Goal: Task Accomplishment & Management: Use online tool/utility

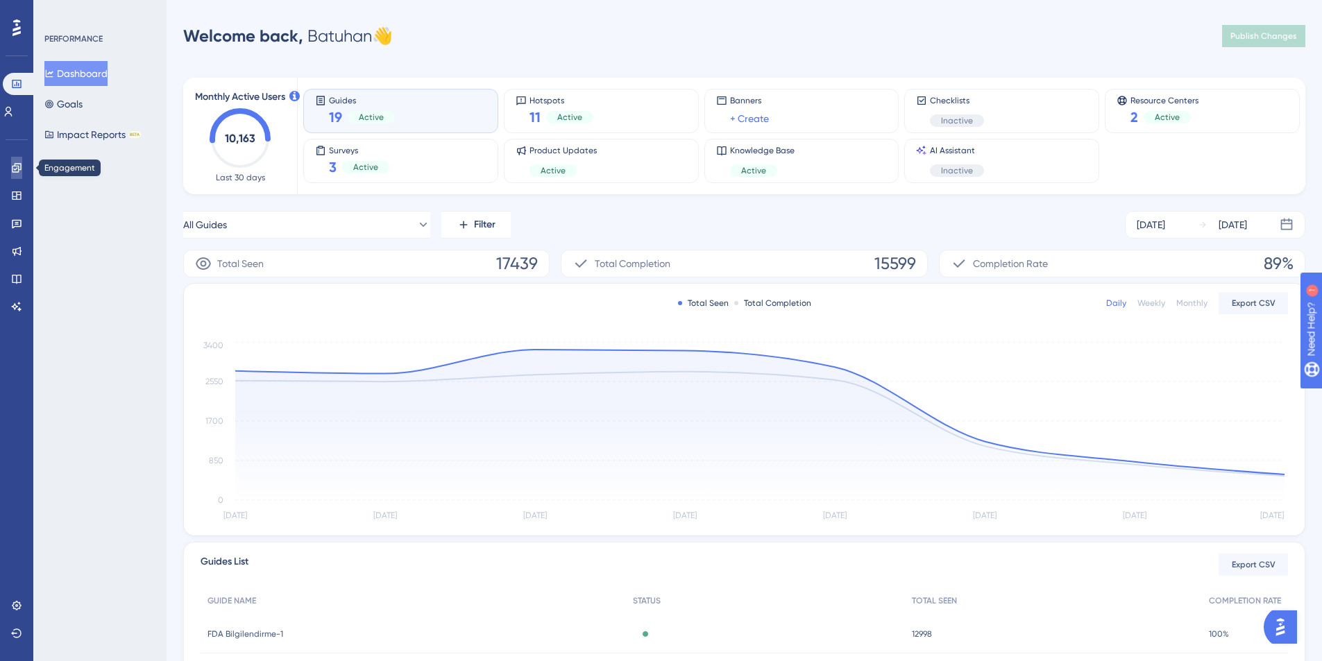
click at [22, 167] on icon at bounding box center [16, 167] width 11 height 11
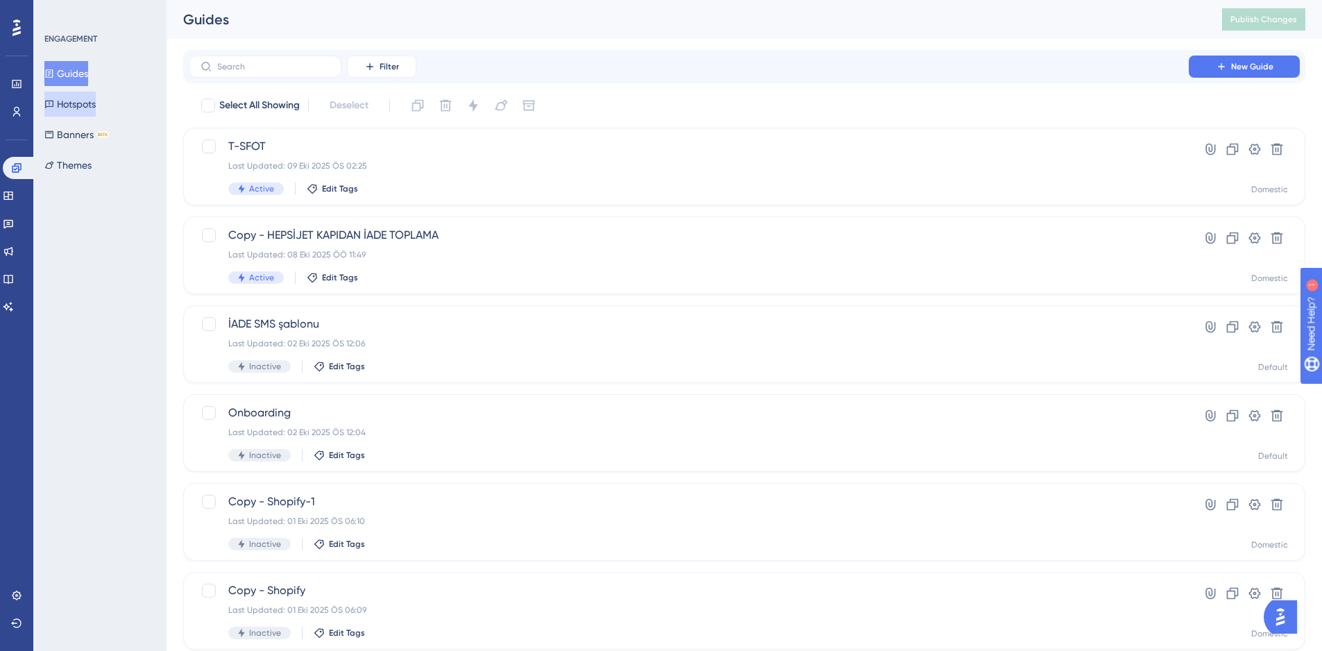
click at [80, 107] on button "Hotspots" at bounding box center [69, 104] width 51 height 25
click at [949, 104] on div "Select All Showing Deselect" at bounding box center [753, 105] width 1106 height 22
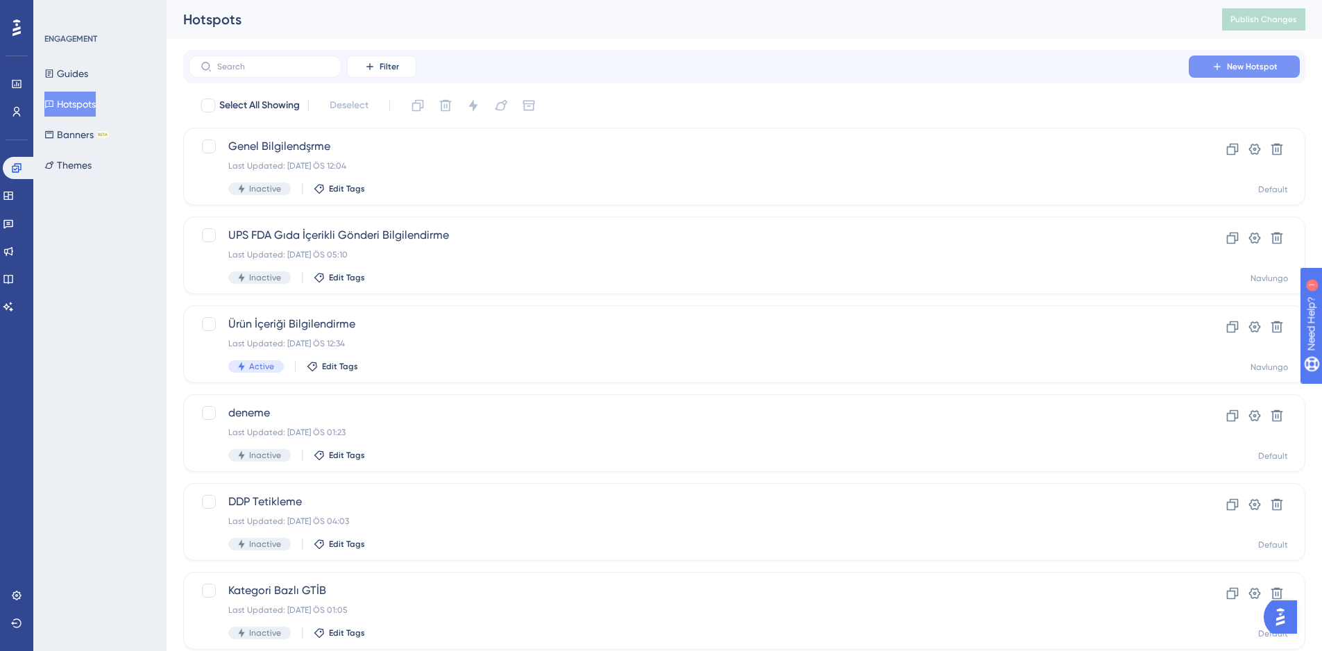
click at [1244, 68] on span "New Hotspot" at bounding box center [1252, 66] width 51 height 11
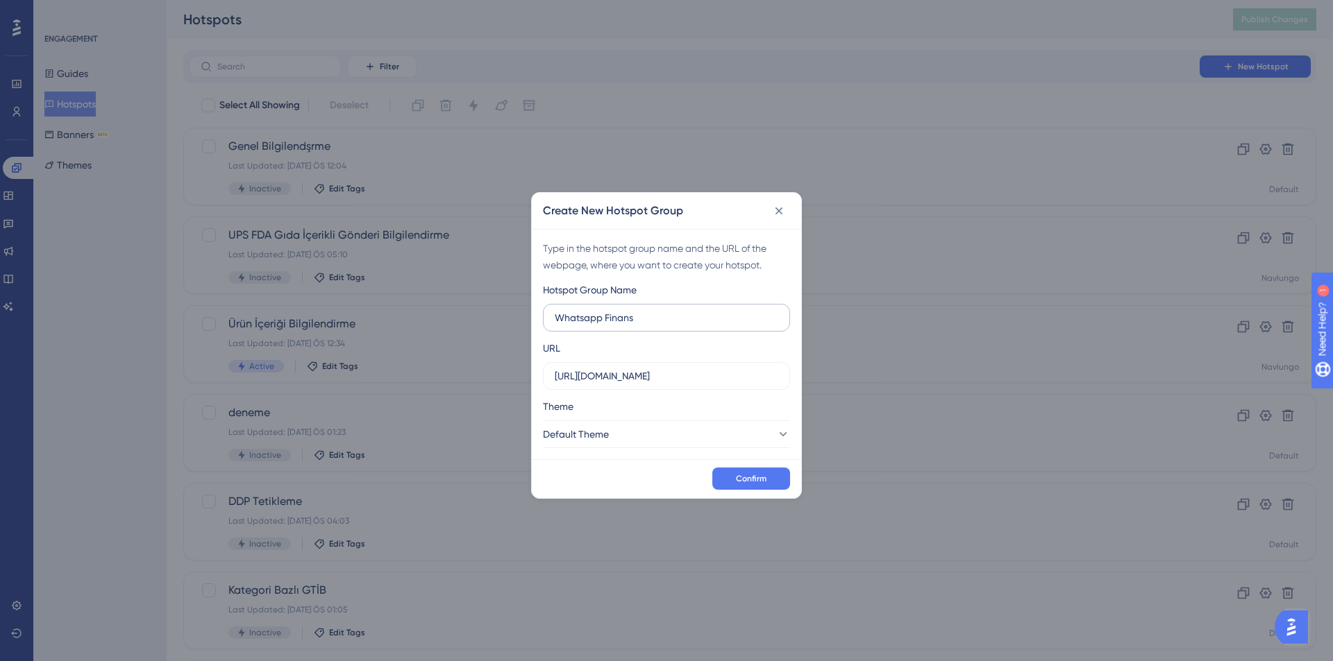
type input "Whatsapp Finans"
click at [603, 375] on input "https://ship.navlungo.com" at bounding box center [666, 376] width 223 height 15
click at [607, 378] on input "https://ship.navlungo.com" at bounding box center [666, 376] width 223 height 15
type input "https://domestic.navlungo.com"
click at [596, 430] on span "Default Theme" at bounding box center [576, 434] width 66 height 17
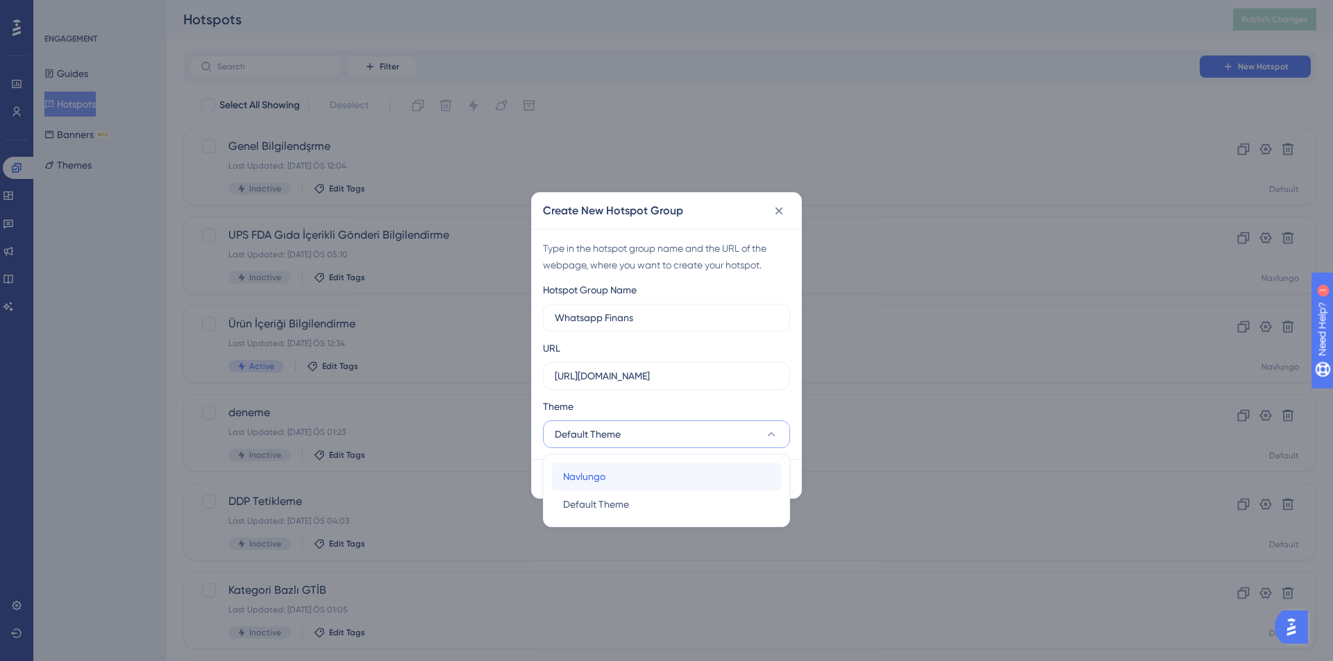
click at [596, 475] on span "Navlungo" at bounding box center [584, 476] width 42 height 17
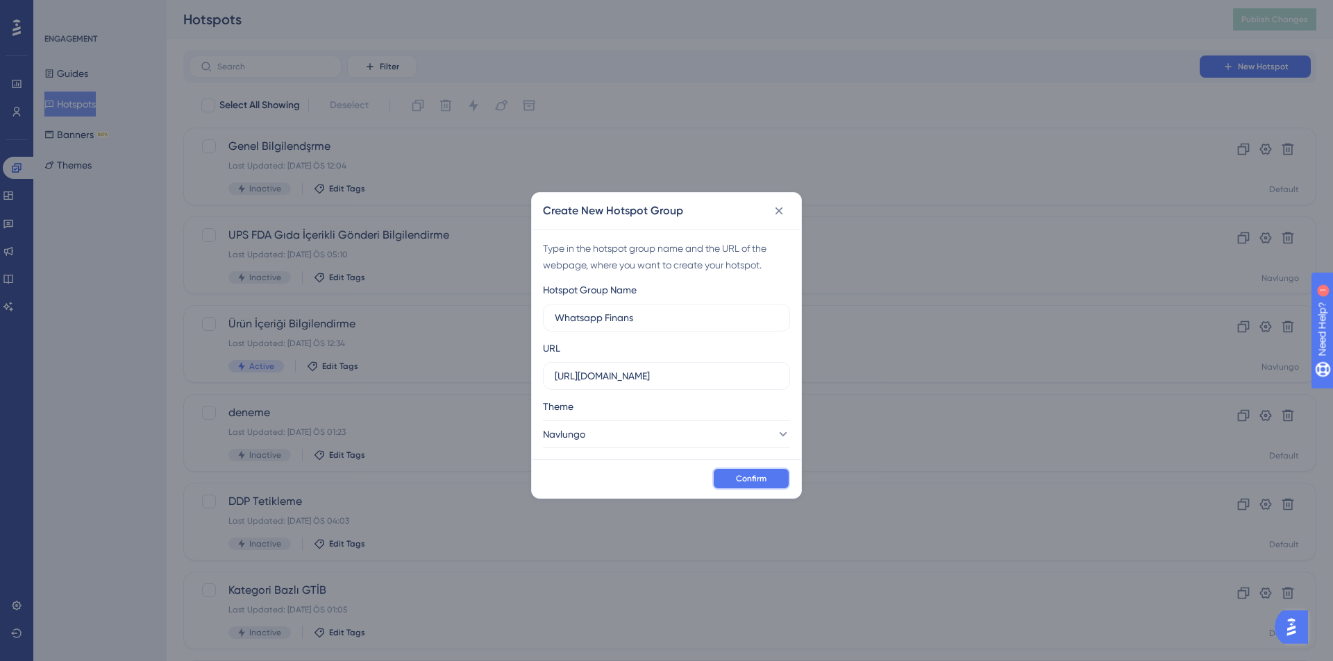
click at [757, 476] on span "Confirm" at bounding box center [751, 478] width 31 height 11
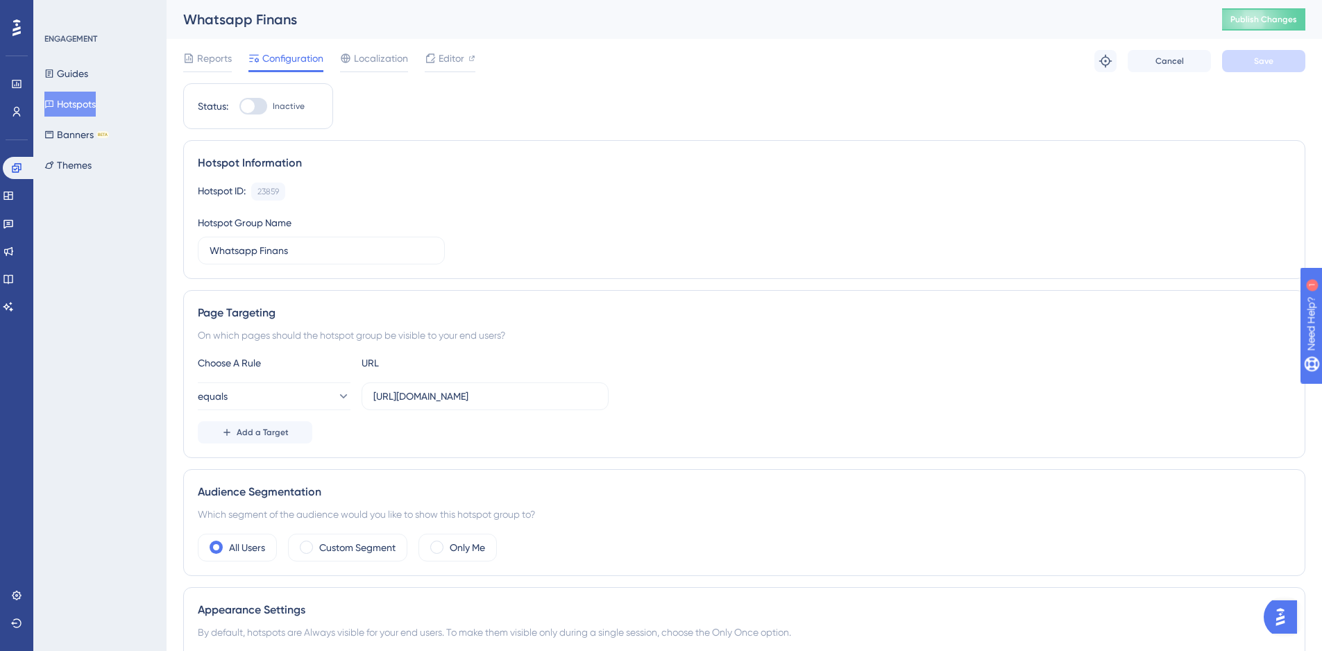
click at [240, 105] on div at bounding box center [253, 106] width 28 height 17
click at [239, 106] on input "Inactive" at bounding box center [239, 106] width 1 height 1
checkbox input "false"
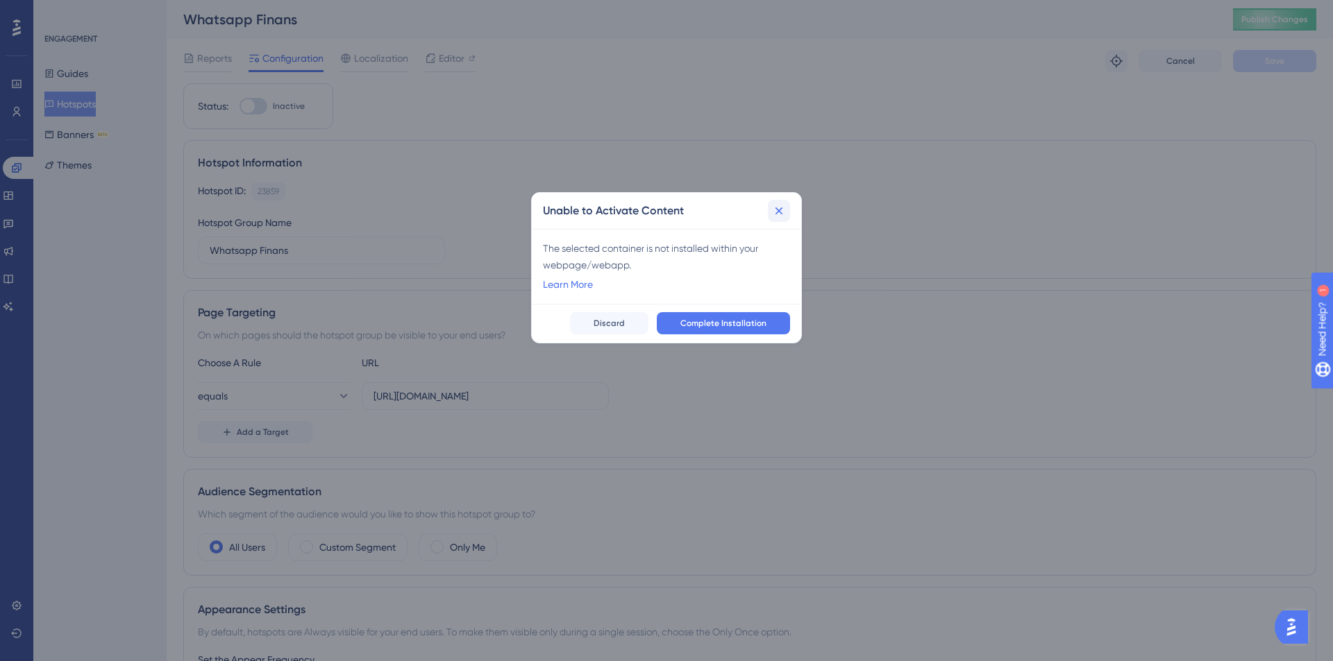
click at [776, 214] on icon at bounding box center [779, 211] width 14 height 14
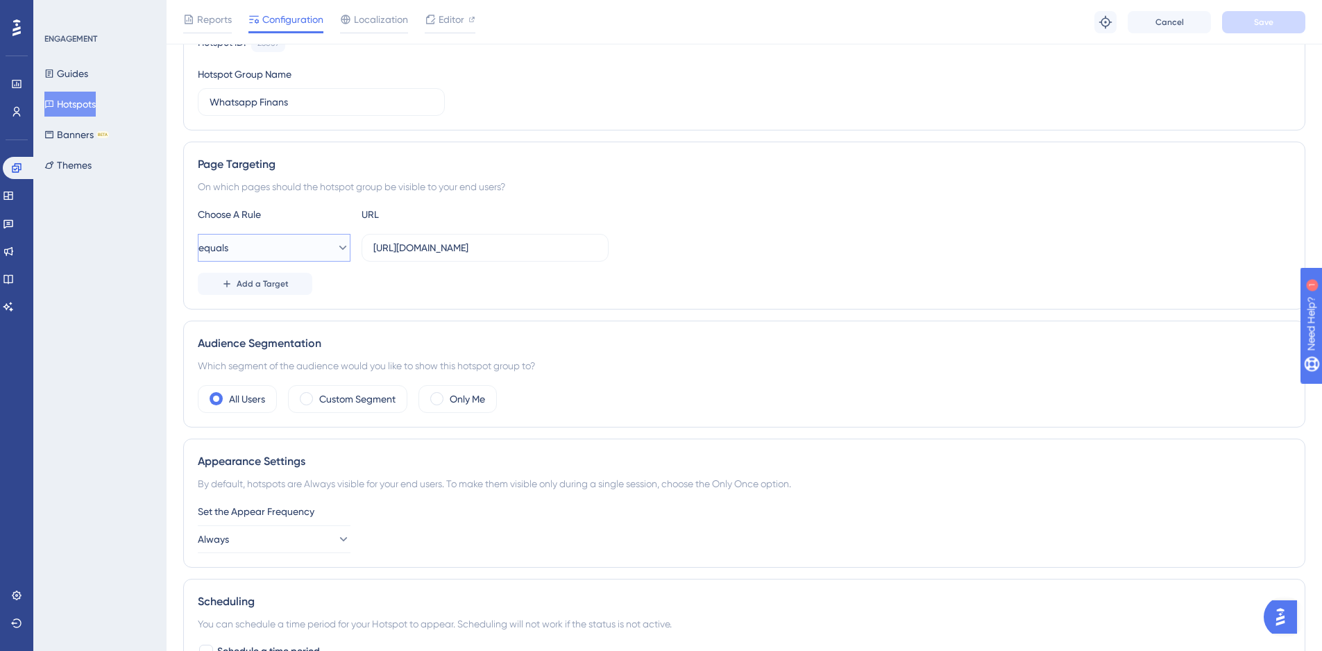
click at [304, 254] on button "equals" at bounding box center [274, 248] width 153 height 28
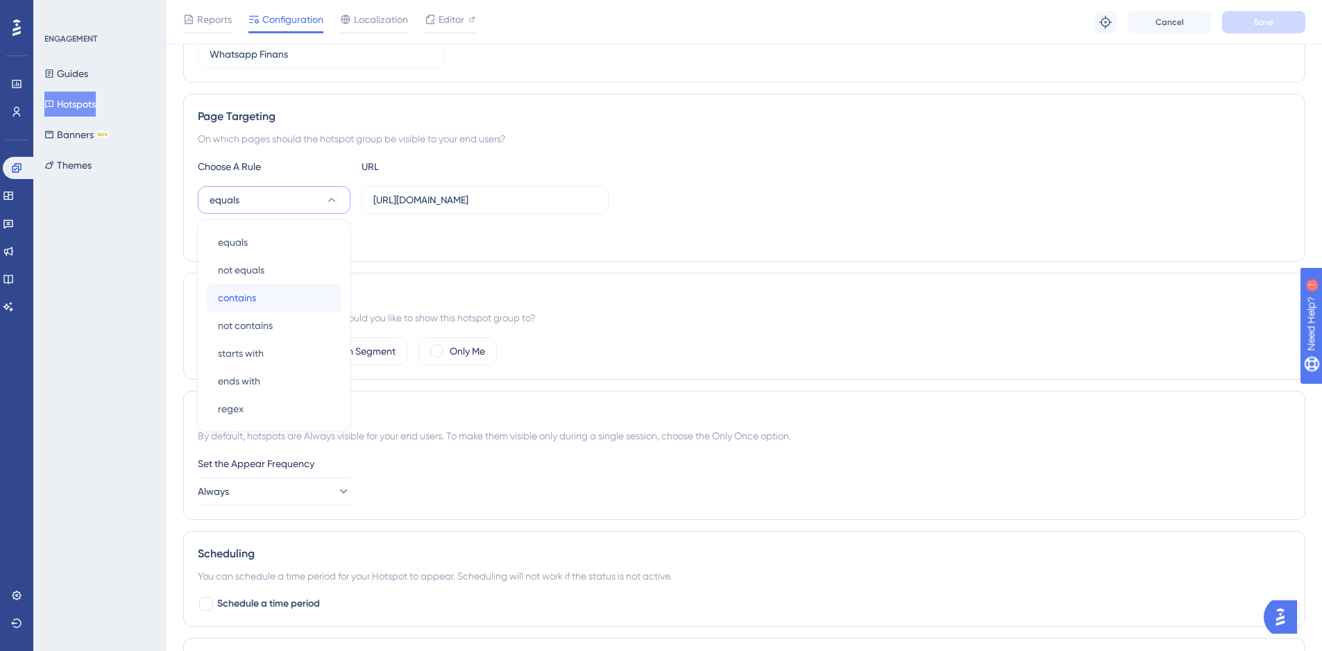
click at [269, 297] on div "contains contains" at bounding box center [274, 298] width 112 height 28
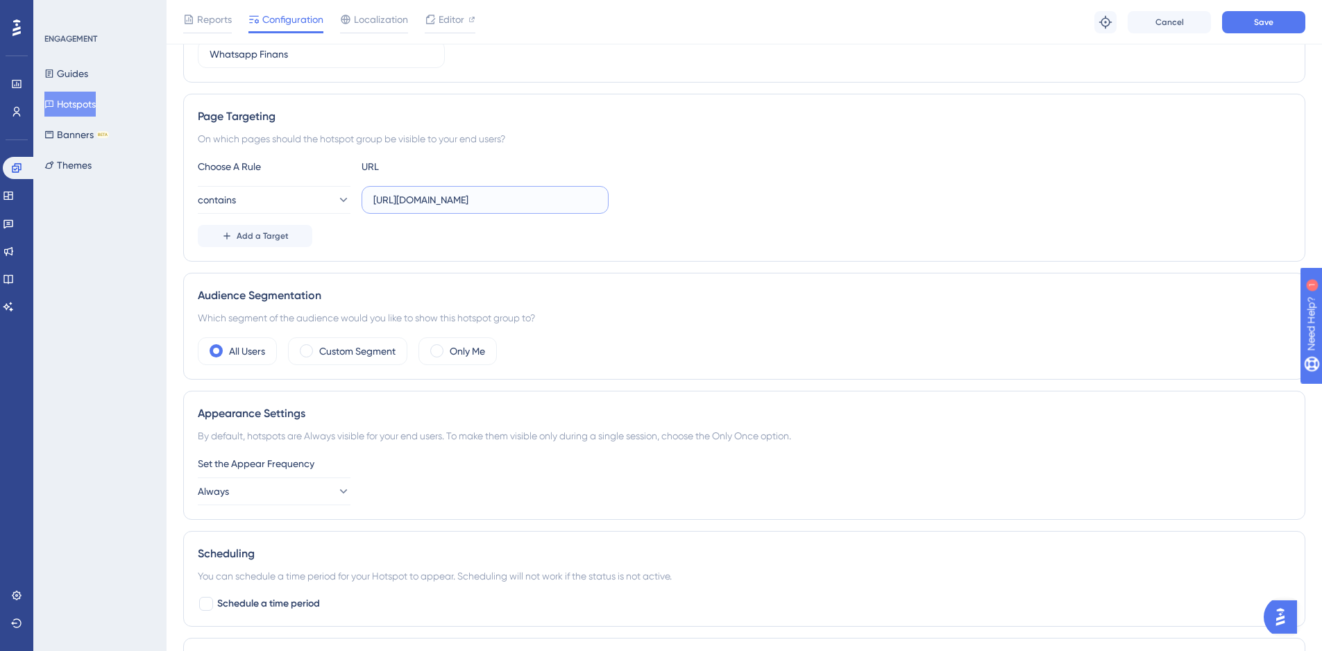
scroll to position [0, 16]
drag, startPoint x: 519, startPoint y: 198, endPoint x: 956, endPoint y: 198, distance: 436.5
click at [958, 198] on div "contains https://domestic.navlungo.com/tr/panel/posts/list/1" at bounding box center [744, 200] width 1093 height 28
type input "https://domestic.navlungo.com"
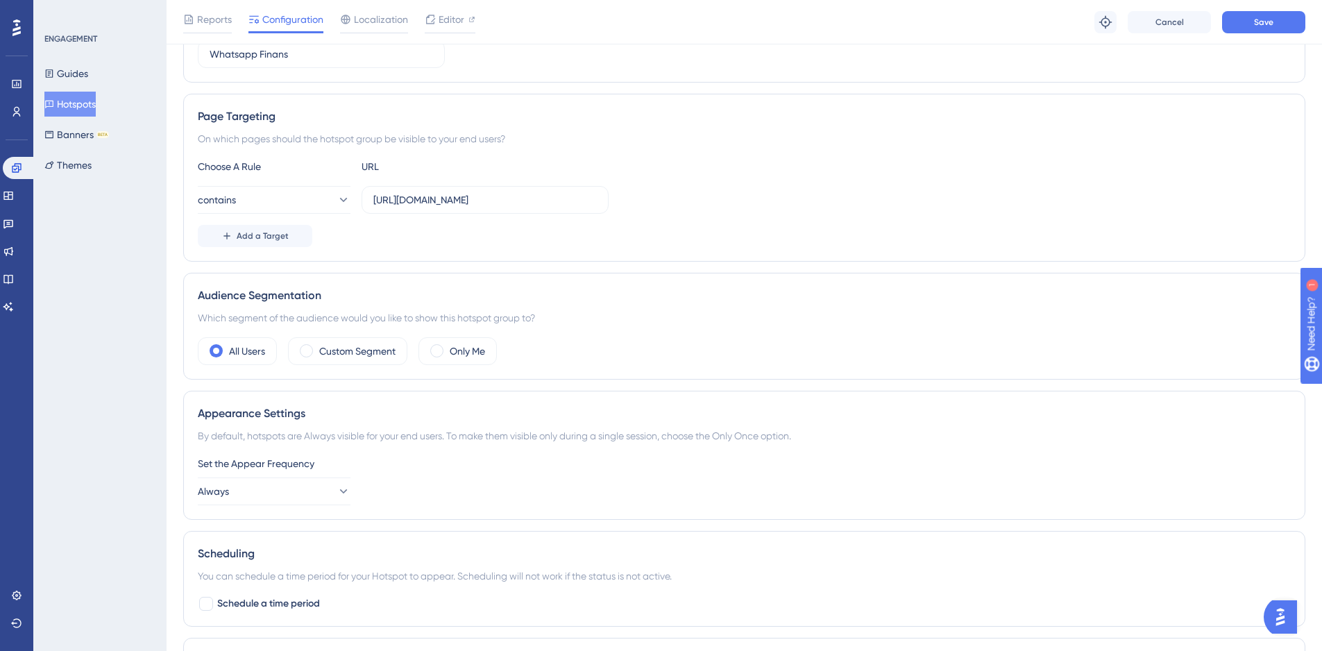
click at [939, 197] on div "contains https://domestic.navlungo.com" at bounding box center [744, 200] width 1093 height 28
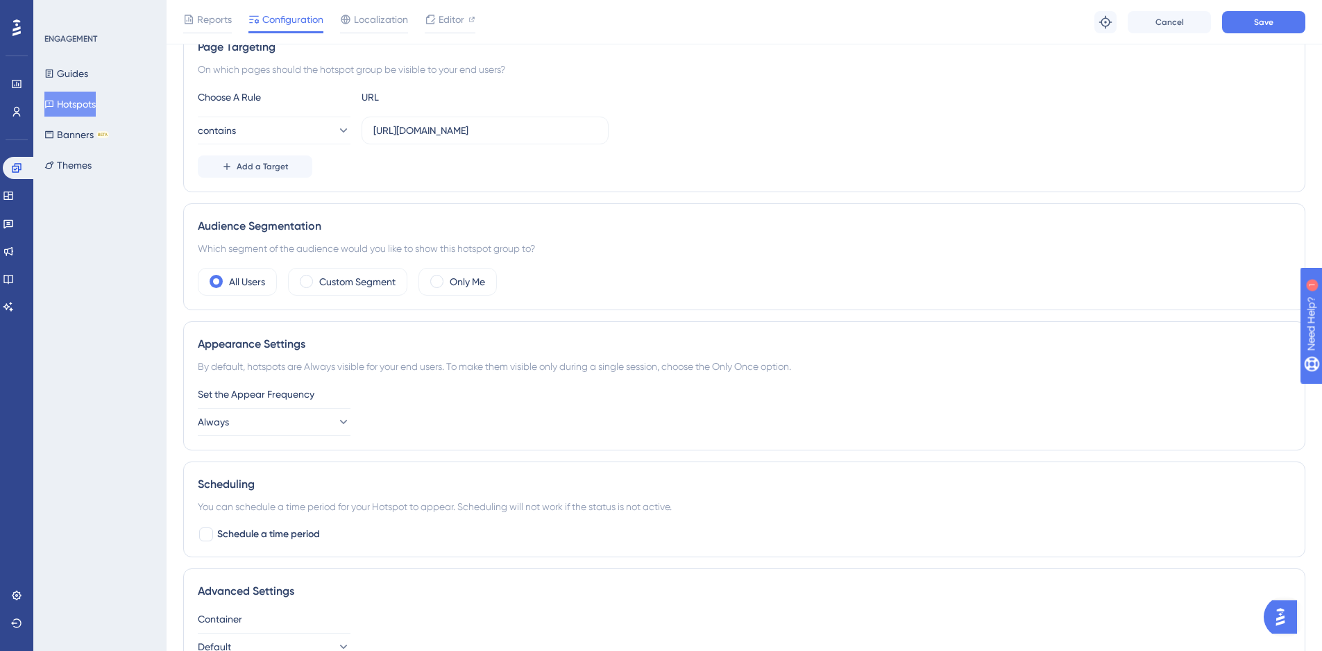
scroll to position [415, 0]
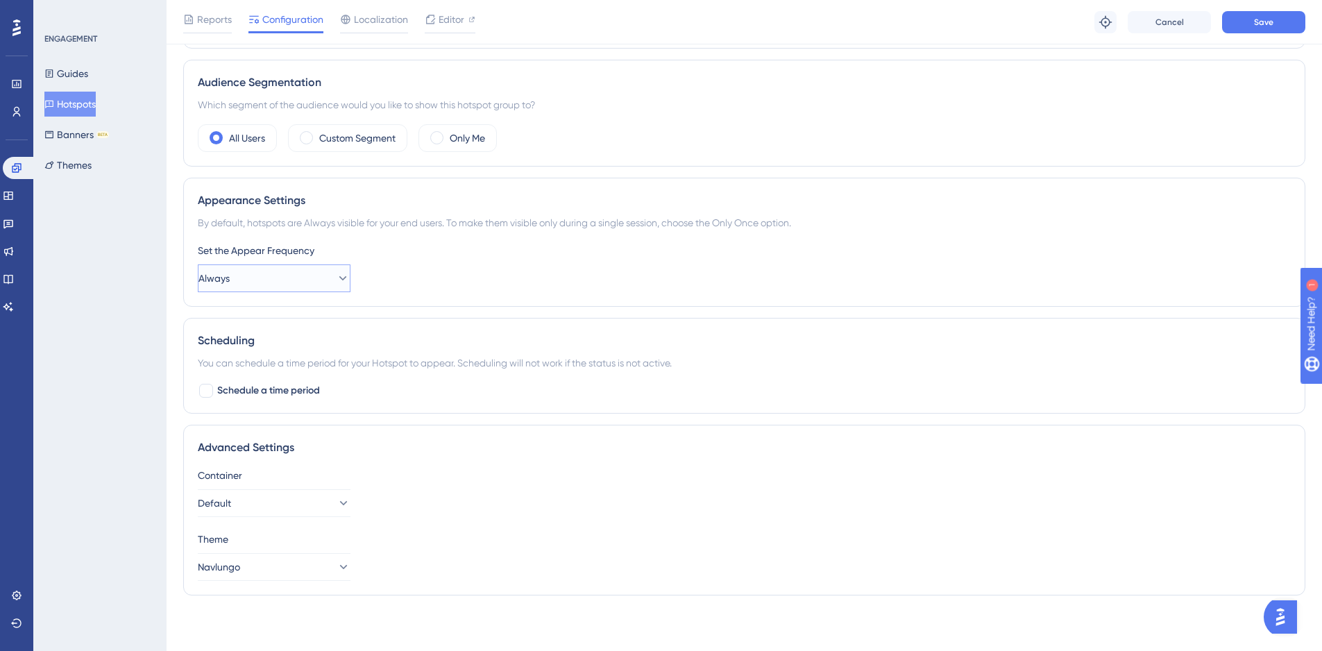
click at [273, 280] on button "Always" at bounding box center [274, 278] width 153 height 28
click at [270, 350] on span "Once in a Session" at bounding box center [256, 348] width 77 height 17
click at [266, 280] on span "Once in a Session" at bounding box center [236, 278] width 77 height 17
click at [286, 380] on div "Once in 1 day Once in 1 day" at bounding box center [274, 376] width 112 height 28
click at [548, 514] on div "Container Default" at bounding box center [744, 492] width 1093 height 50
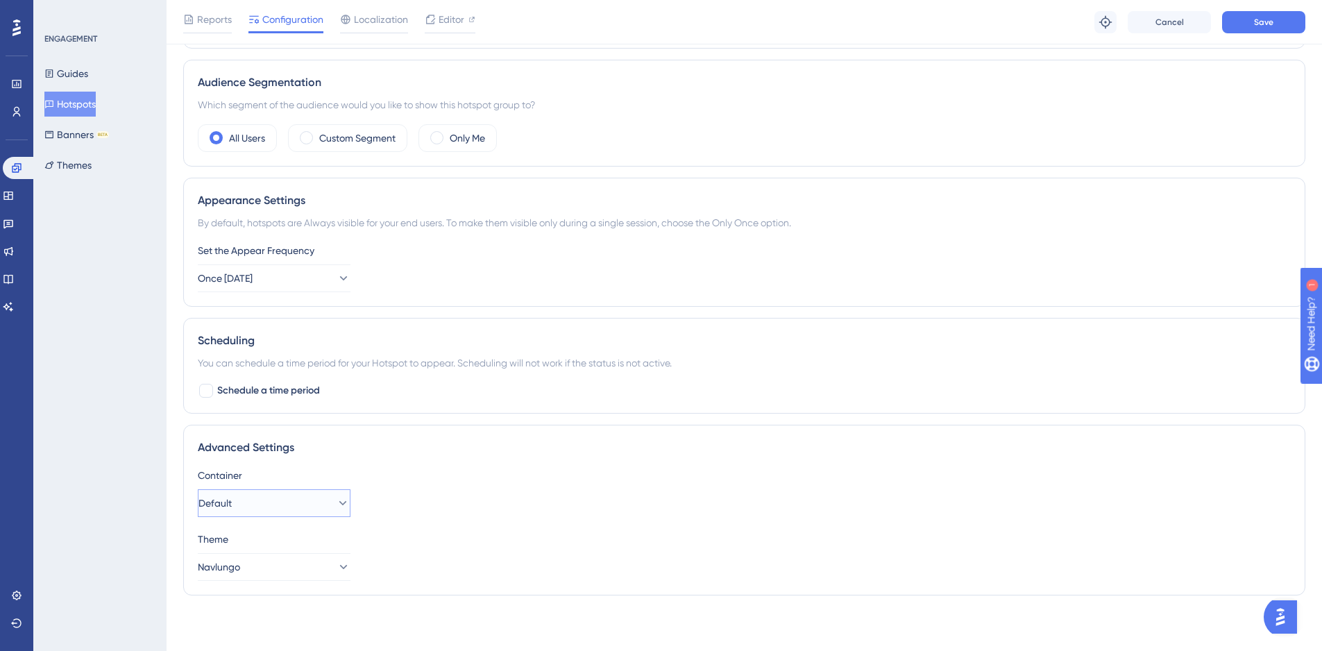
click at [257, 506] on button "Default" at bounding box center [274, 503] width 153 height 28
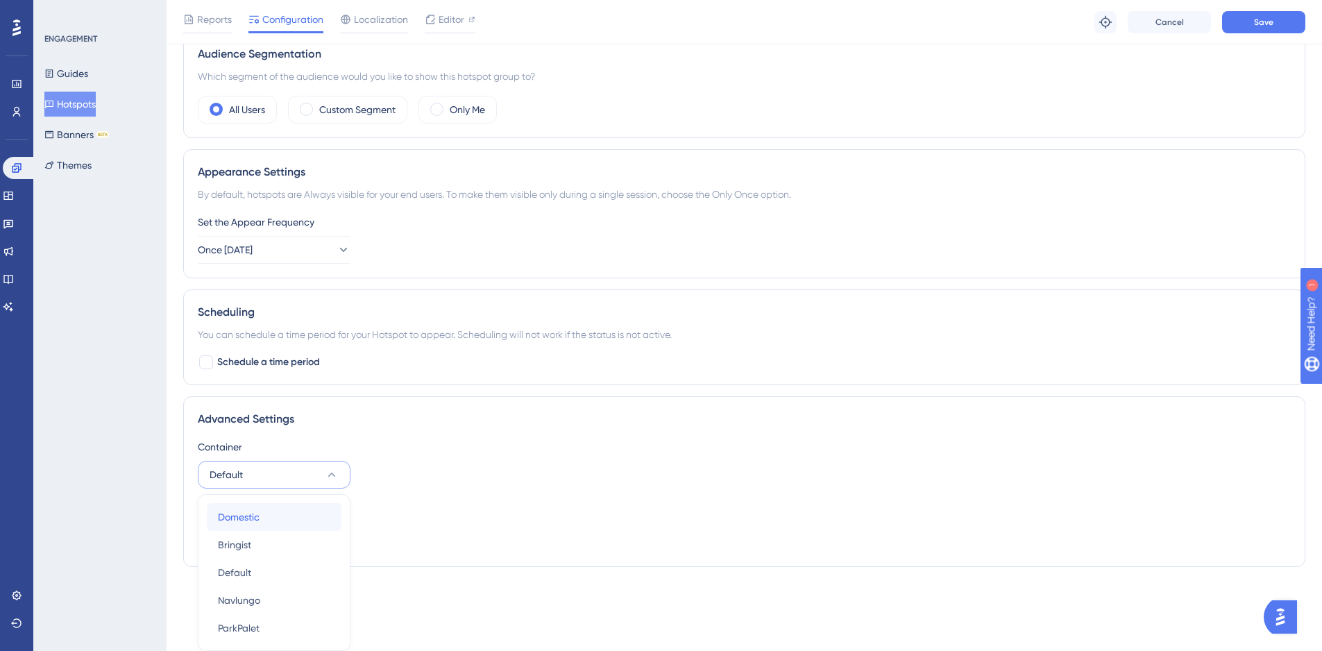
click at [265, 520] on div "Domestic Domestic" at bounding box center [274, 517] width 112 height 28
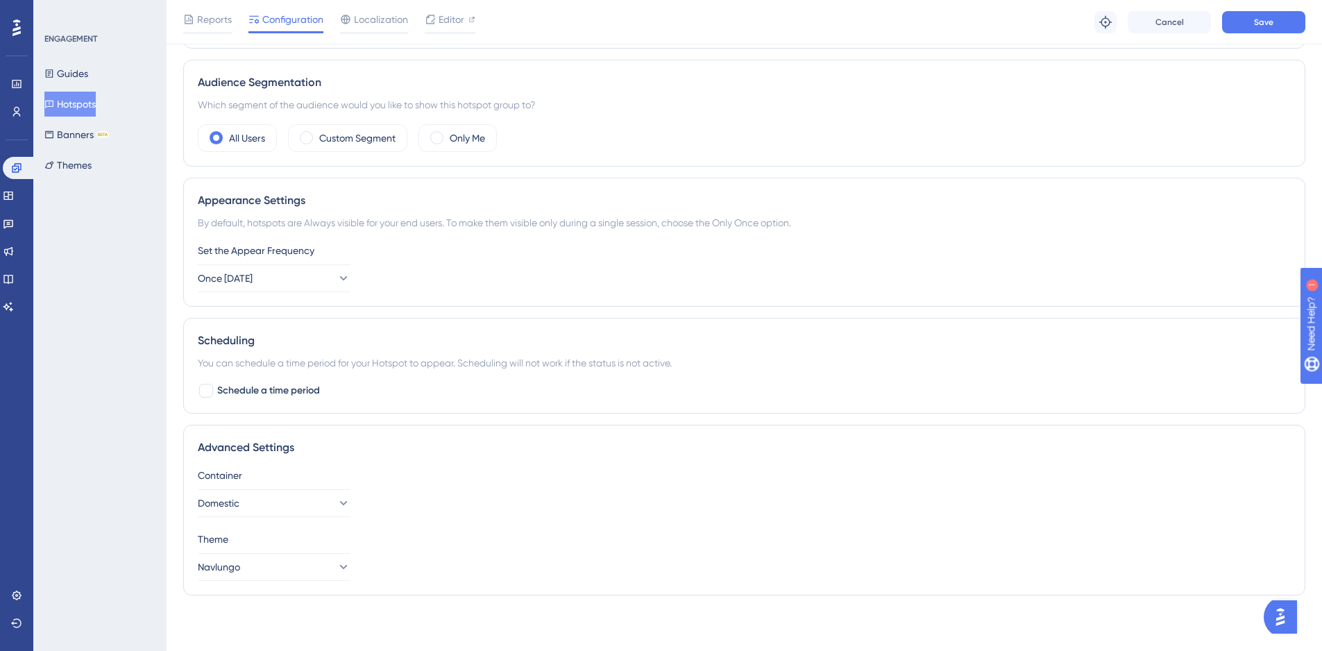
click at [507, 519] on div "Container Domestic Theme Navlungo" at bounding box center [744, 524] width 1093 height 114
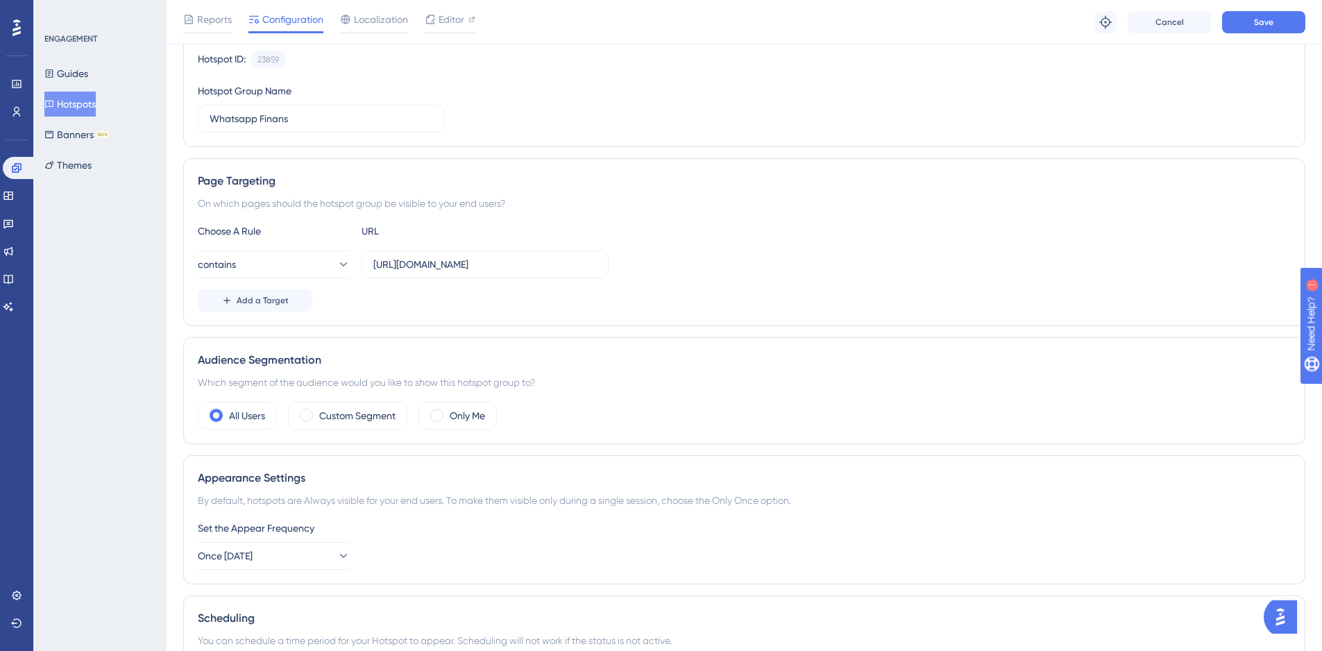
scroll to position [0, 0]
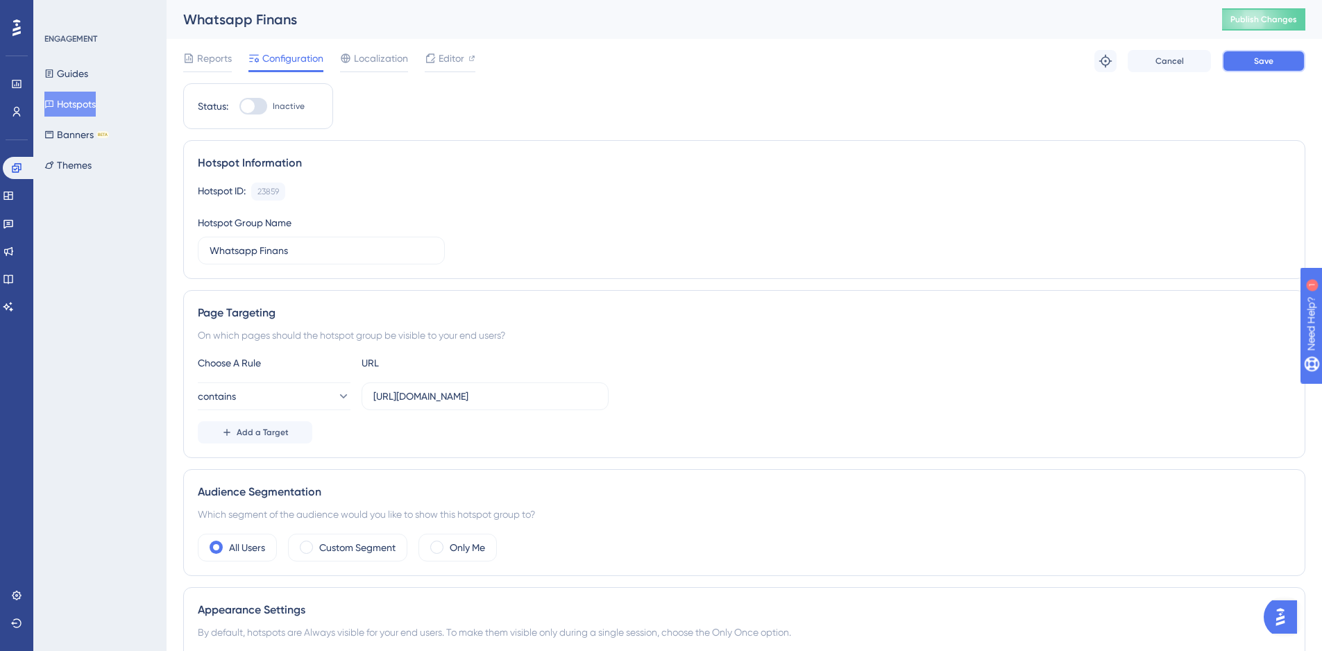
click at [1255, 55] on button "Save" at bounding box center [1263, 61] width 83 height 22
click at [239, 107] on div "Status: Inactive" at bounding box center [258, 106] width 121 height 17
click at [244, 108] on div at bounding box center [248, 106] width 14 height 14
click at [239, 107] on input "Inactive" at bounding box center [239, 106] width 1 height 1
checkbox input "true"
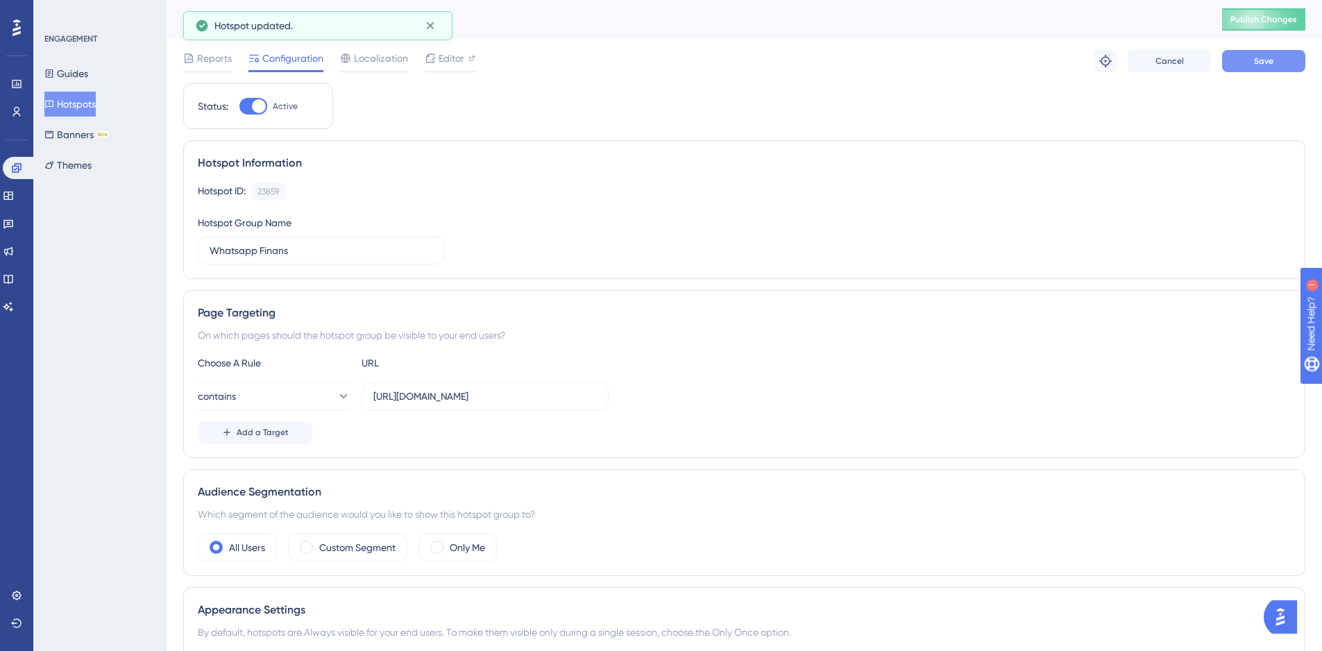
click at [1300, 58] on button "Save" at bounding box center [1263, 61] width 83 height 22
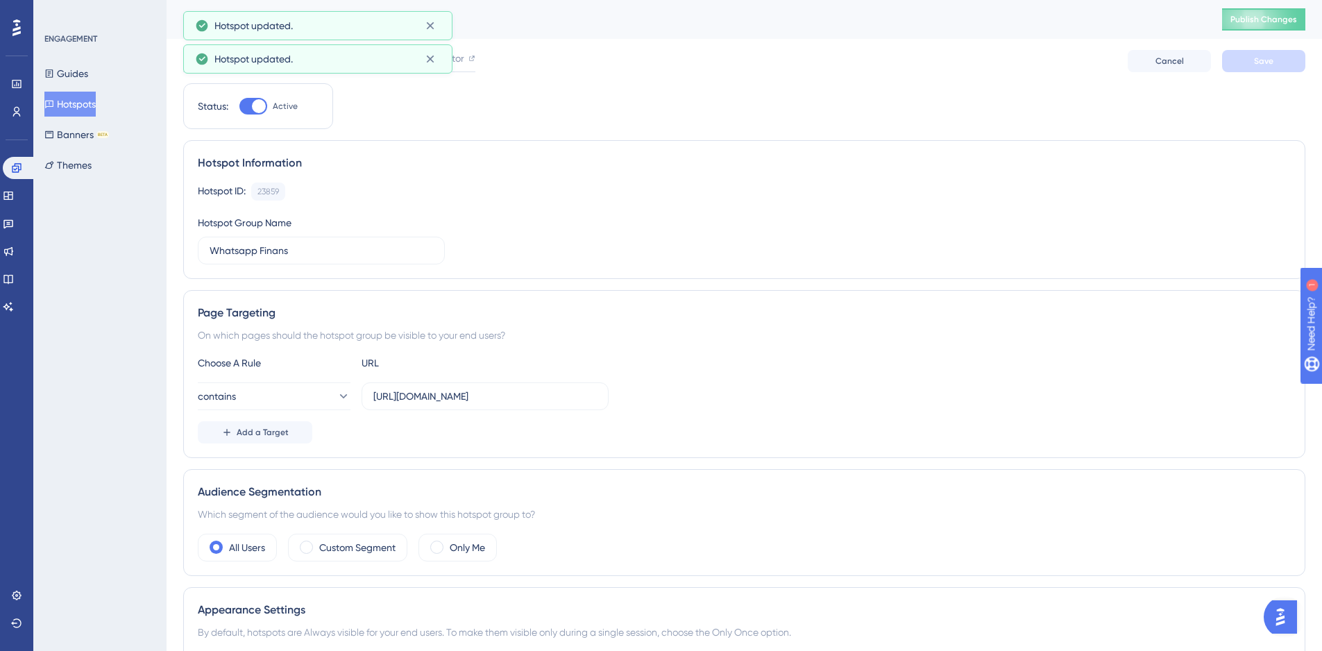
click at [961, 196] on div "Hotspot ID: 23859 Copy" at bounding box center [744, 192] width 1093 height 18
click at [1255, 19] on span "Publish Changes" at bounding box center [1264, 19] width 67 height 11
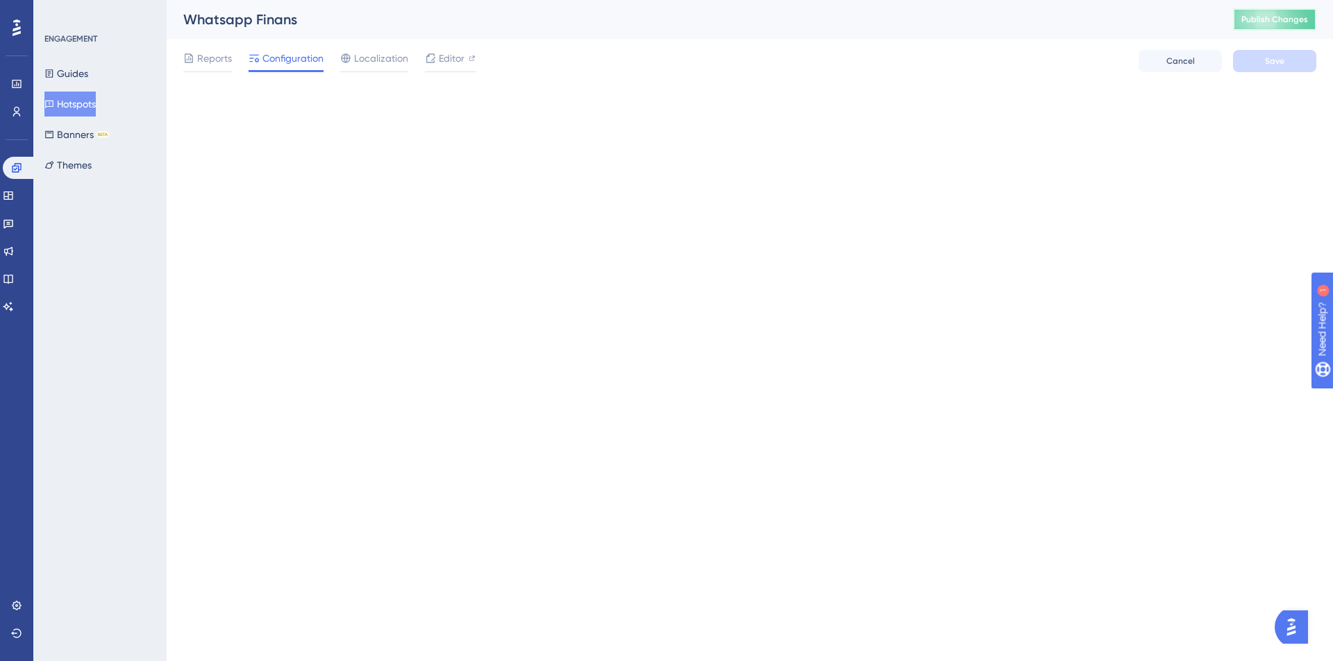
click at [1284, 20] on span "Publish Changes" at bounding box center [1274, 19] width 67 height 11
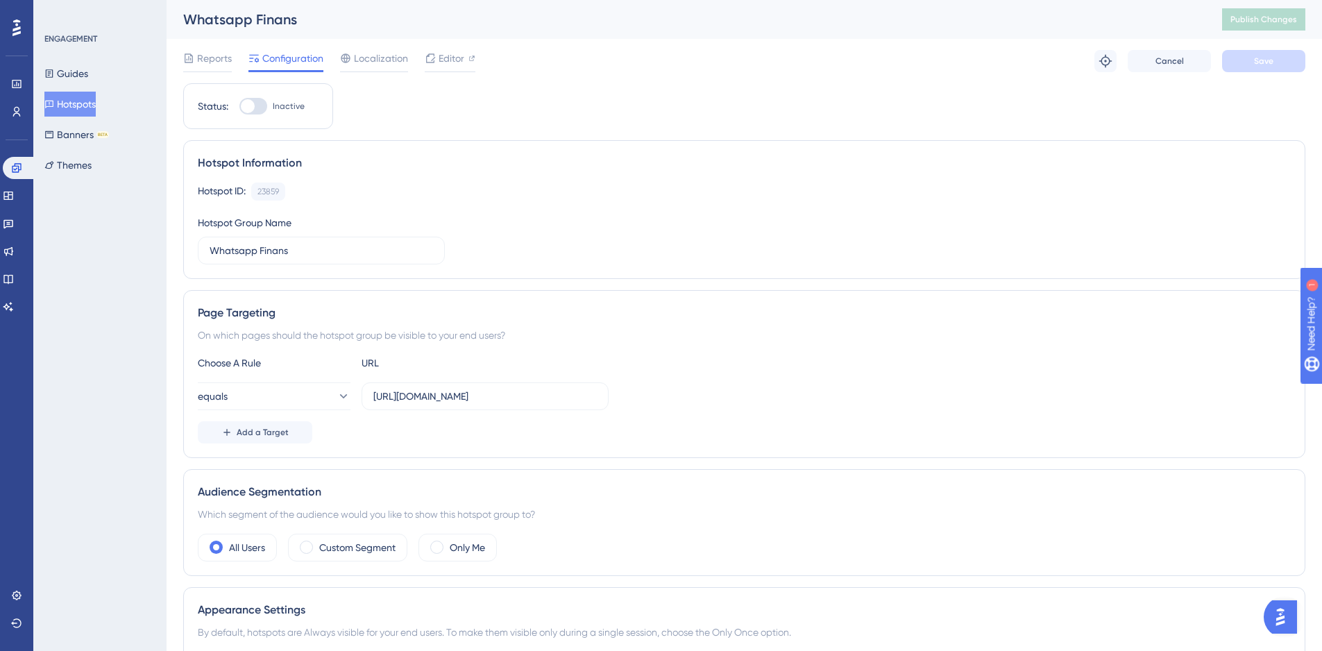
click at [257, 106] on div at bounding box center [253, 106] width 28 height 17
click at [239, 106] on input "Inactive" at bounding box center [239, 106] width 1 height 1
checkbox input "false"
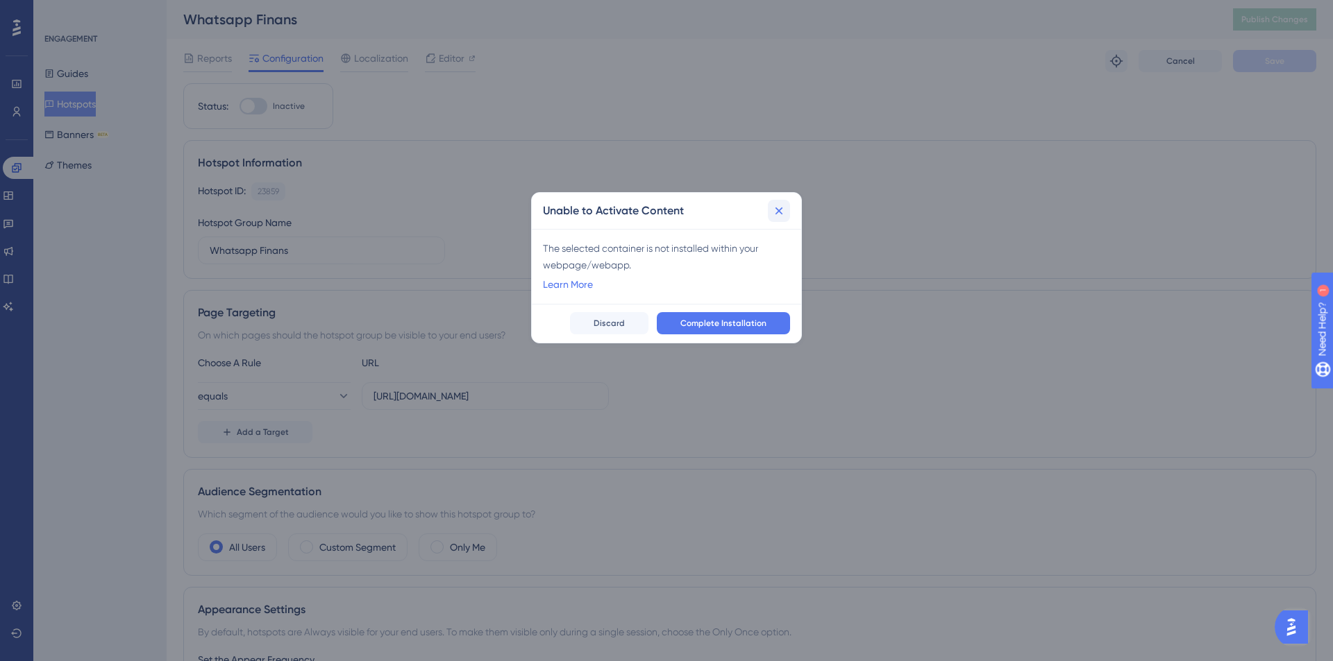
click at [781, 212] on icon at bounding box center [779, 211] width 14 height 14
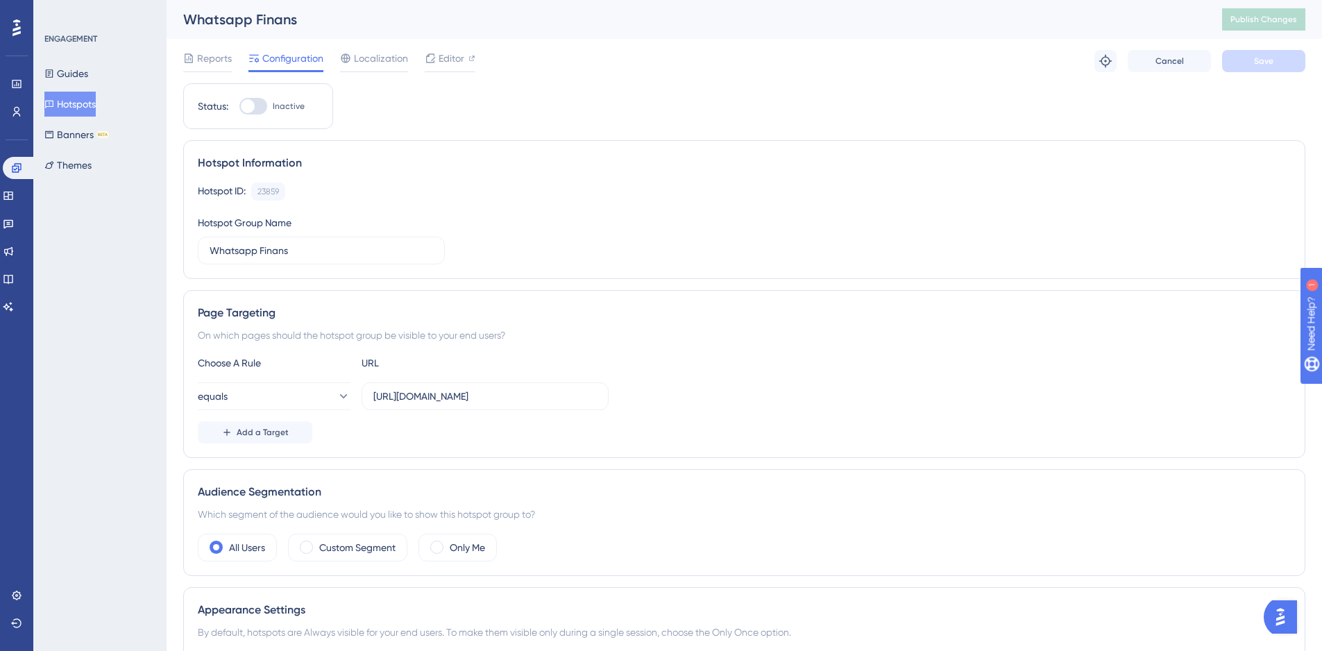
click at [94, 105] on button "Hotspots" at bounding box center [69, 104] width 51 height 25
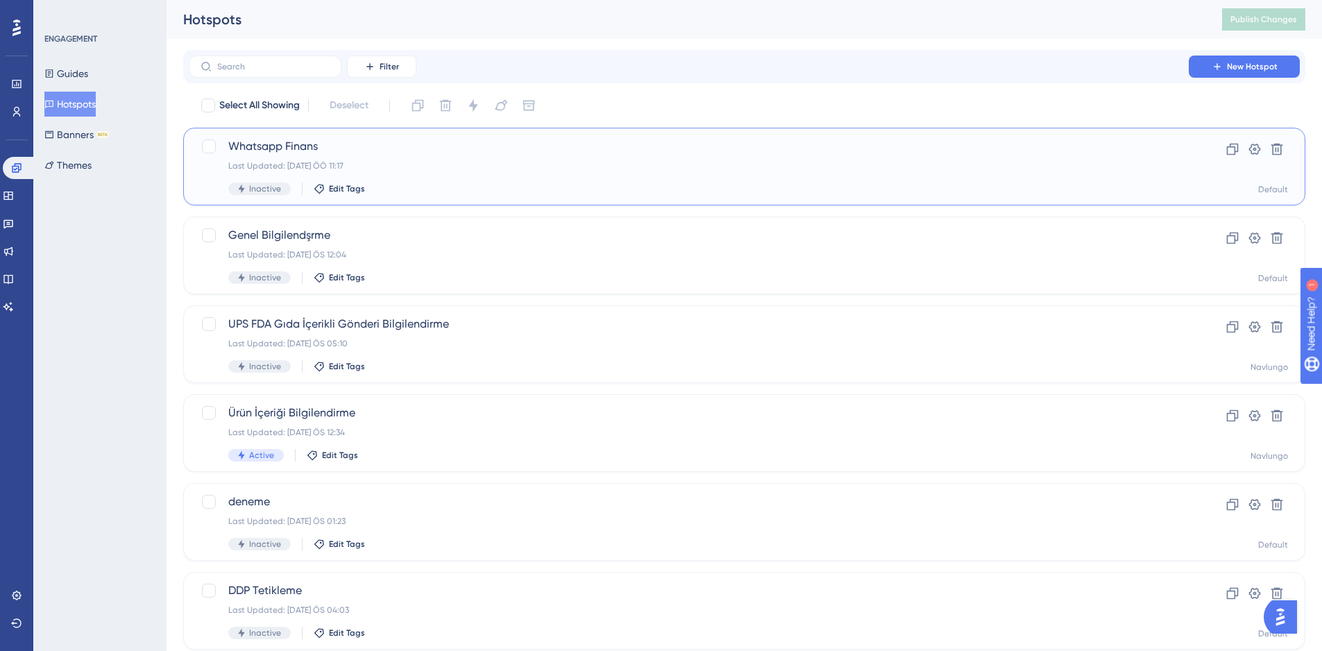
click at [559, 160] on div "Whatsapp Finans Last Updated: 13 Eki 2025 ÖÖ 11:17 Inactive Edit Tags" at bounding box center [688, 166] width 921 height 57
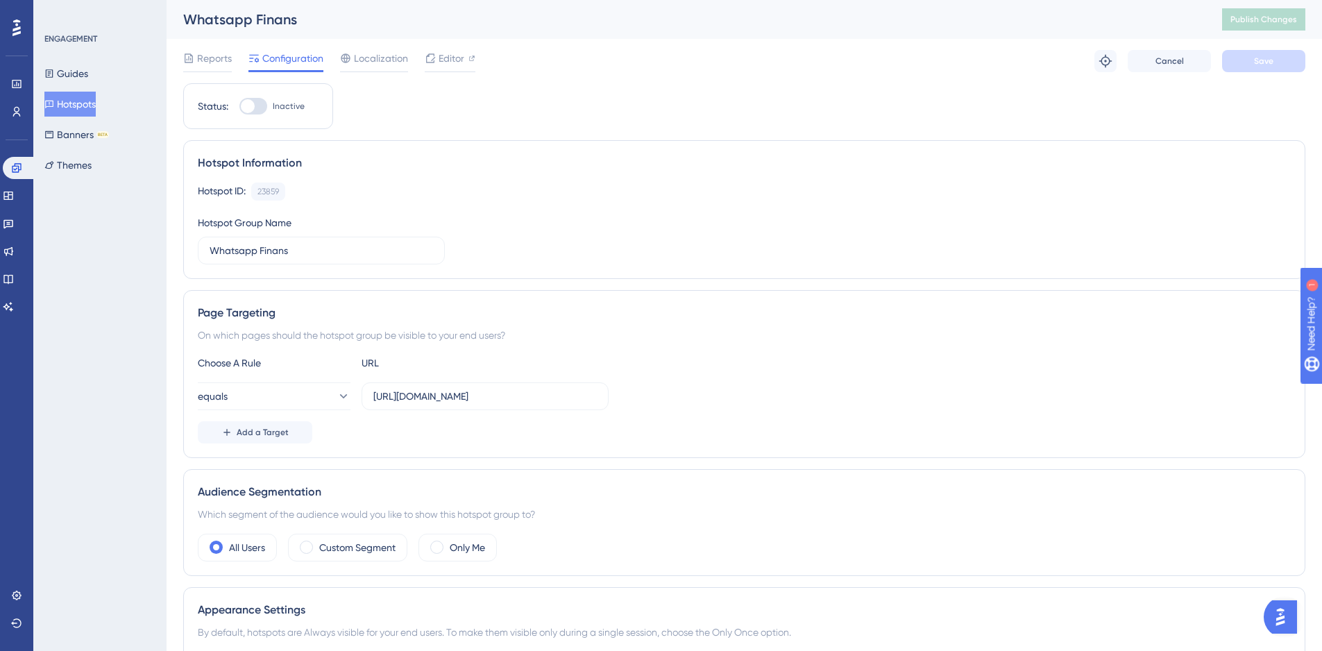
click at [227, 105] on div "Status:" at bounding box center [213, 106] width 31 height 17
click at [250, 107] on div at bounding box center [248, 106] width 14 height 14
click at [239, 107] on input "Inactive" at bounding box center [239, 106] width 1 height 1
checkbox input "false"
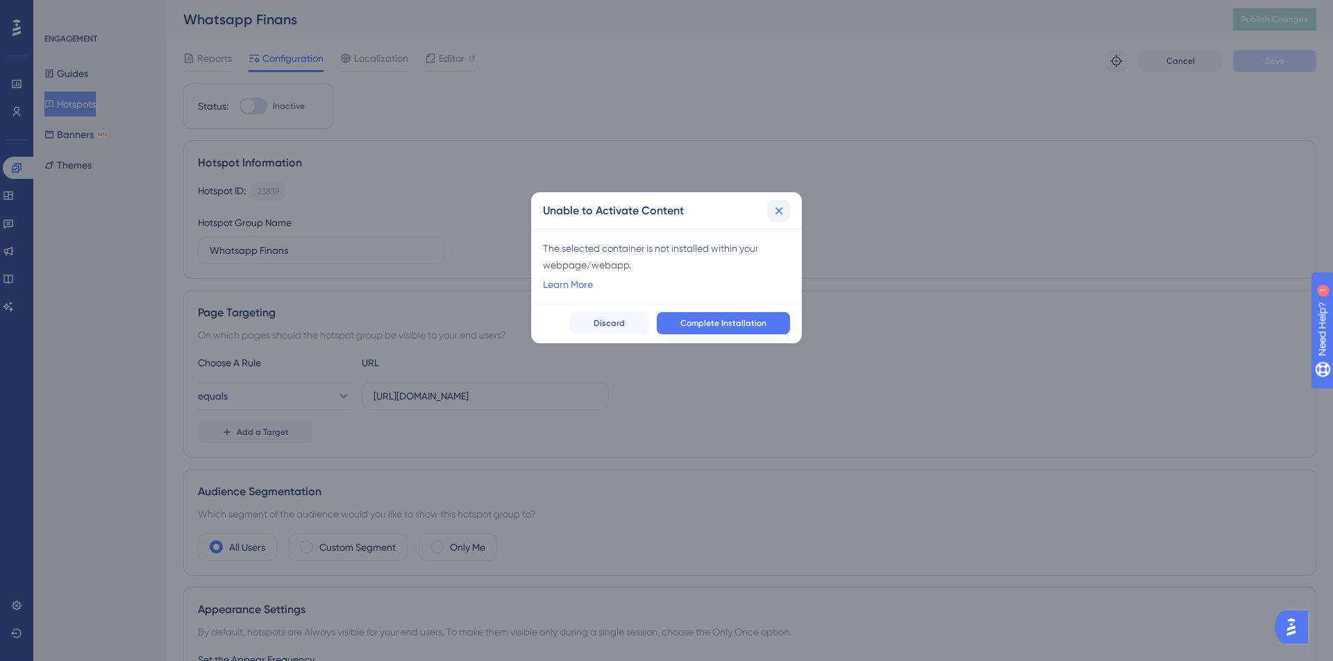
click at [784, 201] on button at bounding box center [779, 211] width 22 height 22
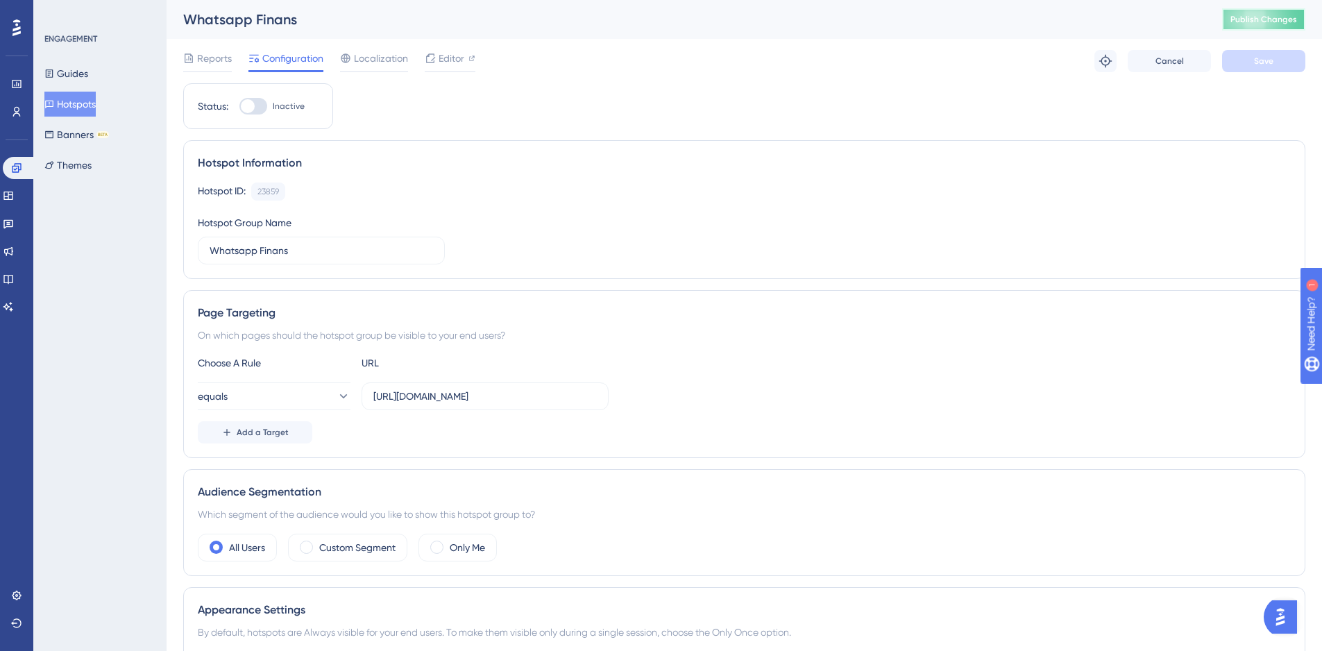
click at [1281, 28] on button "Publish Changes" at bounding box center [1263, 19] width 83 height 22
click at [245, 103] on div at bounding box center [248, 106] width 14 height 14
click at [239, 106] on input "Inactive" at bounding box center [239, 106] width 1 height 1
checkbox input "false"
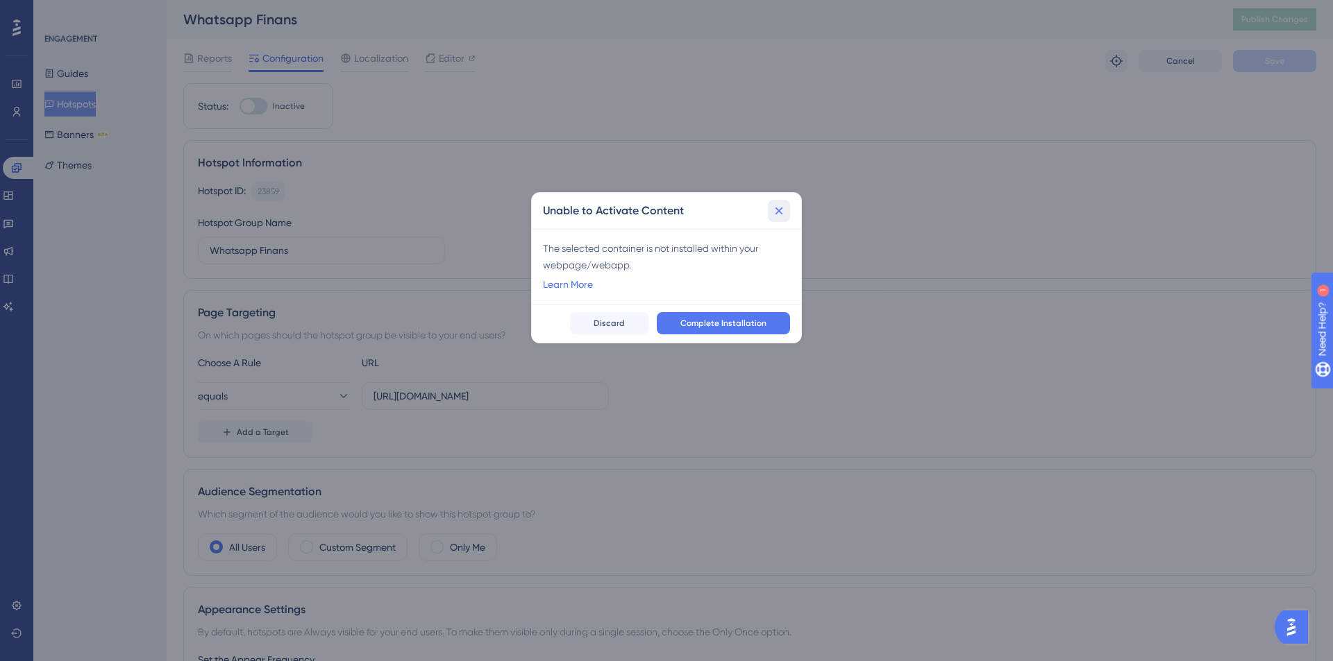
click at [774, 213] on icon at bounding box center [779, 211] width 14 height 14
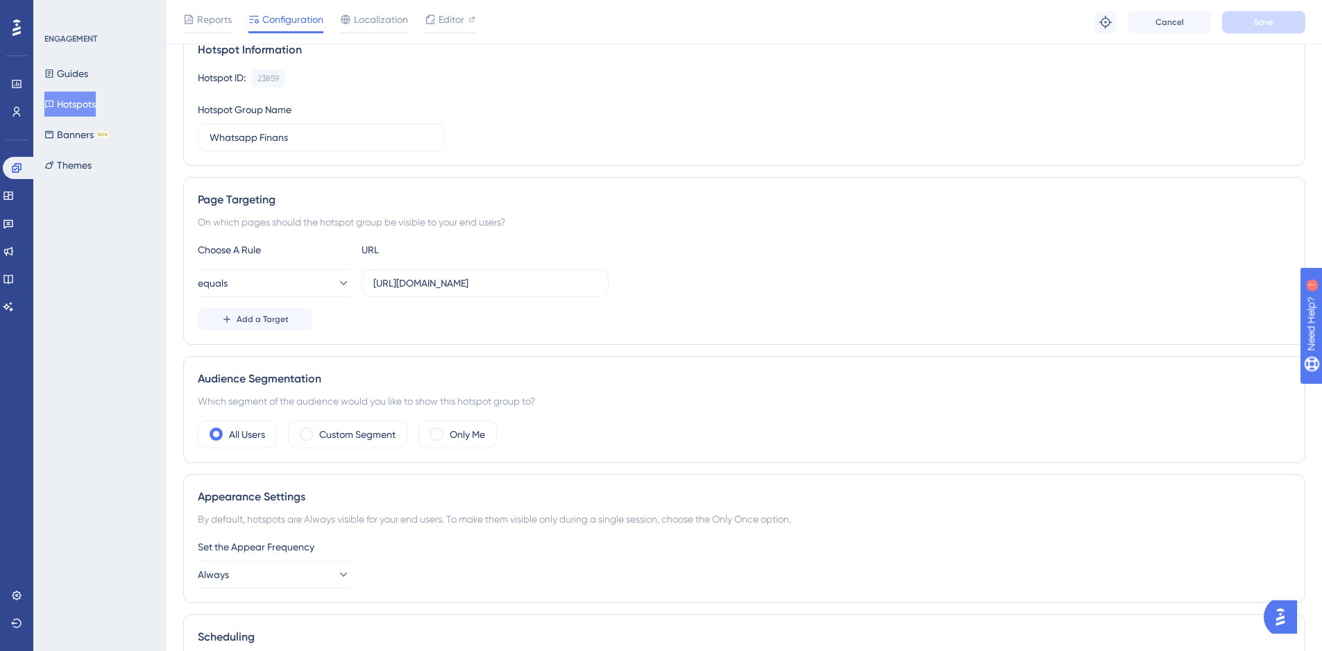
scroll to position [115, 0]
drag, startPoint x: 90, startPoint y: 103, endPoint x: 131, endPoint y: 98, distance: 41.2
click at [91, 103] on button "Hotspots" at bounding box center [69, 104] width 51 height 25
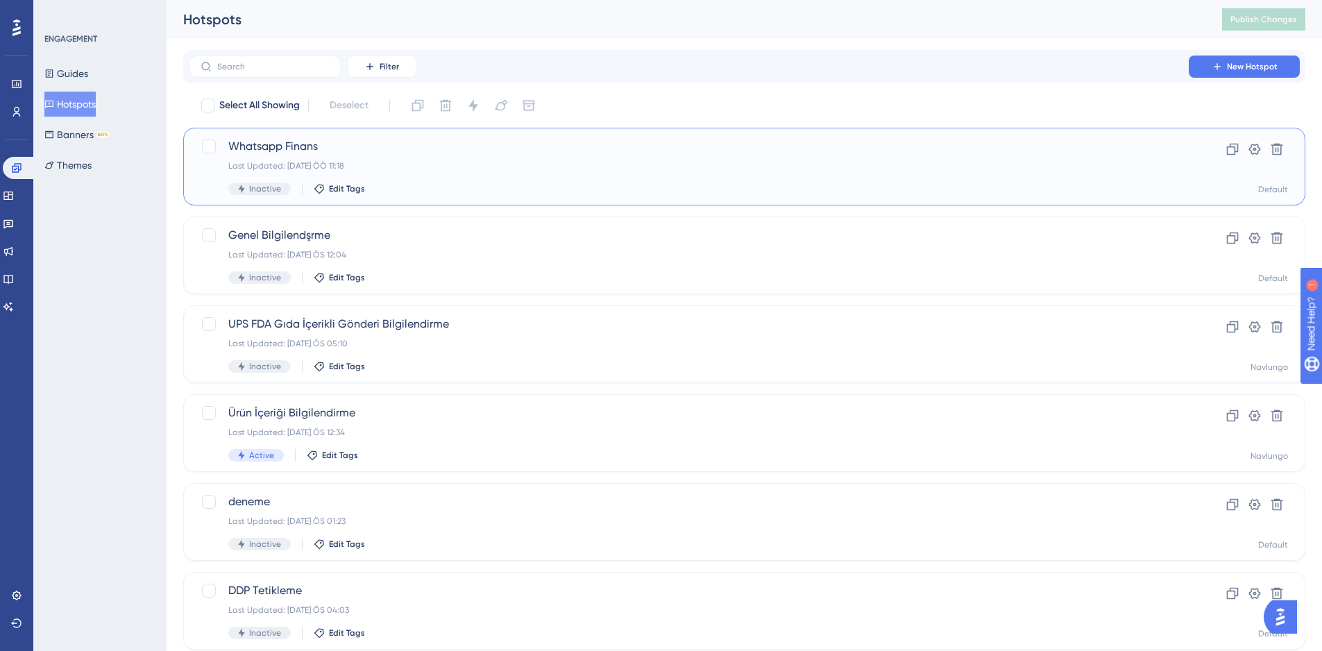
click at [588, 163] on div "Last Updated: 13 Eki 2025 ÖÖ 11:18" at bounding box center [688, 165] width 921 height 11
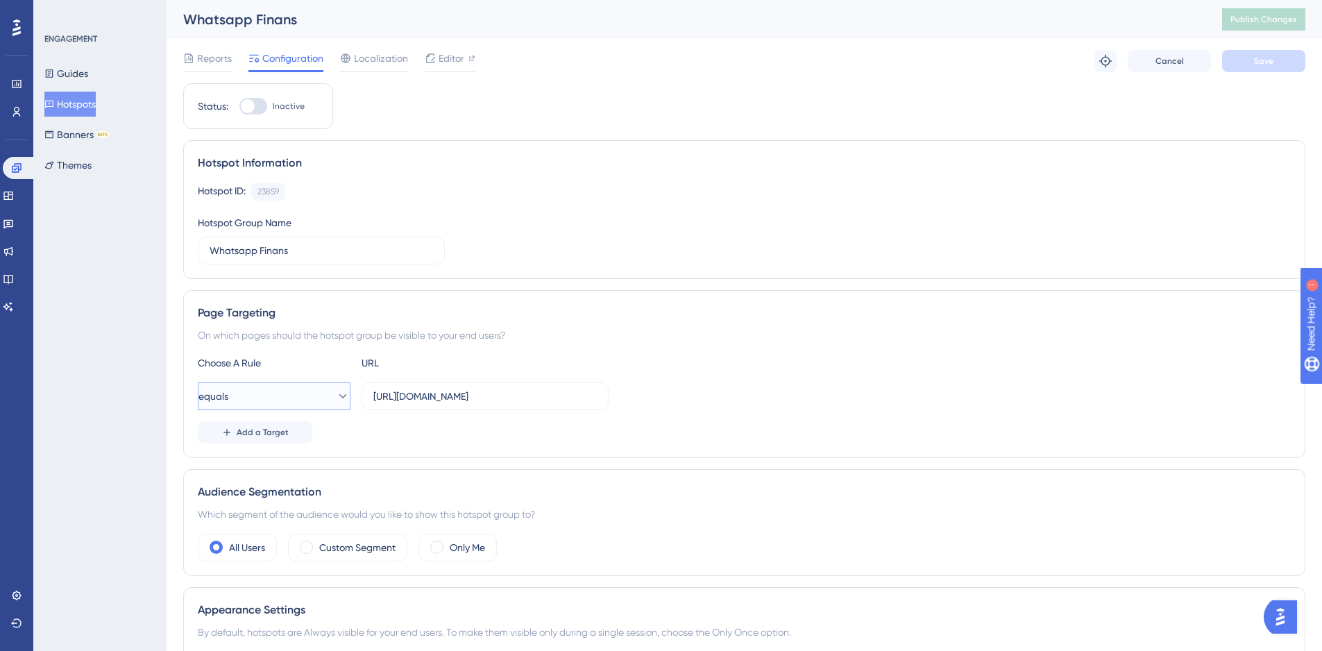
click at [306, 406] on button "equals" at bounding box center [274, 396] width 153 height 28
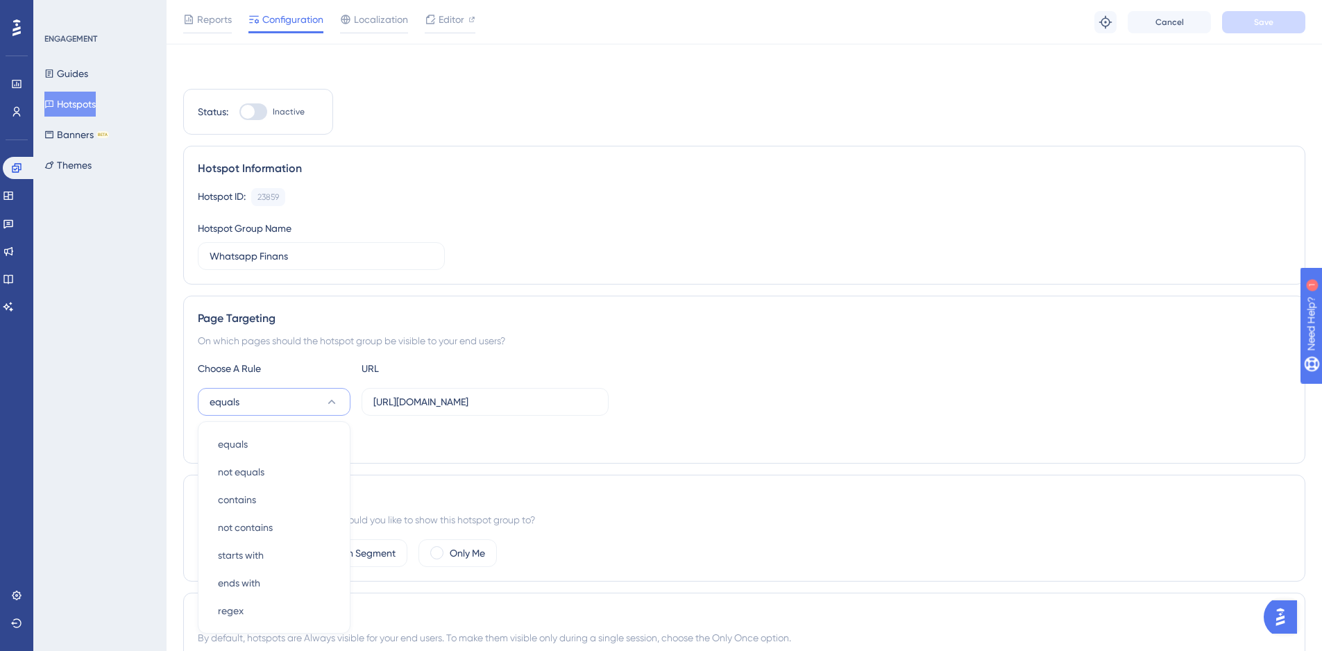
scroll to position [196, 0]
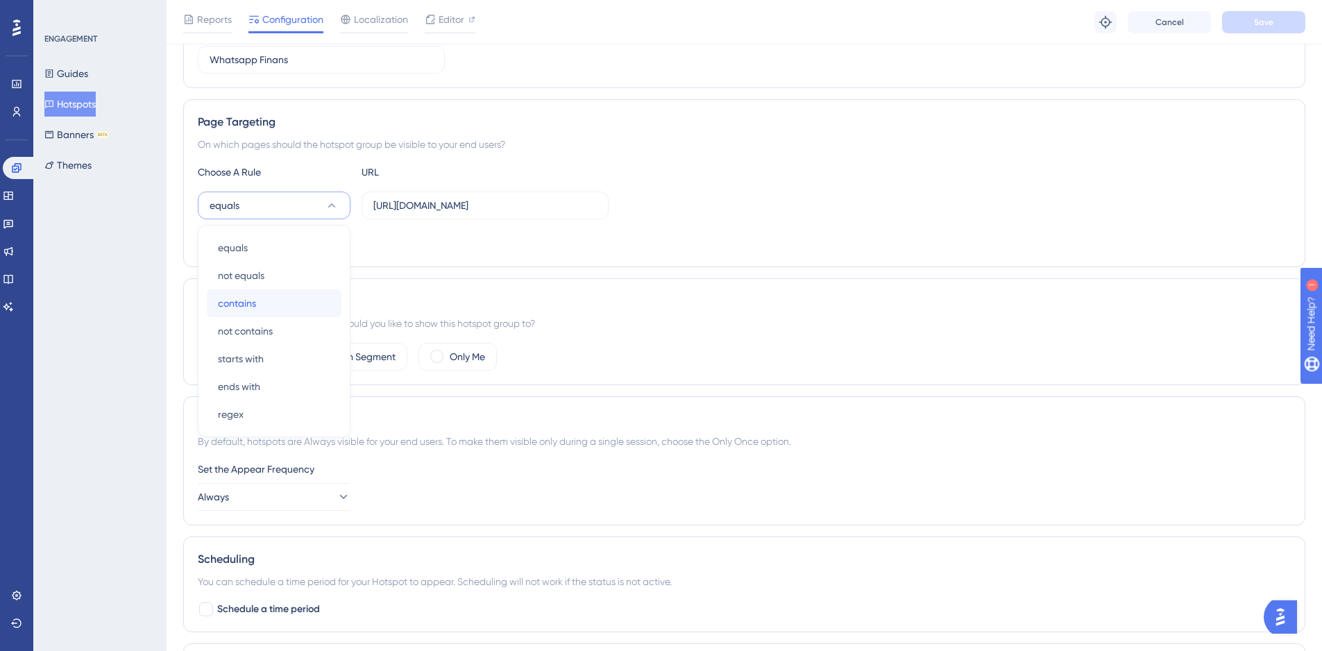
click at [249, 301] on span "contains" at bounding box center [237, 303] width 38 height 17
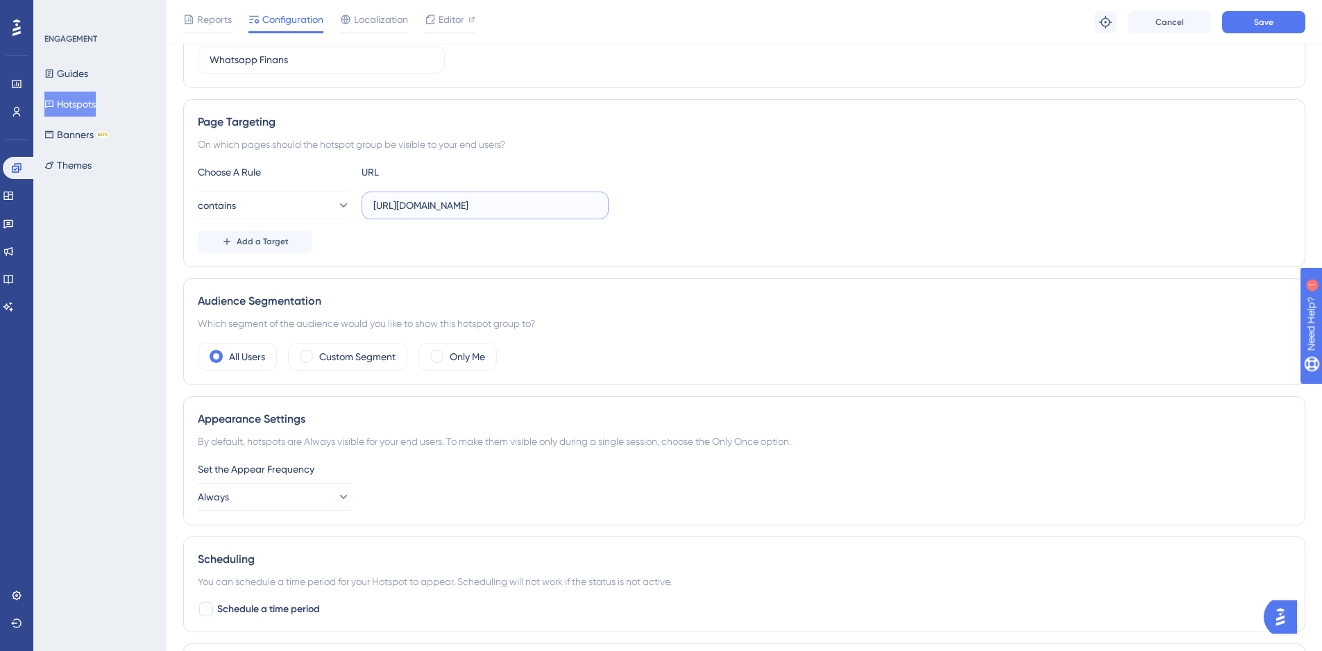
scroll to position [0, 16]
drag, startPoint x: 518, startPoint y: 205, endPoint x: 865, endPoint y: 207, distance: 347.0
click at [865, 207] on div "contains https://domestic.navlungo.com/tr/panel/posts/list/1" at bounding box center [744, 206] width 1093 height 28
type input "https://domestic.navlungo.com/"
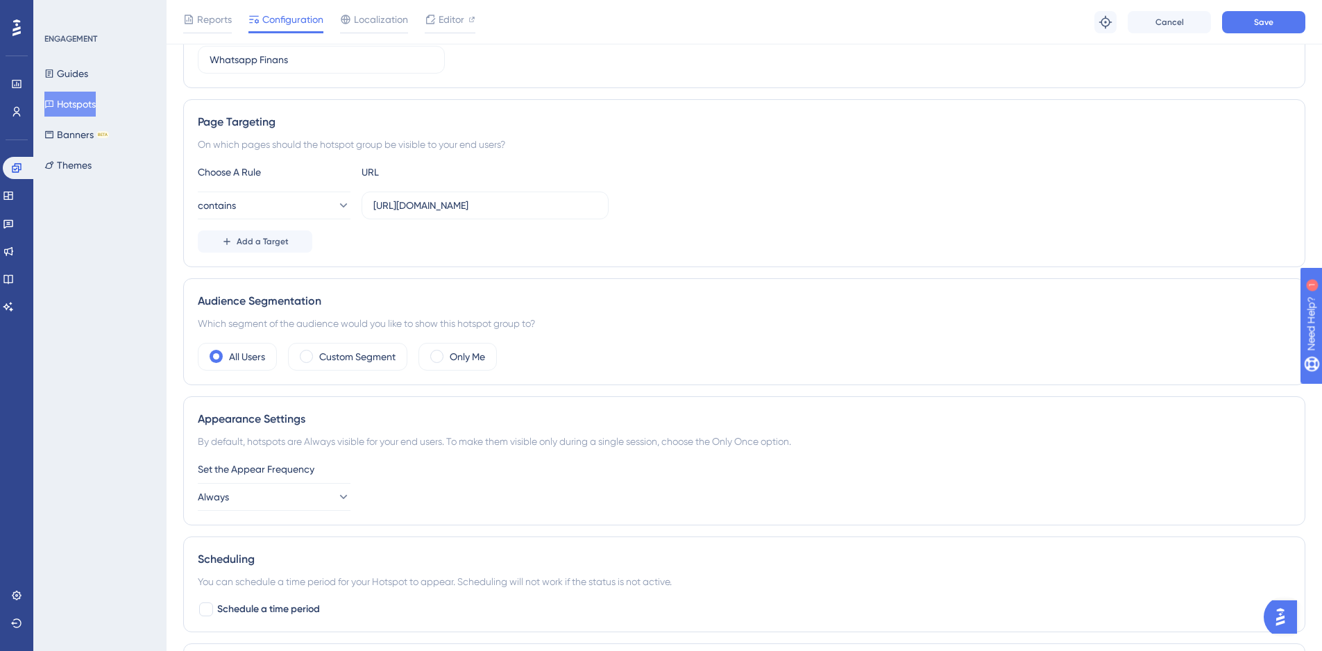
click at [839, 252] on div "Add a Target" at bounding box center [744, 241] width 1093 height 22
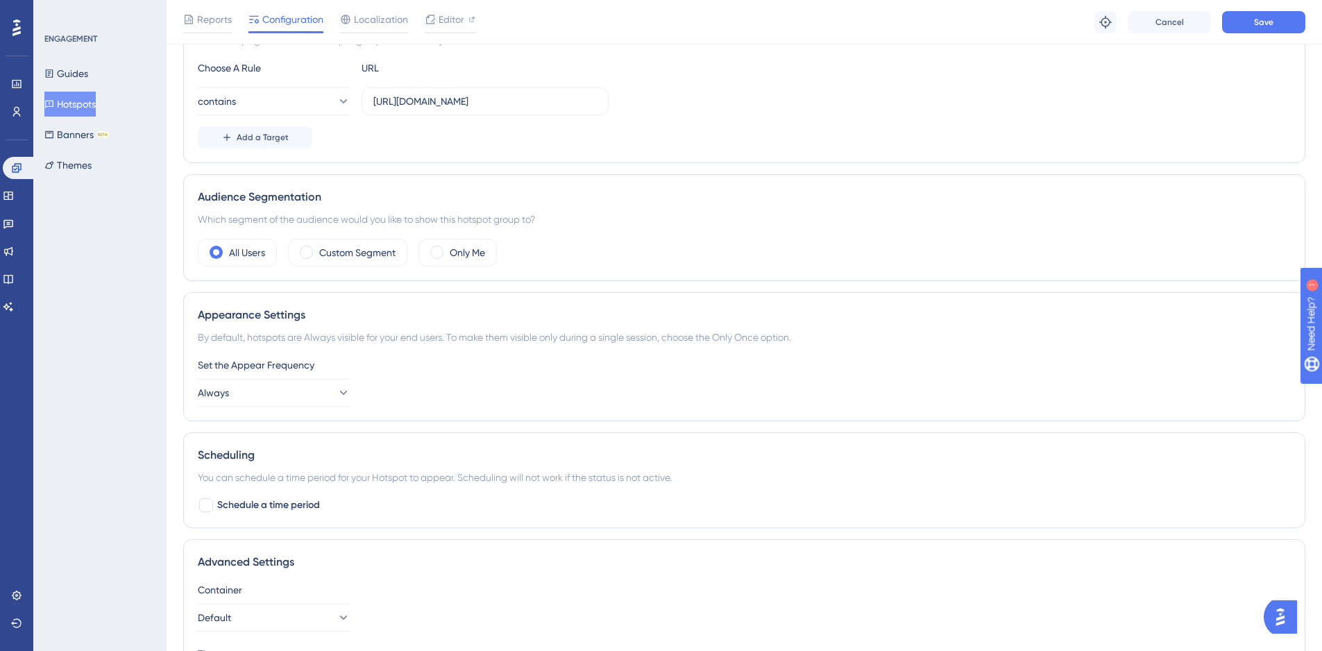
scroll to position [415, 0]
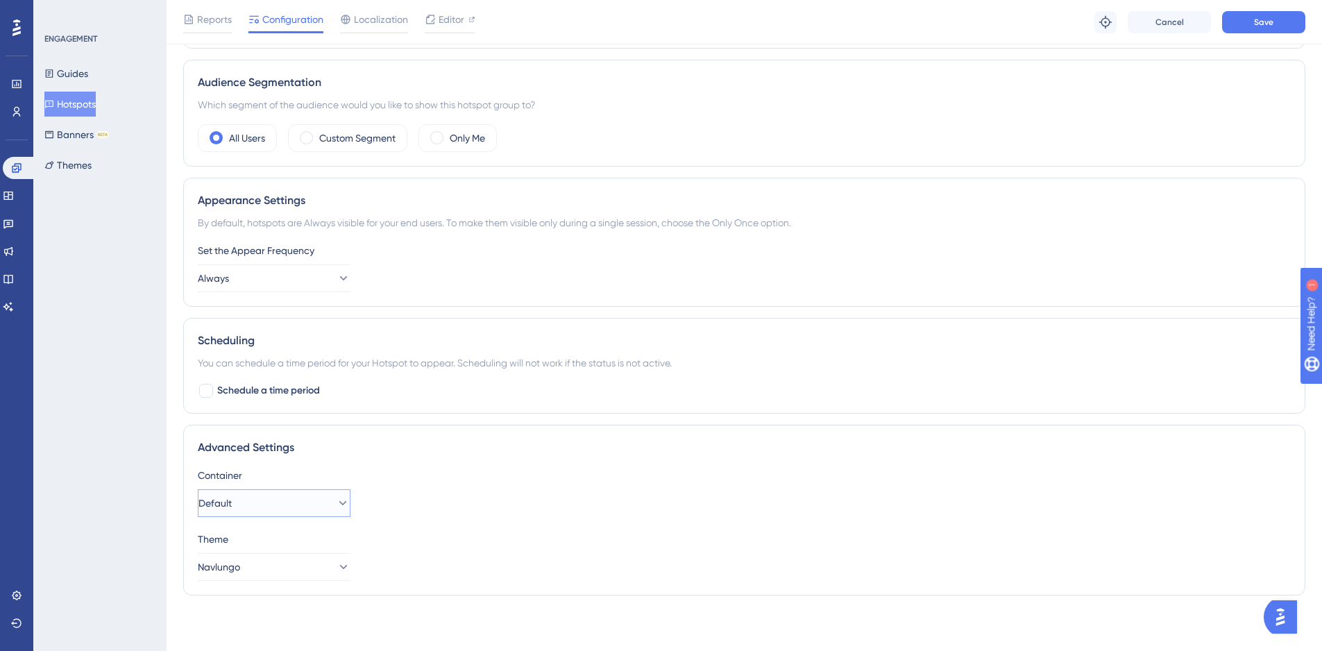
click at [289, 506] on button "Default" at bounding box center [274, 503] width 153 height 28
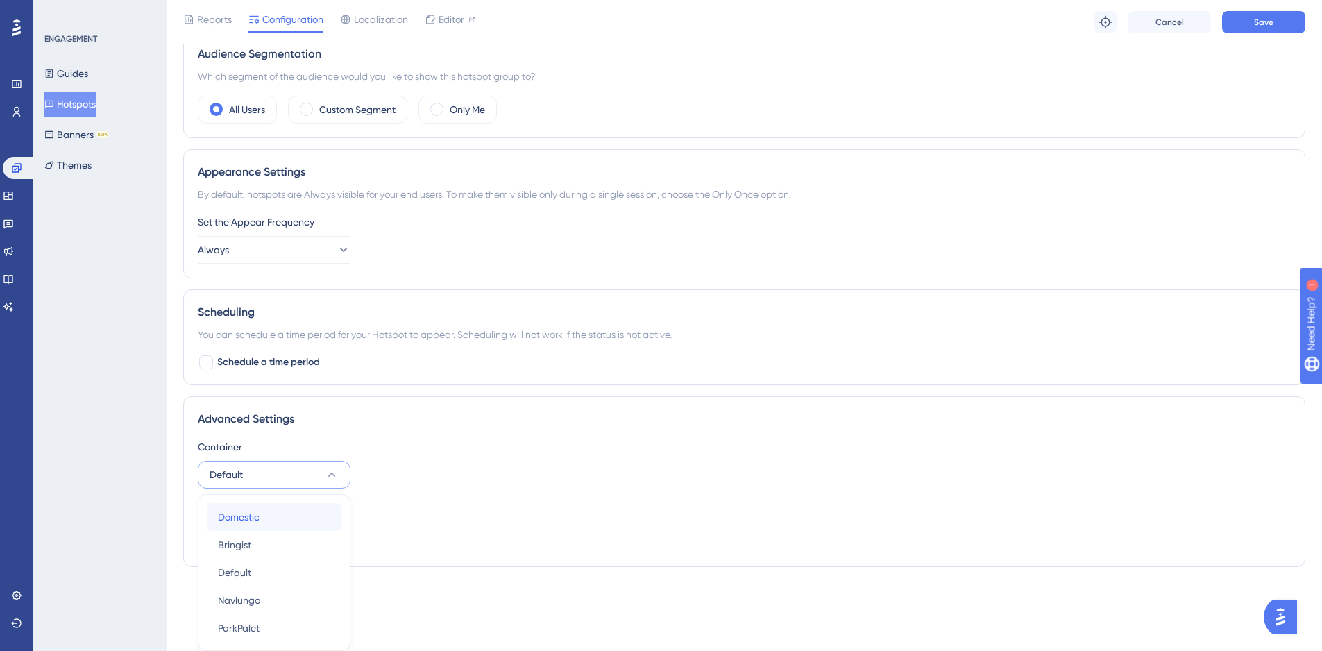
click at [254, 526] on div "Domestic Domestic" at bounding box center [274, 517] width 112 height 28
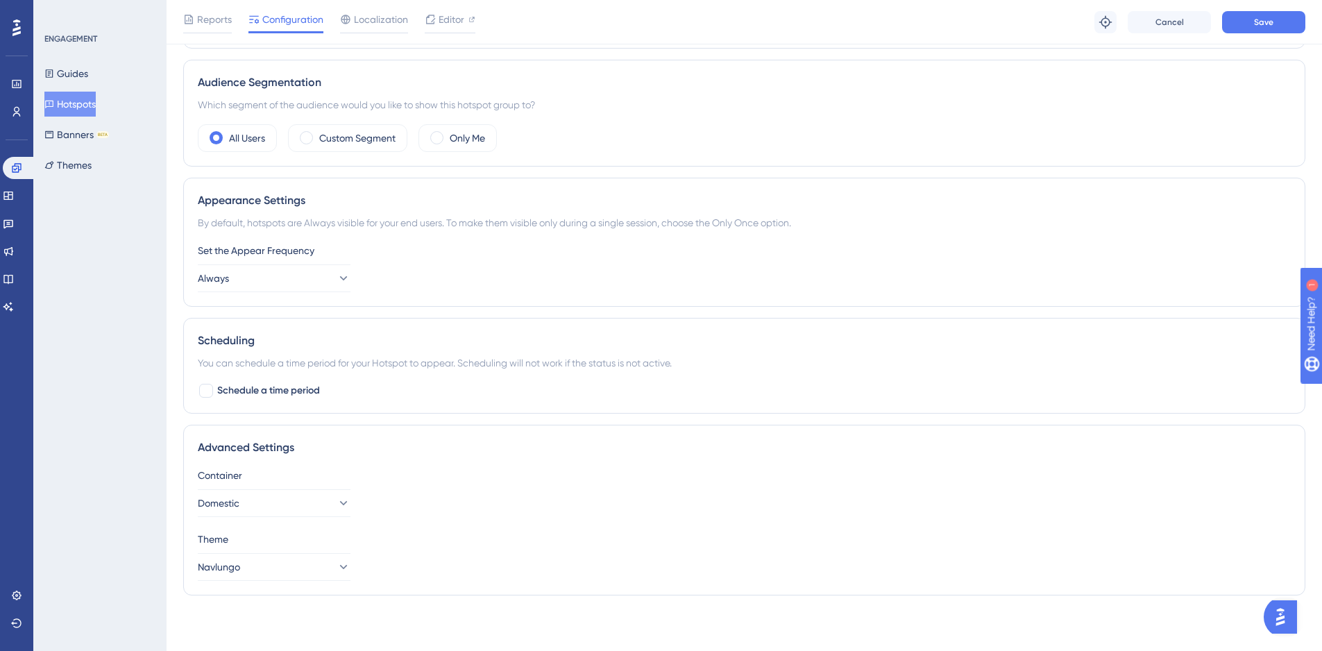
click at [760, 451] on div "Advanced Settings" at bounding box center [744, 447] width 1093 height 17
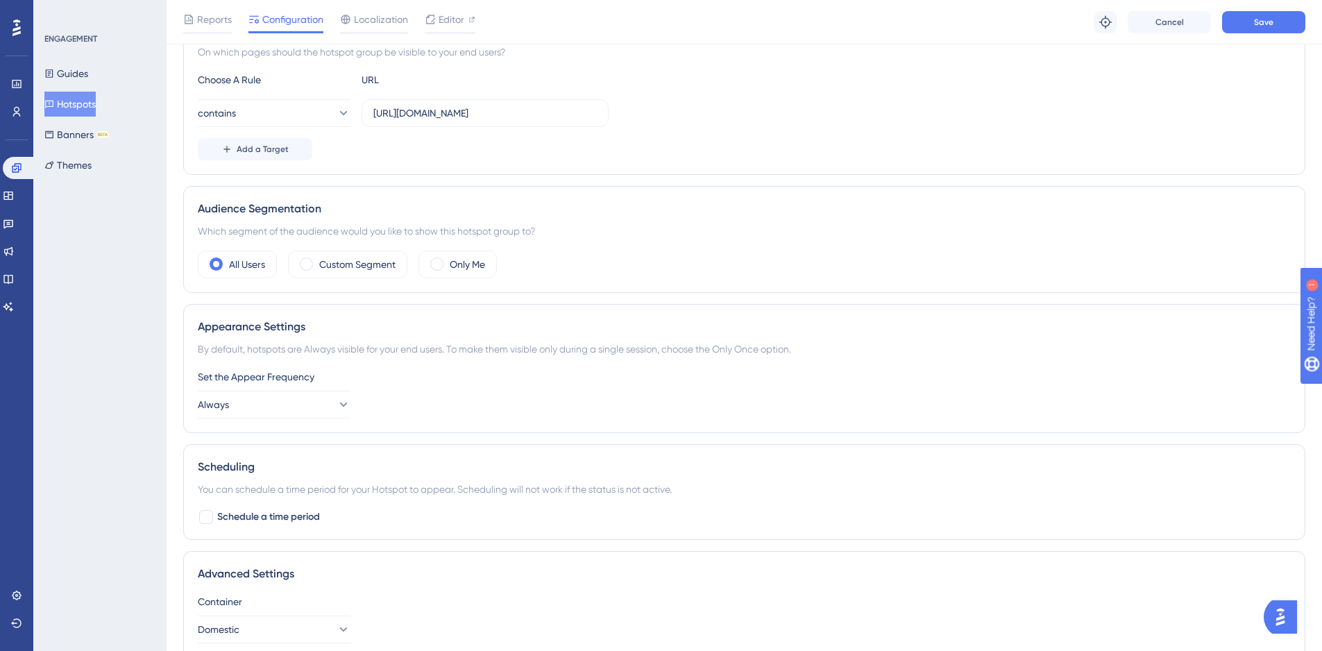
scroll to position [0, 0]
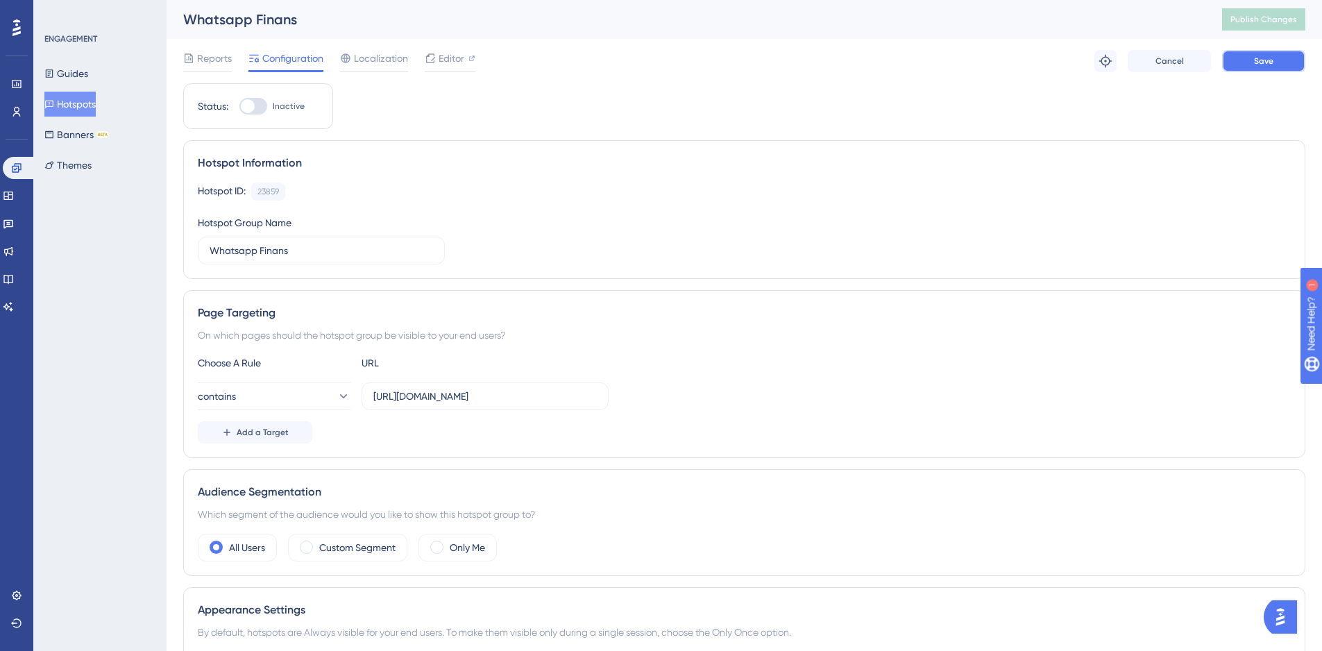
click at [1269, 56] on span "Save" at bounding box center [1263, 61] width 19 height 11
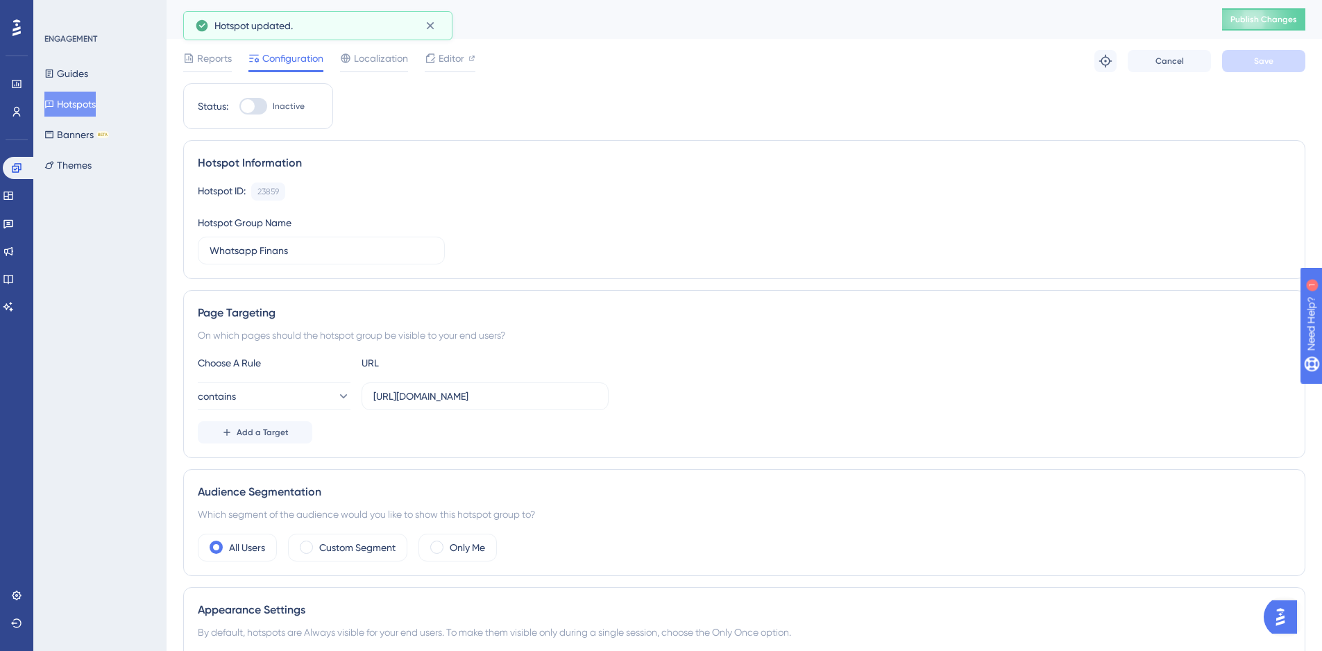
click at [252, 109] on div at bounding box center [248, 106] width 14 height 14
click at [239, 107] on input "Inactive" at bounding box center [239, 106] width 1 height 1
checkbox input "true"
click at [1288, 64] on button "Save" at bounding box center [1263, 61] width 83 height 22
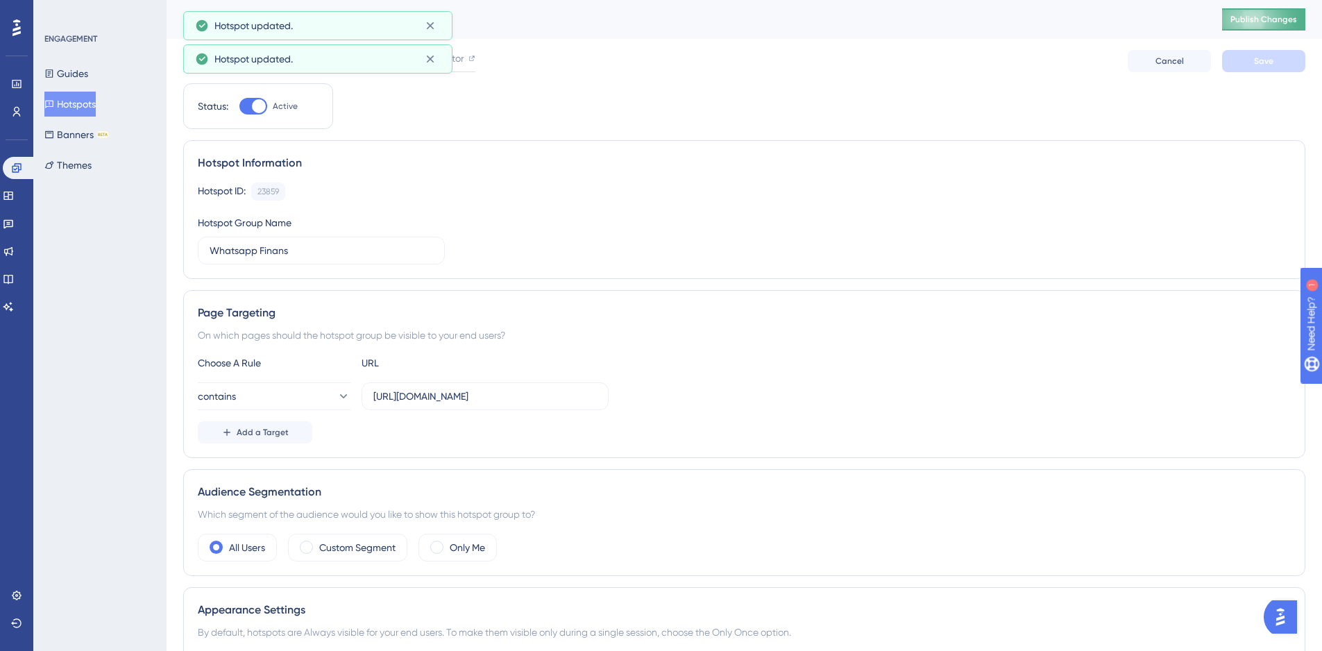
click at [1286, 22] on span "Publish Changes" at bounding box center [1264, 19] width 67 height 11
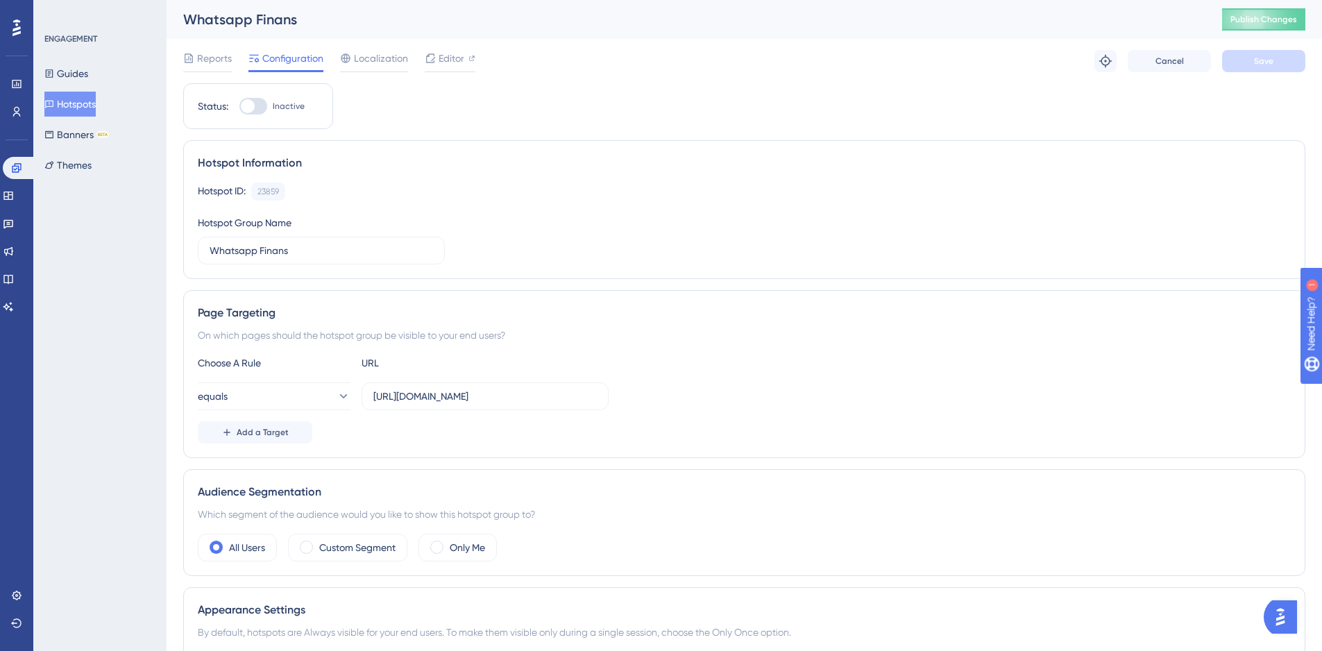
click at [248, 108] on div at bounding box center [248, 106] width 14 height 14
click at [239, 107] on input "Inactive" at bounding box center [239, 106] width 1 height 1
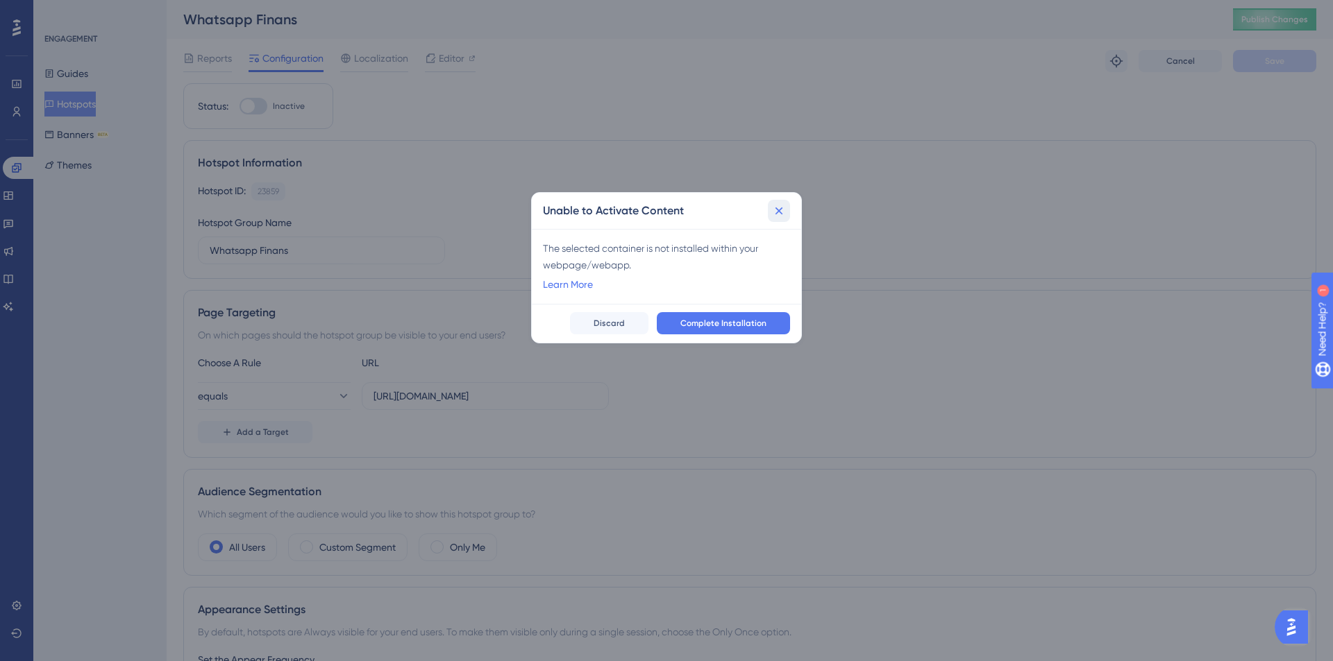
drag, startPoint x: 778, startPoint y: 211, endPoint x: 806, endPoint y: 210, distance: 28.5
click at [779, 210] on icon at bounding box center [779, 211] width 8 height 8
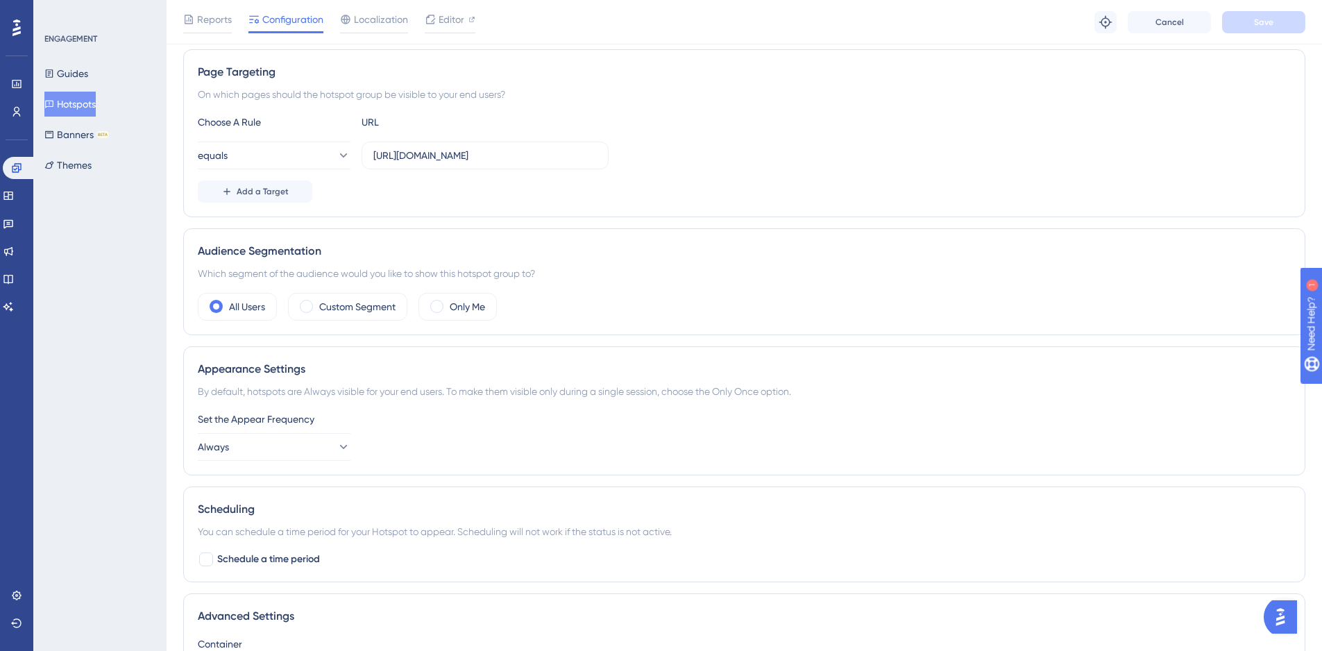
scroll to position [415, 0]
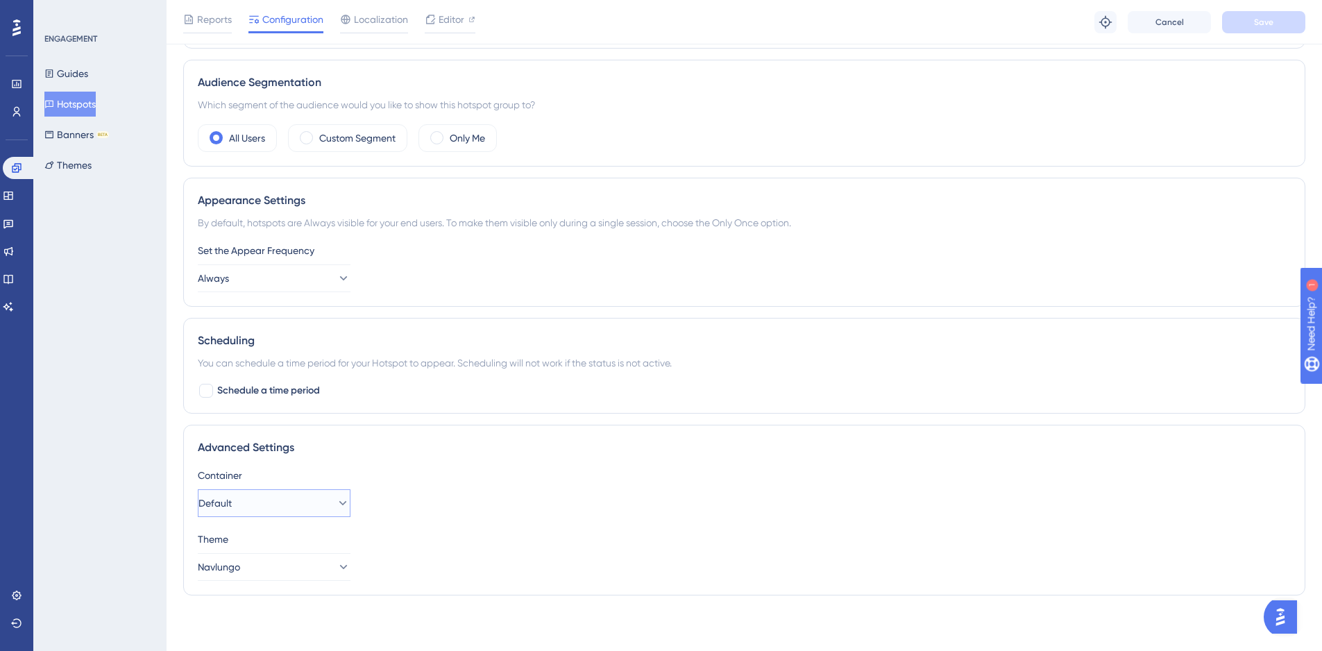
click at [267, 503] on button "Default" at bounding box center [274, 503] width 153 height 28
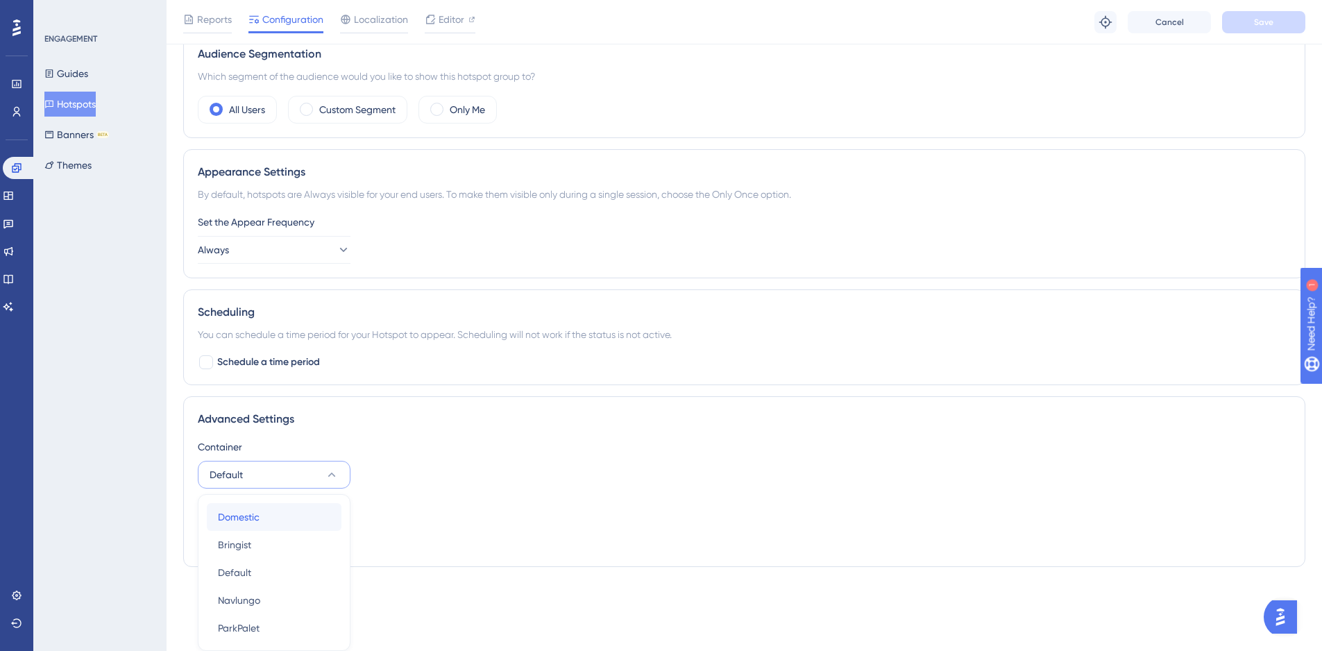
click at [273, 516] on div "Domestic Domestic" at bounding box center [274, 517] width 112 height 28
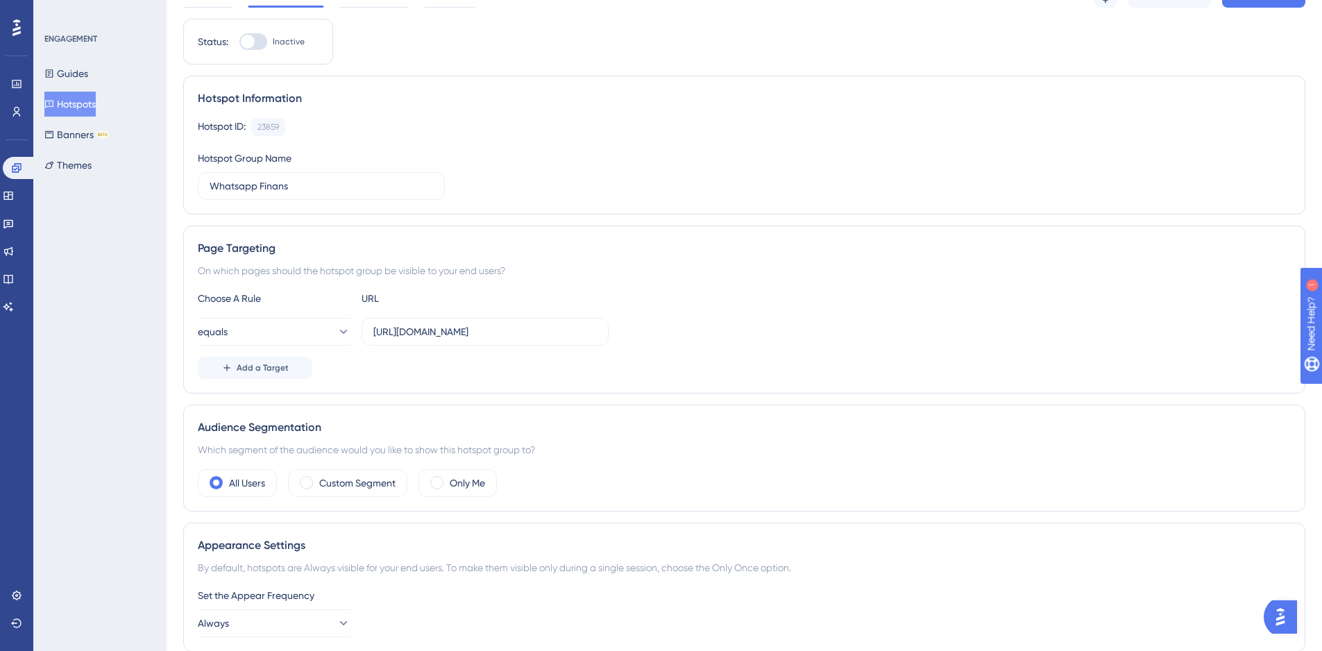
scroll to position [0, 0]
click at [251, 632] on button "Always" at bounding box center [274, 624] width 153 height 28
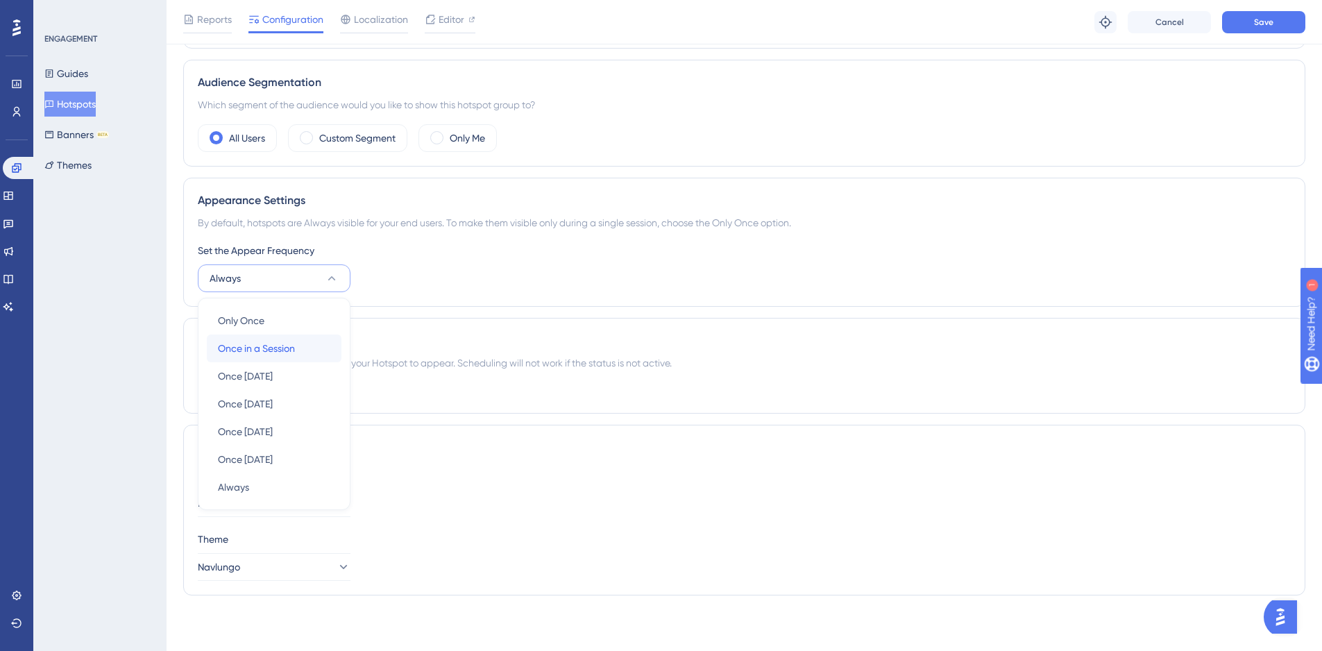
click at [286, 353] on span "Once in a Session" at bounding box center [256, 348] width 77 height 17
click at [276, 278] on span "Once in a Session" at bounding box center [236, 278] width 77 height 17
click at [287, 375] on div "Once in 1 day Once in 1 day" at bounding box center [274, 376] width 112 height 28
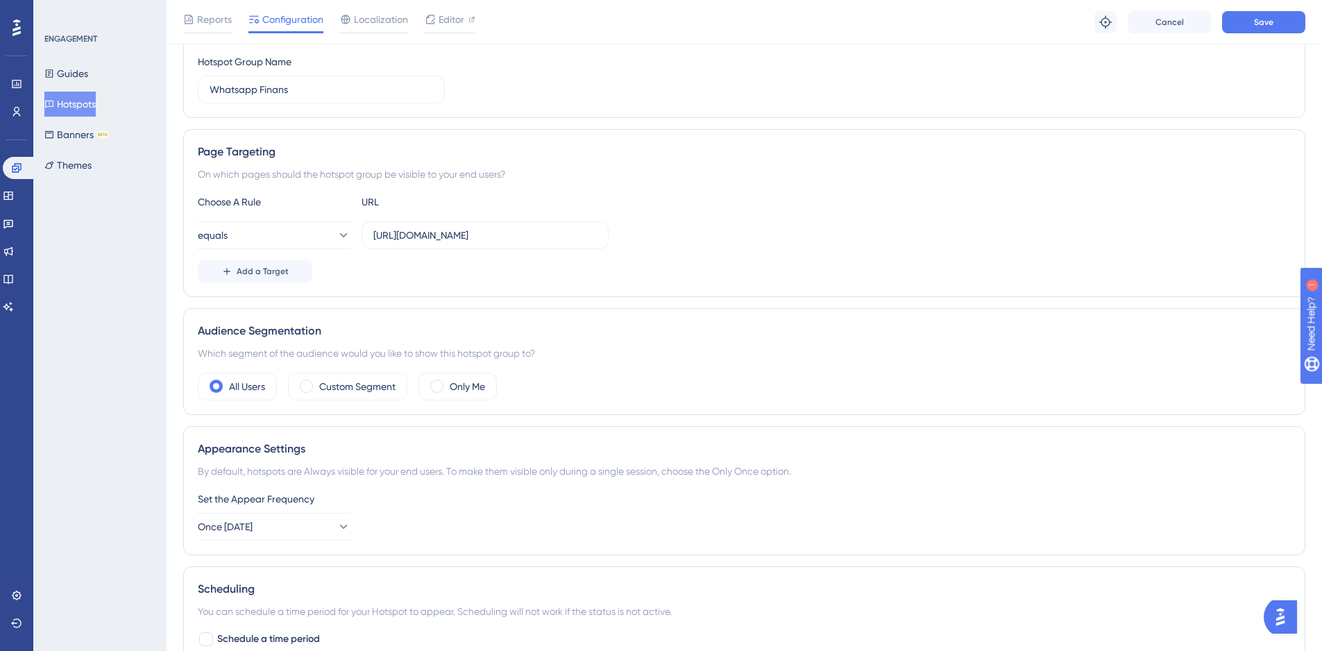
scroll to position [0, 0]
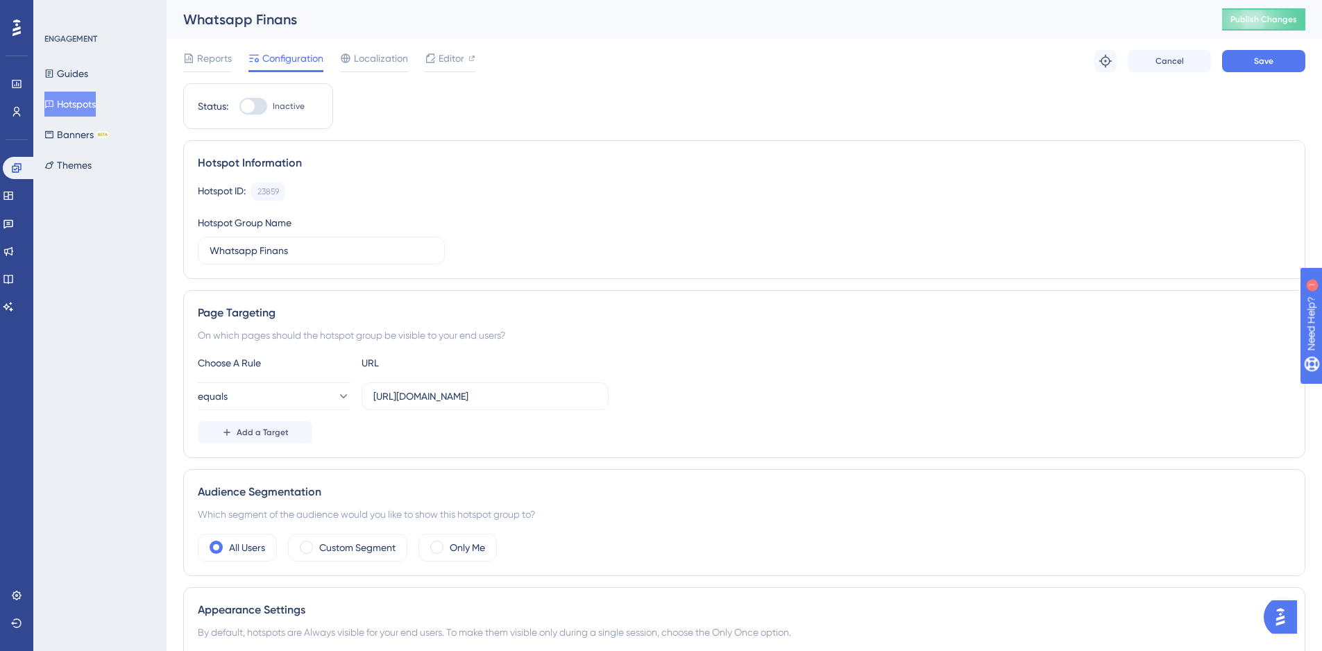
click at [219, 99] on div "Status:" at bounding box center [213, 106] width 31 height 17
click at [243, 105] on div at bounding box center [248, 106] width 14 height 14
click at [239, 106] on input "Inactive" at bounding box center [239, 106] width 1 height 1
checkbox input "true"
drag, startPoint x: 496, startPoint y: 173, endPoint x: 511, endPoint y: 191, distance: 23.6
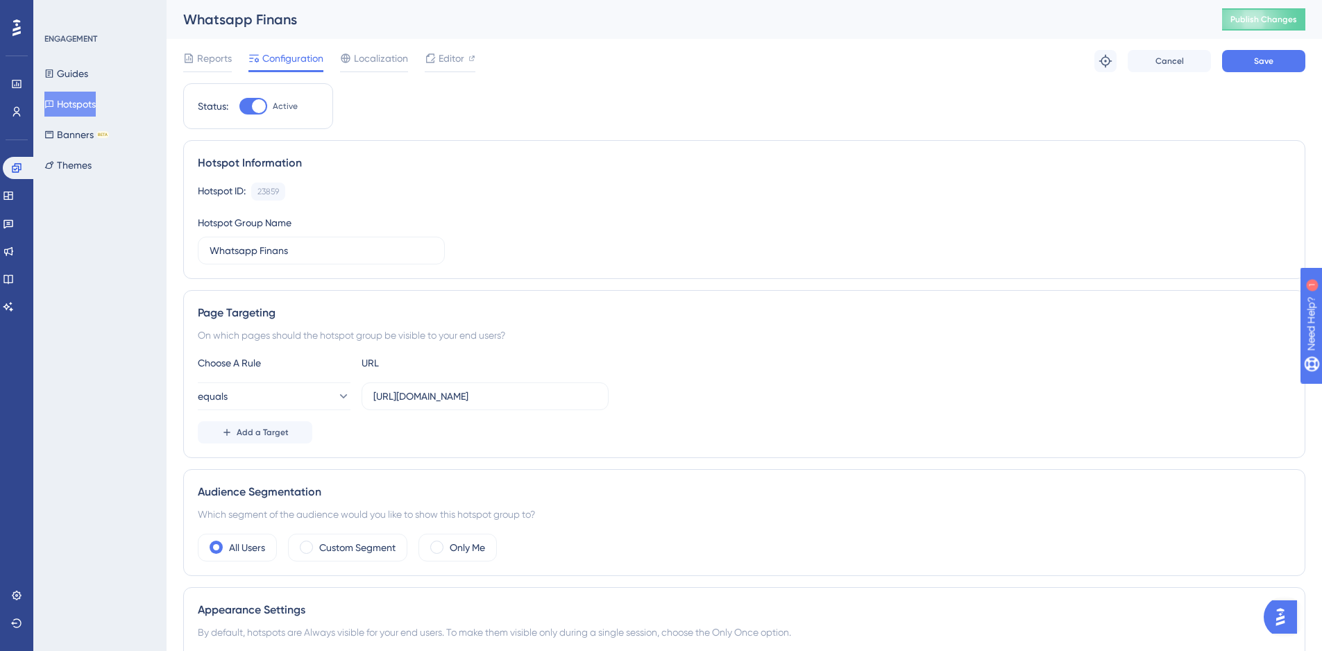
click at [496, 172] on div "Hotspot Information Hotspot ID: 23859 Copy Hotspot Group Name Whatsapp Finans" at bounding box center [744, 209] width 1122 height 139
click at [277, 387] on button "equals" at bounding box center [274, 396] width 153 height 28
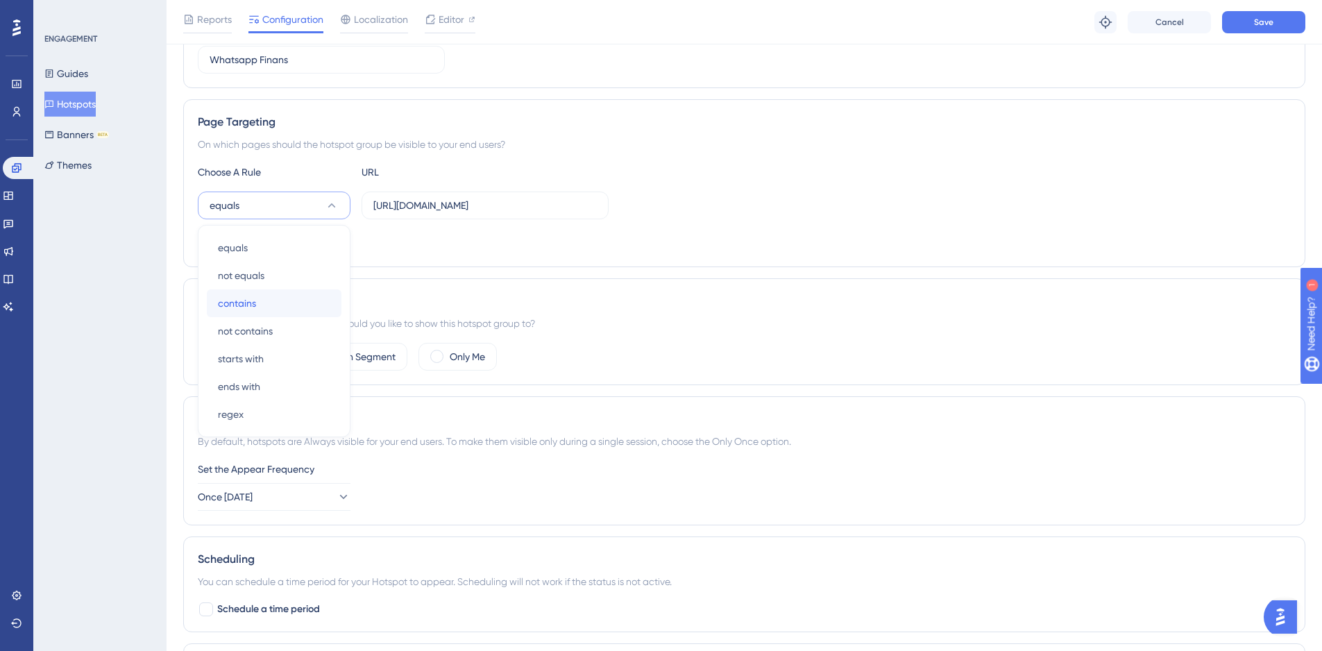
click at [255, 301] on span "contains" at bounding box center [237, 303] width 38 height 17
drag, startPoint x: 514, startPoint y: 203, endPoint x: 827, endPoint y: 221, distance: 313.5
click at [827, 221] on div "Choose A Rule URL contains https://domestic.navlungo.com/tr/panel/posts/list/1 …" at bounding box center [744, 208] width 1093 height 89
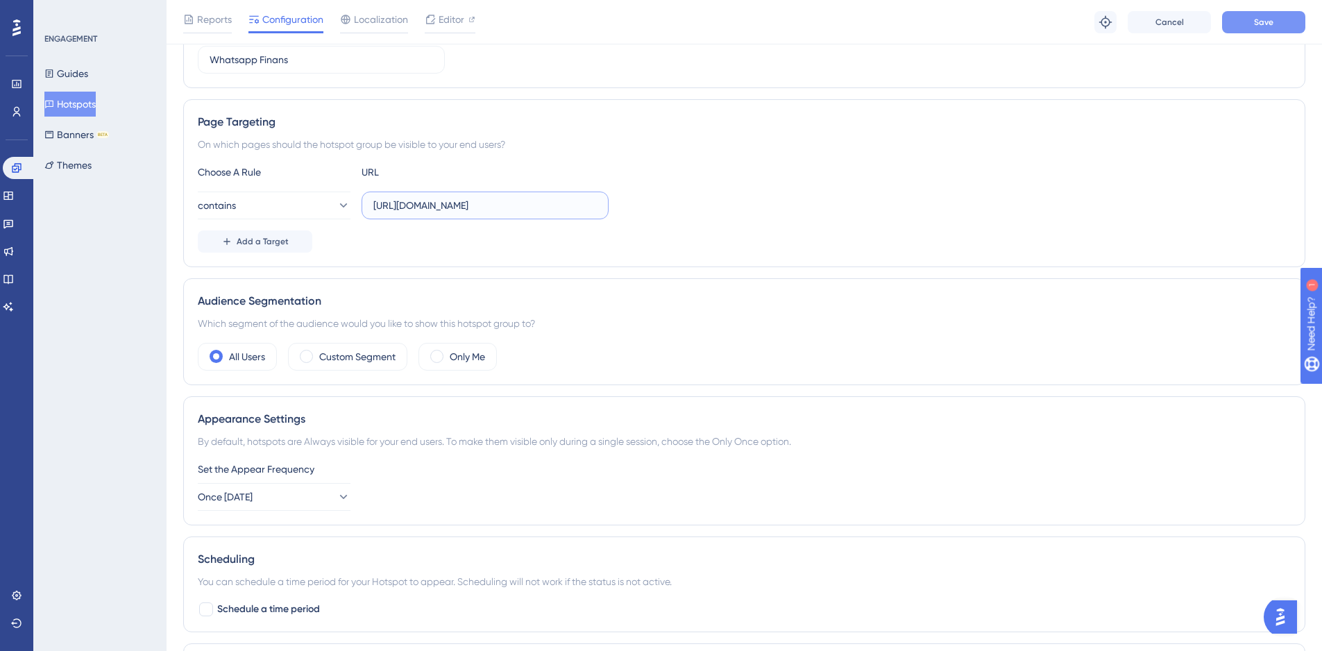
type input "https://domestic.navlungo.com"
click at [1260, 24] on span "Save" at bounding box center [1263, 22] width 19 height 11
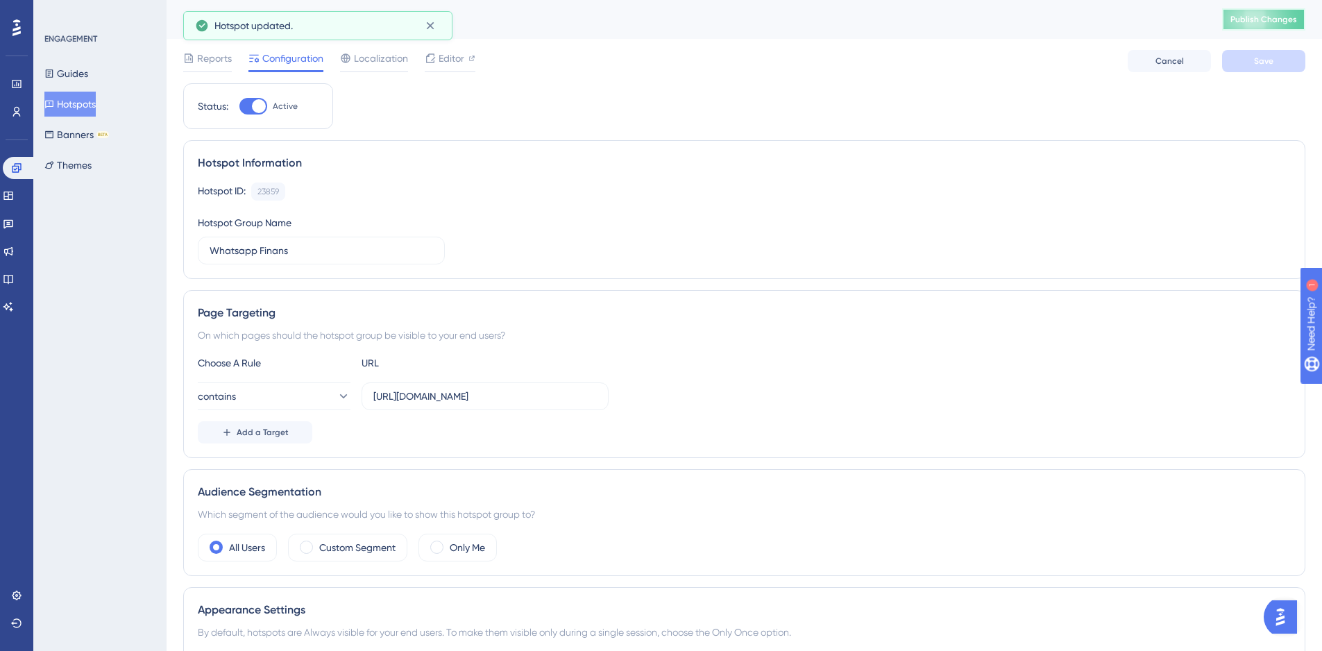
click at [1274, 23] on button "Publish Changes" at bounding box center [1263, 19] width 83 height 22
click at [76, 151] on div "Guides Hotspots Banners BETA Themes" at bounding box center [100, 119] width 112 height 117
click at [83, 138] on button "Banners BETA" at bounding box center [76, 134] width 65 height 25
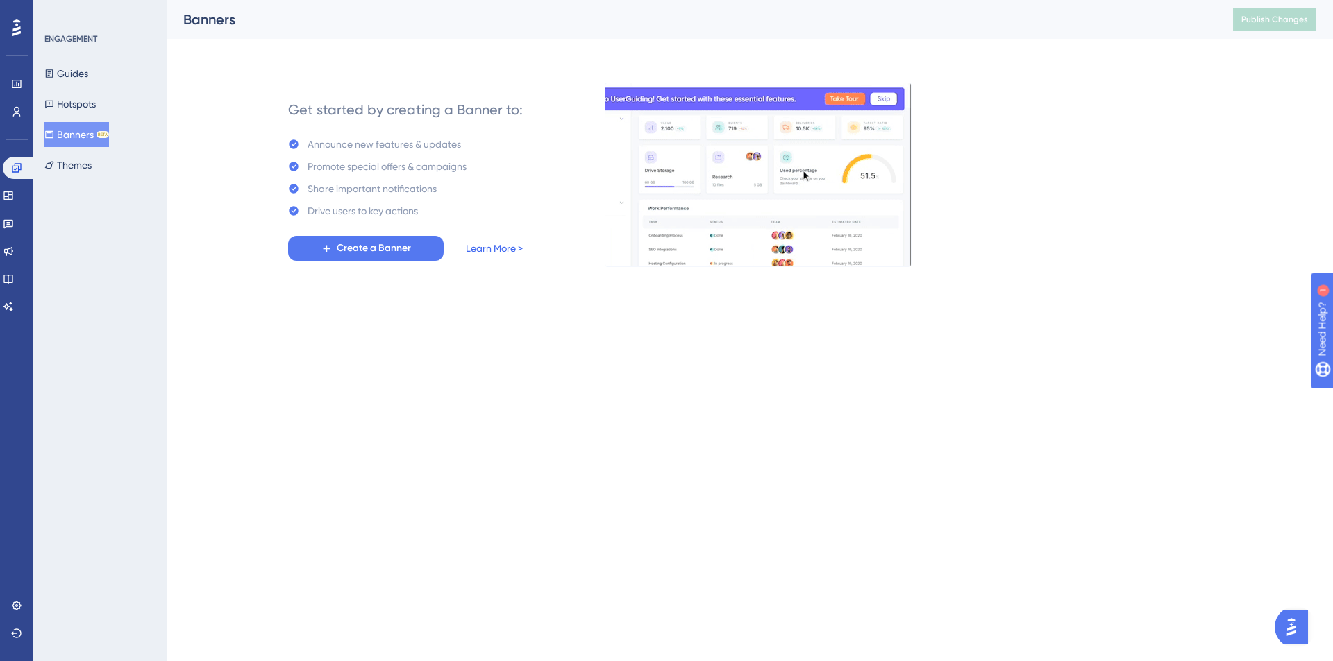
click at [487, 255] on link "Learn More >" at bounding box center [494, 248] width 57 height 17
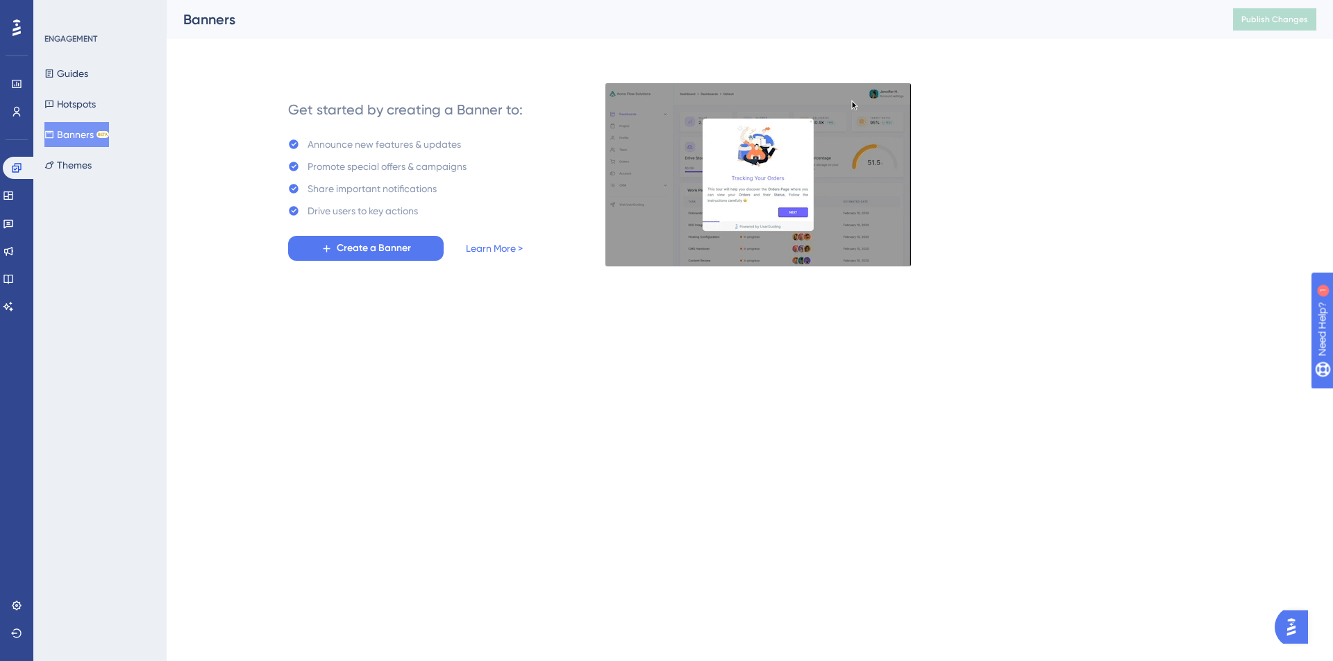
click at [1110, 276] on div "Performance Users Engagement Widgets Feedback Product Updates Knowledge Base AI…" at bounding box center [750, 144] width 1166 height 289
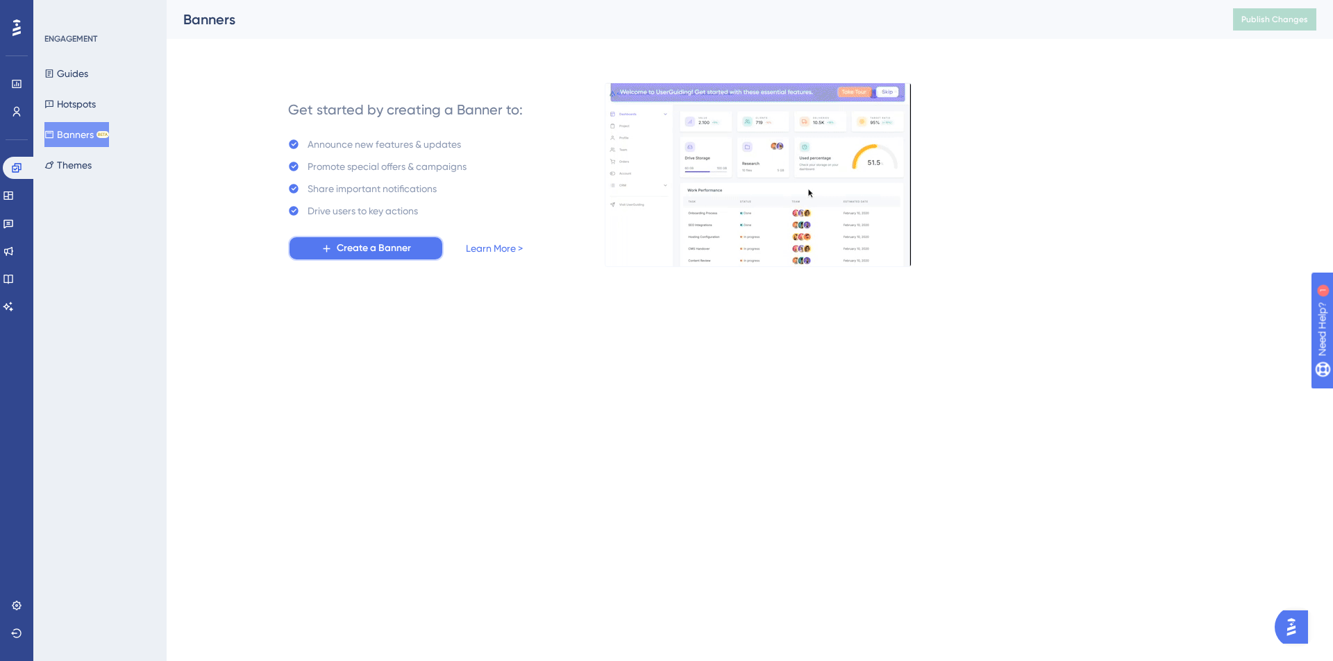
click at [393, 251] on span "Create a Banner" at bounding box center [374, 248] width 74 height 17
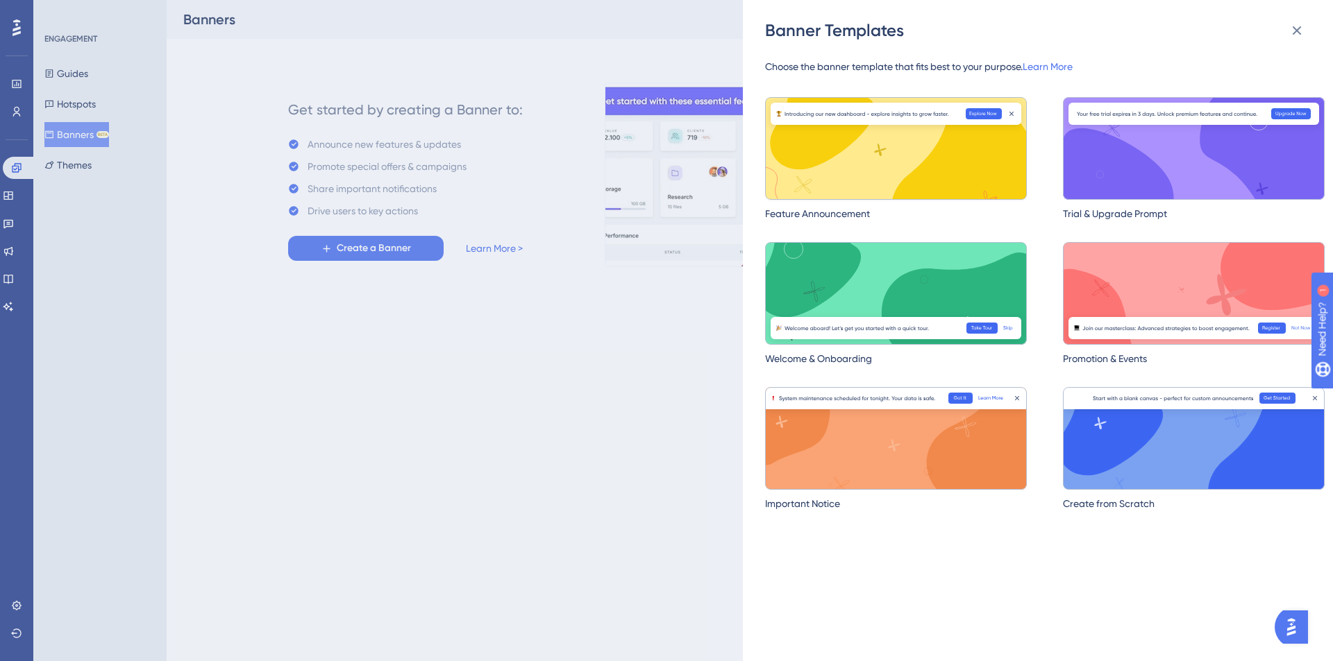
click at [879, 143] on img at bounding box center [896, 148] width 262 height 103
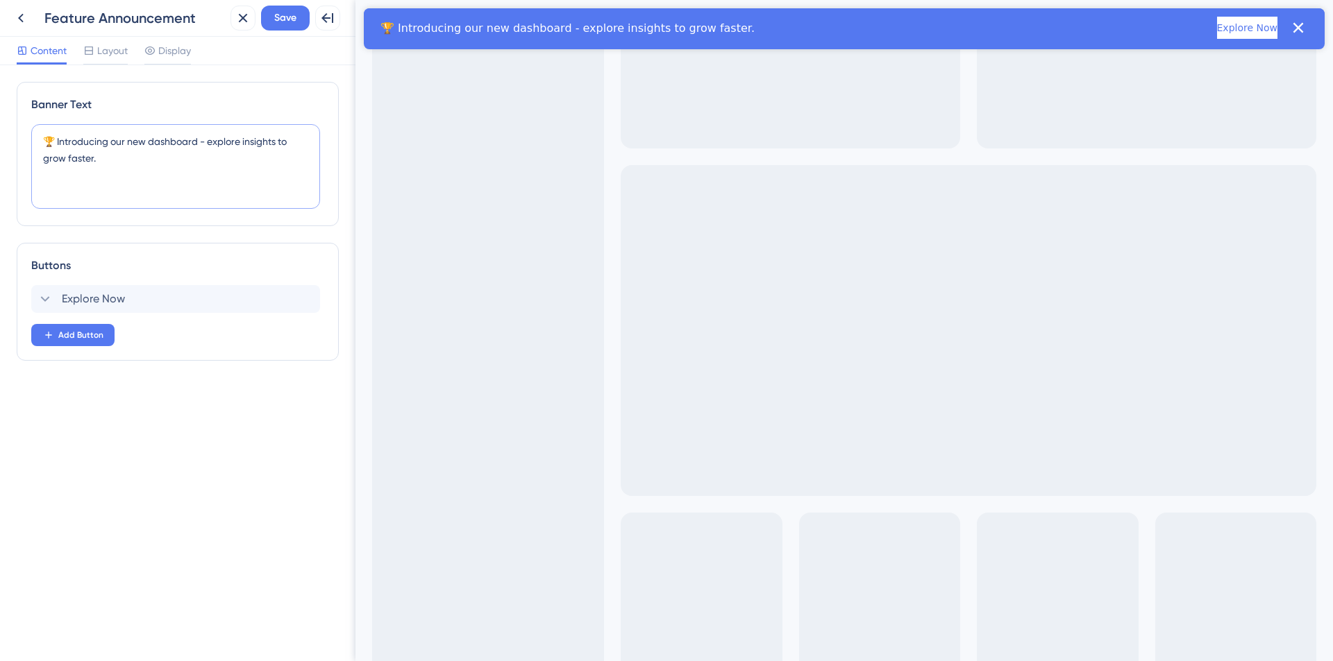
drag, startPoint x: 112, startPoint y: 169, endPoint x: 129, endPoint y: 167, distance: 17.5
click at [112, 169] on textarea "🏆 Introducing our new dashboard - explore insights to grow faster." at bounding box center [175, 166] width 289 height 85
click at [119, 50] on span "Layout" at bounding box center [112, 50] width 31 height 17
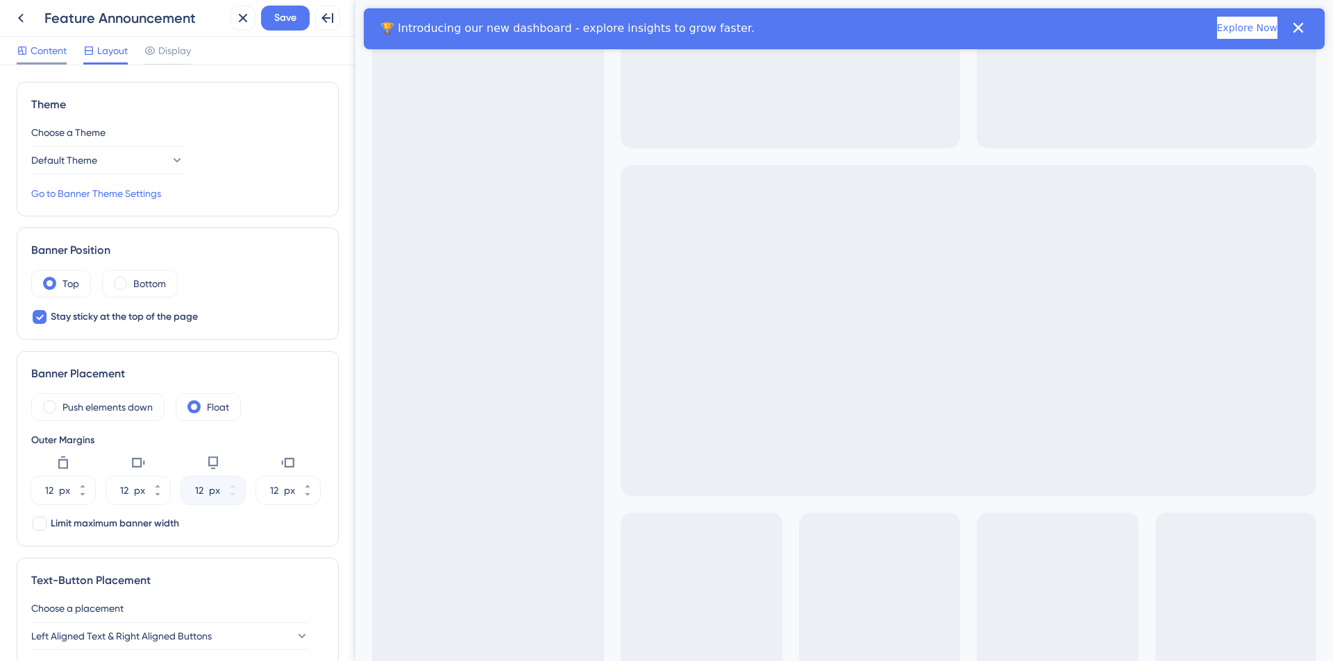
click at [67, 56] on span "Content" at bounding box center [49, 50] width 36 height 17
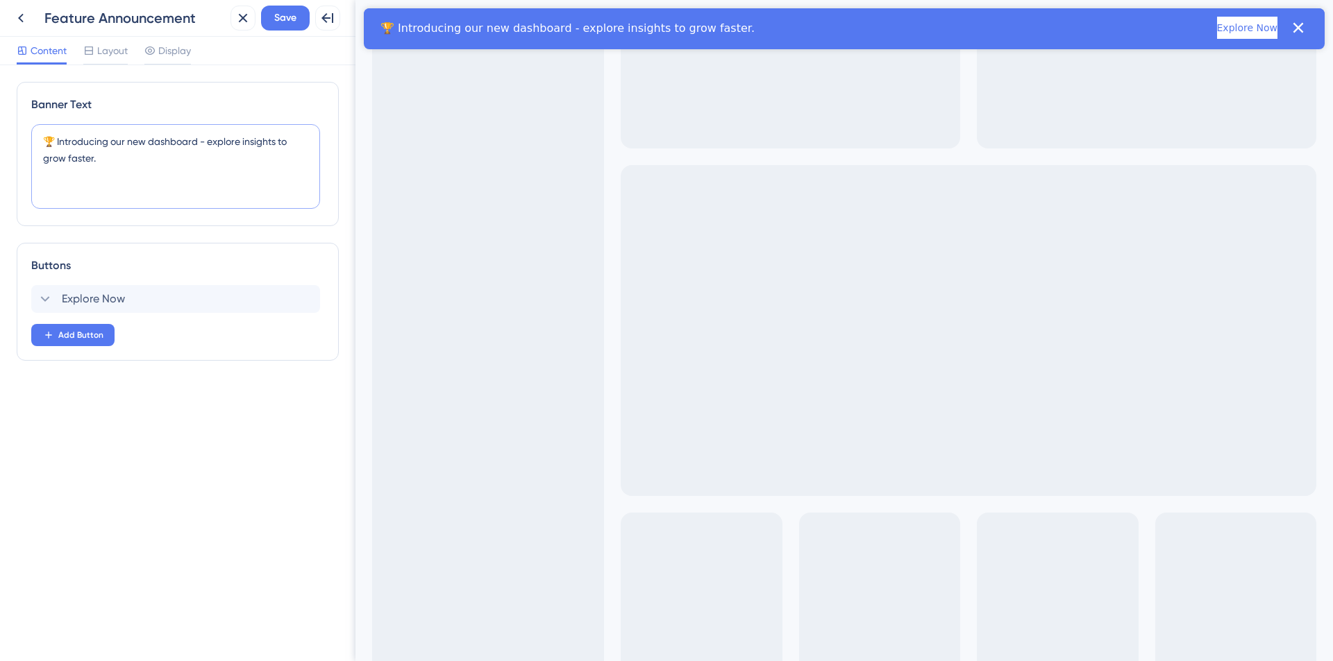
drag, startPoint x: 120, startPoint y: 168, endPoint x: 58, endPoint y: 139, distance: 68.3
click at [58, 139] on textarea "🏆 Introducing our new dashboard - explore insights to grow faster." at bounding box center [175, 166] width 289 height 85
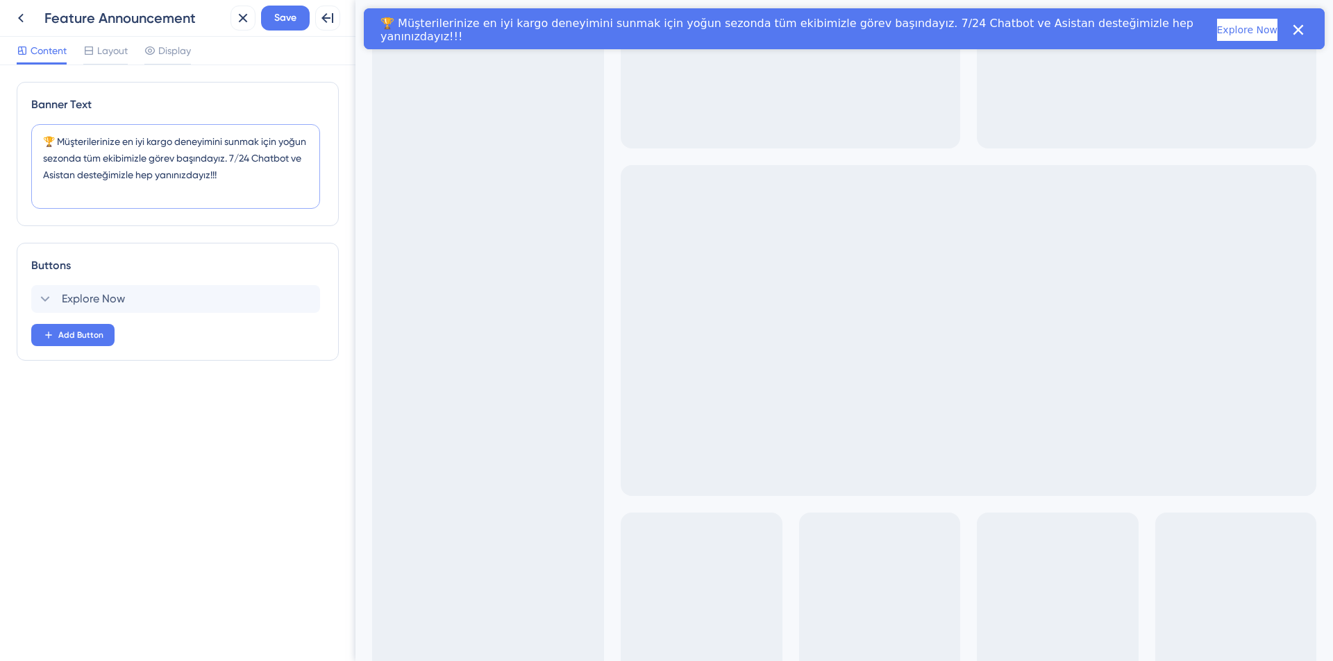
drag, startPoint x: 56, startPoint y: 134, endPoint x: 26, endPoint y: 135, distance: 29.9
click at [26, 135] on div "Banner Text 🏆 Müşterilerinize en iyi kargo deneyimini sunmak için yoğun sezonda…" at bounding box center [178, 154] width 322 height 144
click at [293, 176] on textarea "🏆 Müşterilerinize en iyi kargo deneyimini sunmak için yoğun sezonda tüm ekibimi…" at bounding box center [175, 166] width 289 height 85
paste textarea "🏆"
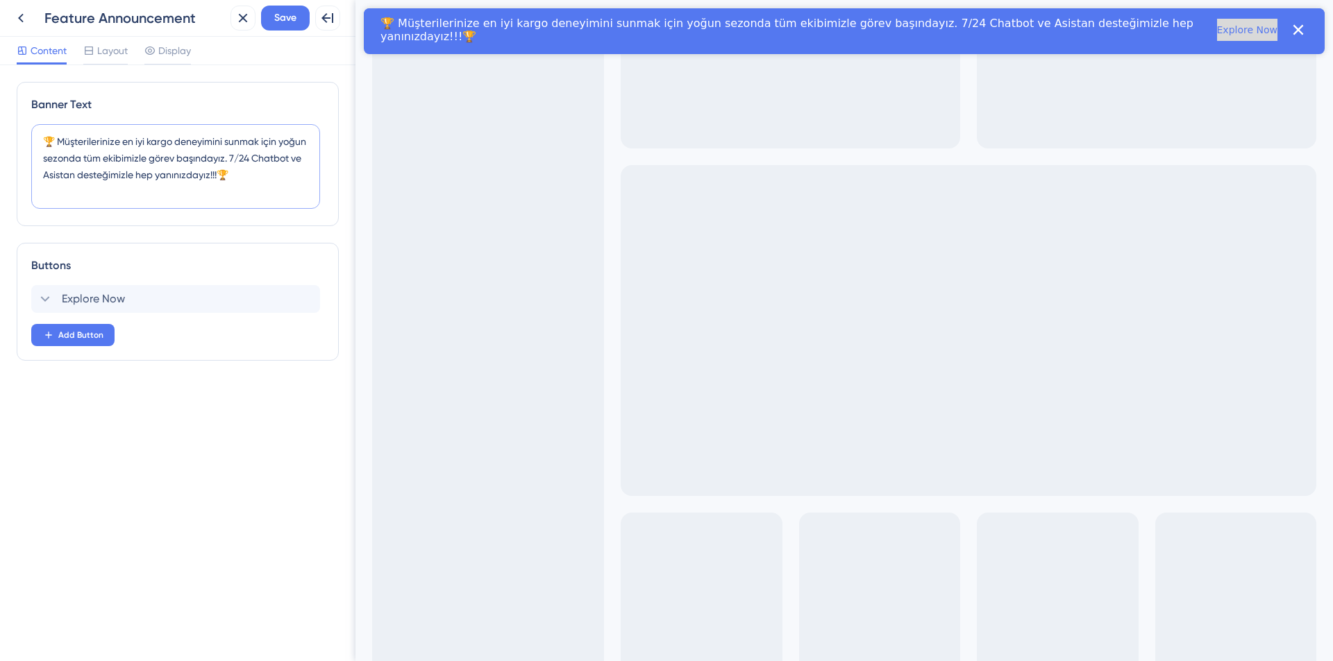
type textarea "🏆 Müşterilerinize en iyi kargo deneyimini sunmak için yoğun sezonda tüm ekibimi…"
click at [1237, 33] on button "Explore Now" at bounding box center [1247, 30] width 60 height 22
click at [98, 298] on span "Explore Now" at bounding box center [93, 299] width 63 height 17
click at [98, 298] on div "Explore Now Delete" at bounding box center [175, 299] width 289 height 28
click at [100, 303] on span "Explore Now" at bounding box center [93, 299] width 63 height 17
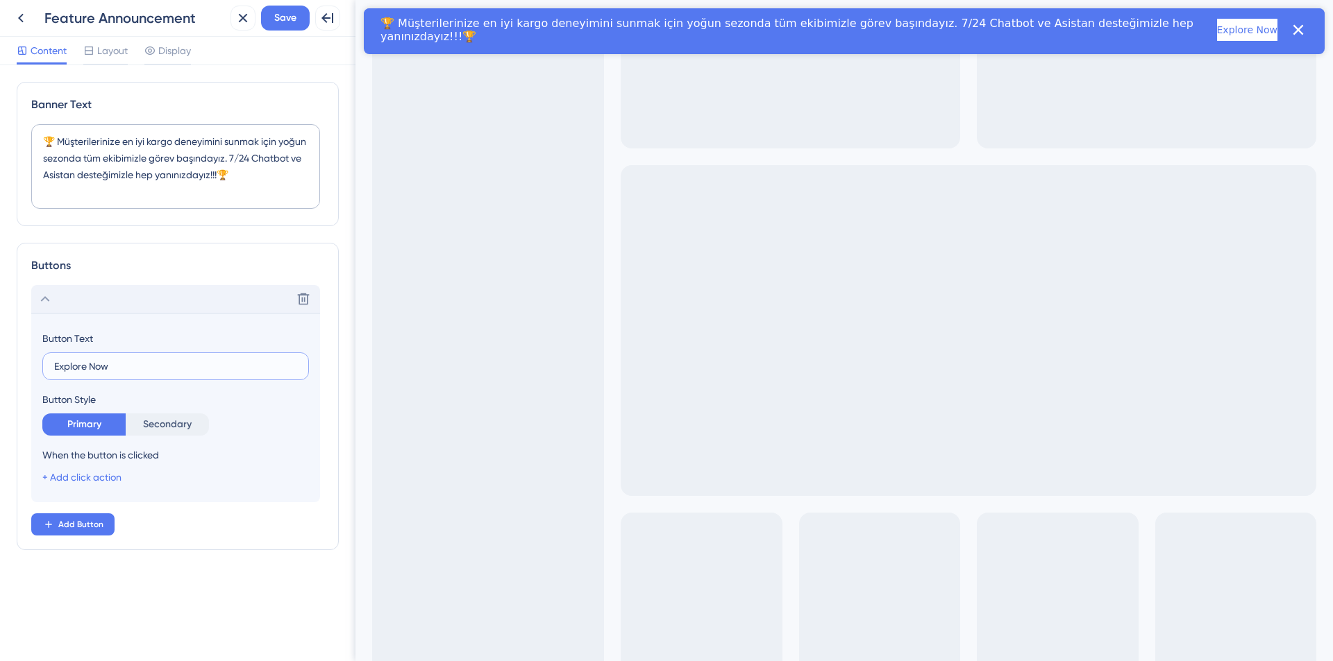
click at [95, 367] on input "Explore Now" at bounding box center [175, 366] width 243 height 15
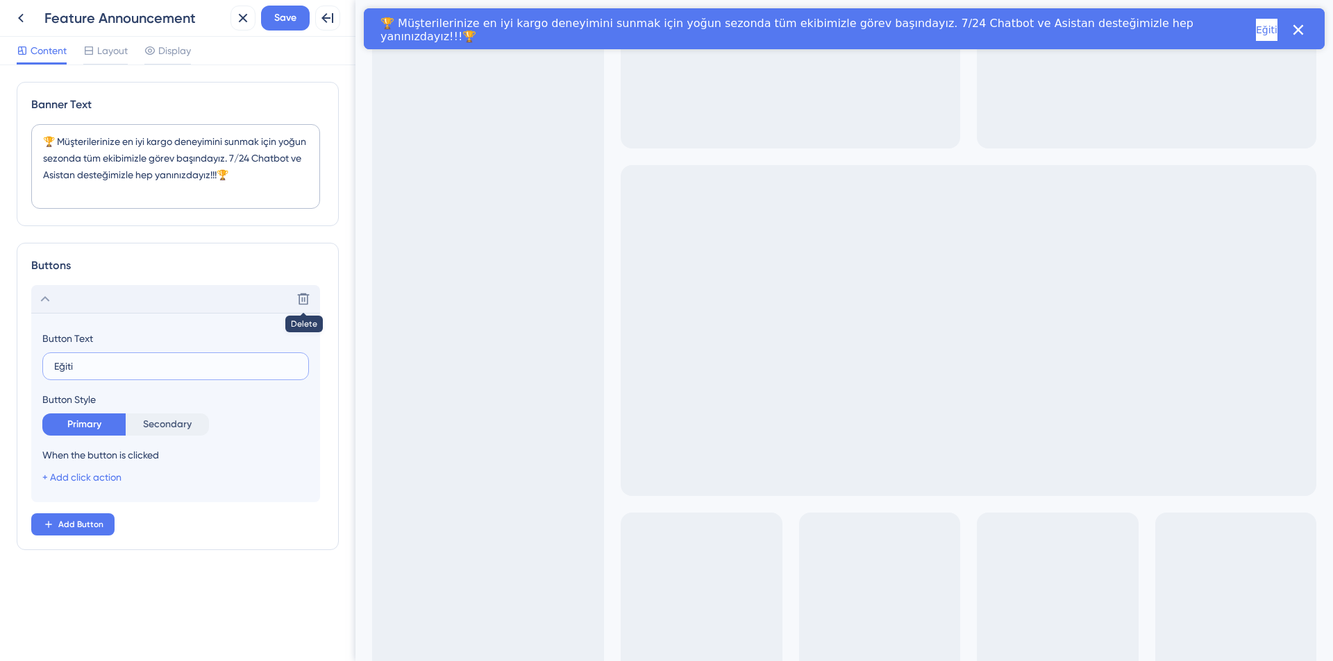
type input "Eğiti"
click at [310, 299] on button at bounding box center [303, 299] width 22 height 22
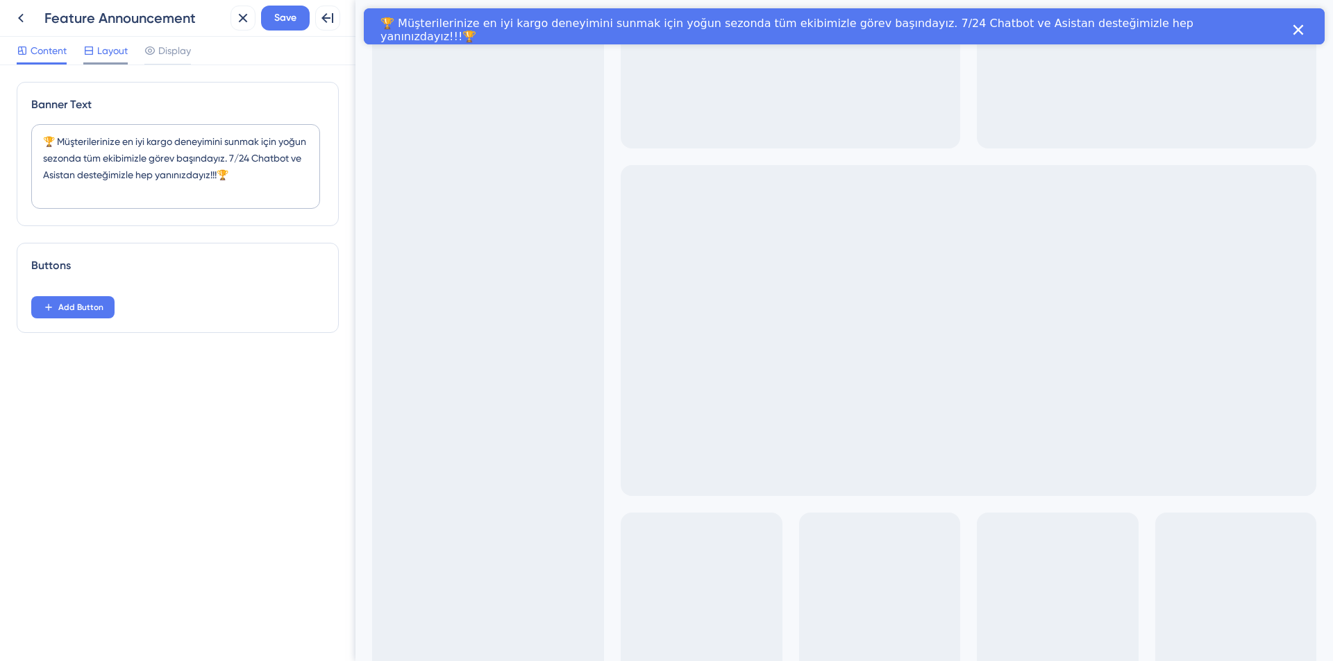
click at [110, 54] on span "Layout" at bounding box center [112, 50] width 31 height 17
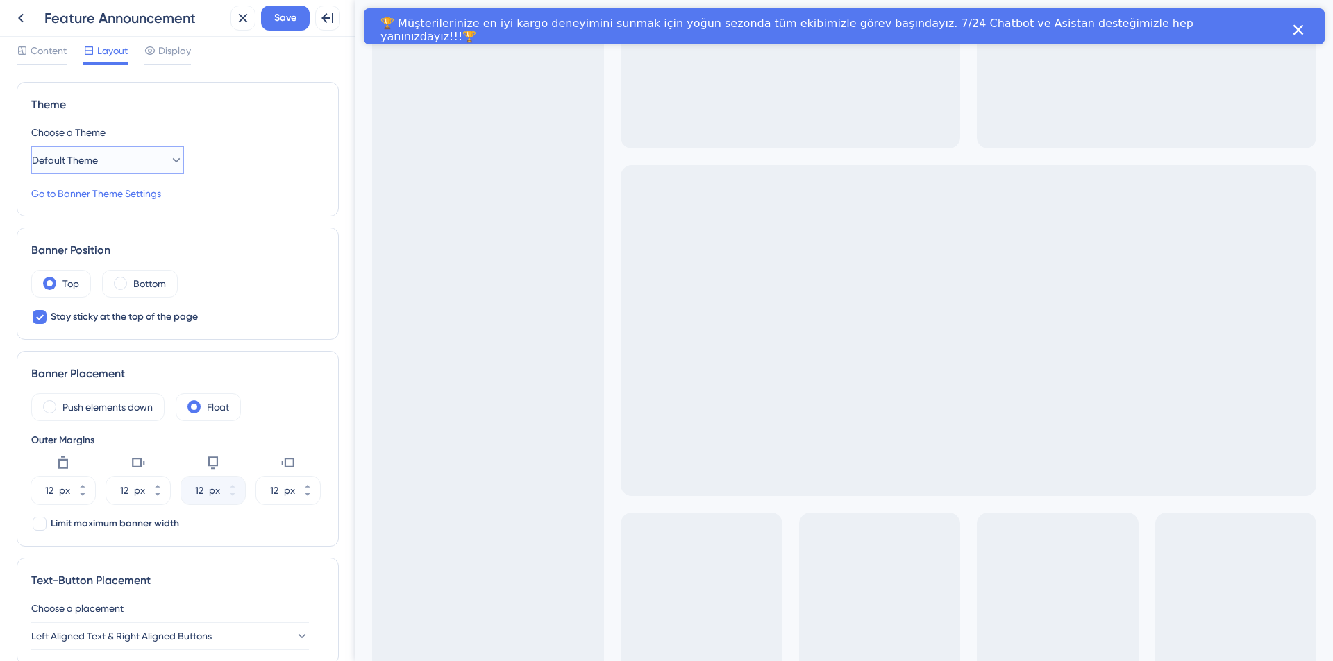
click at [126, 166] on button "Default Theme" at bounding box center [107, 160] width 153 height 28
click at [109, 210] on div "Navlungo Navlungo" at bounding box center [107, 203] width 112 height 28
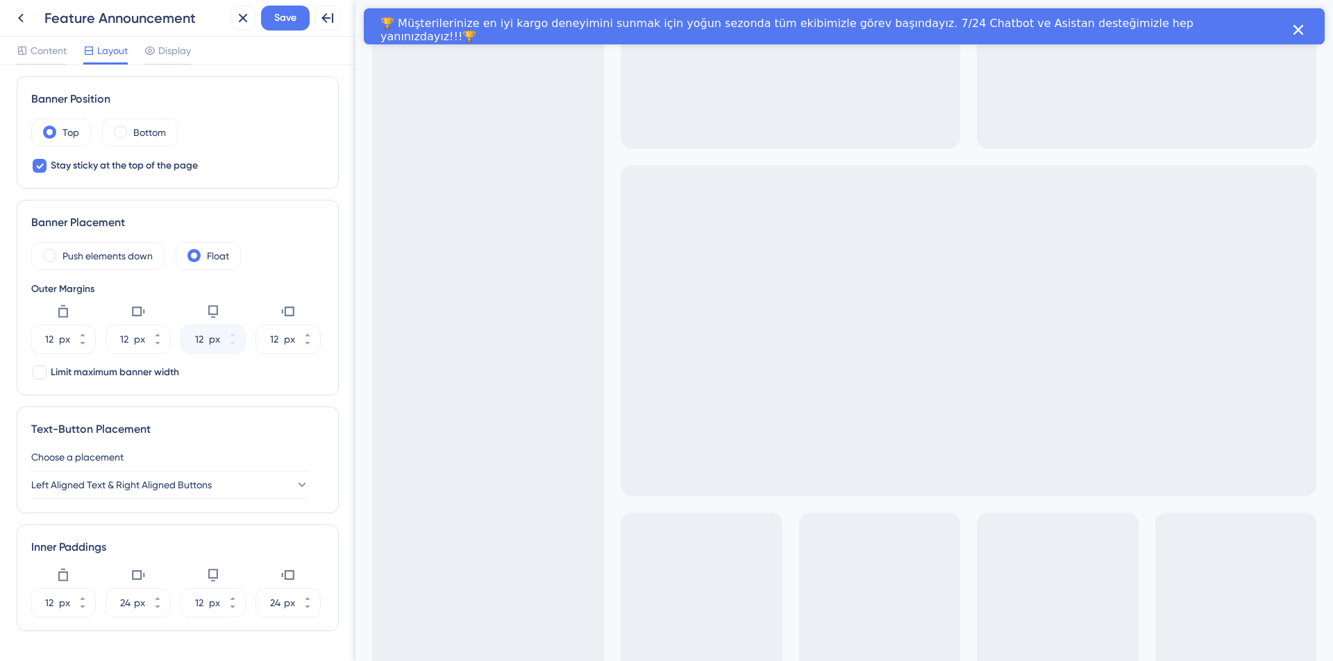
scroll to position [194, 0]
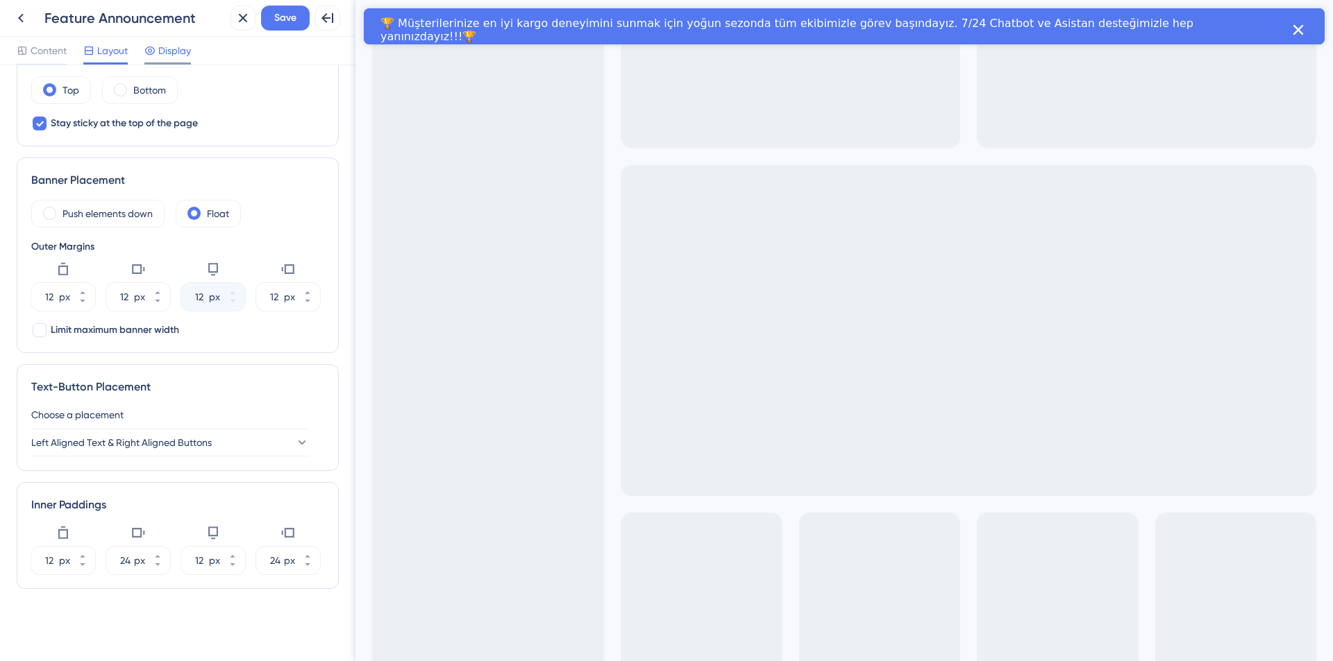
click at [159, 47] on span "Display" at bounding box center [174, 50] width 33 height 17
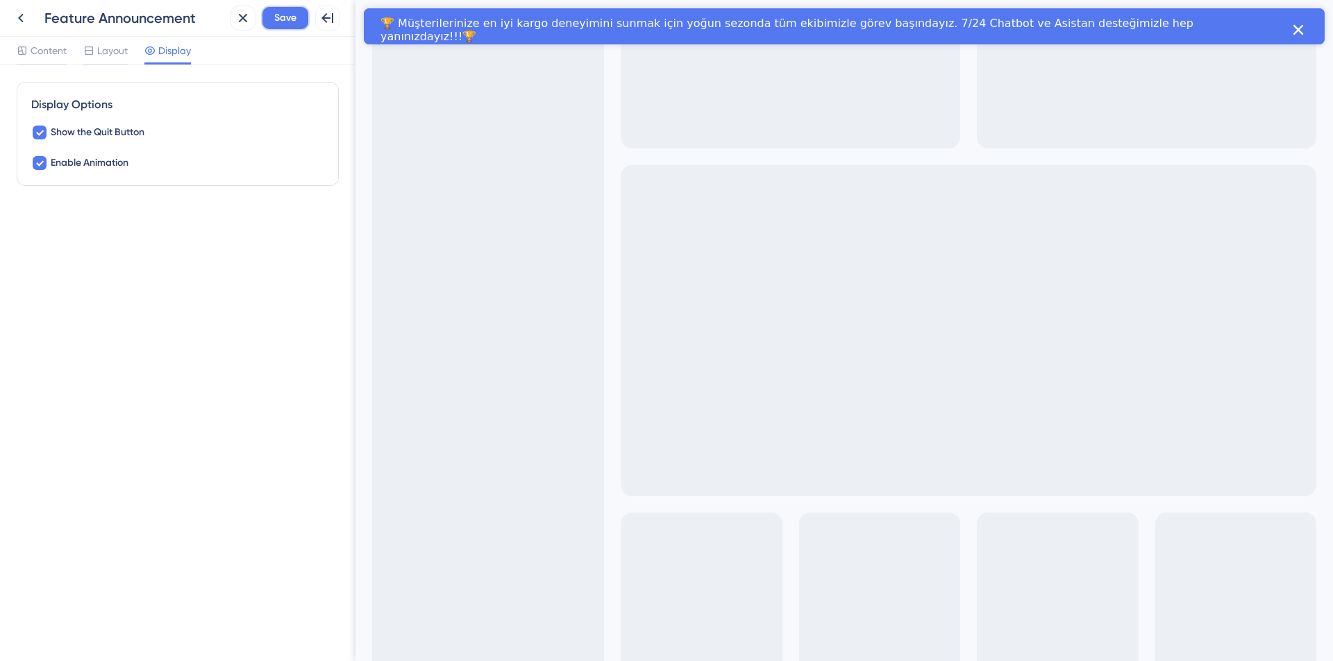
click at [285, 17] on span "Save" at bounding box center [285, 18] width 22 height 17
click at [34, 61] on div "Content" at bounding box center [42, 53] width 50 height 22
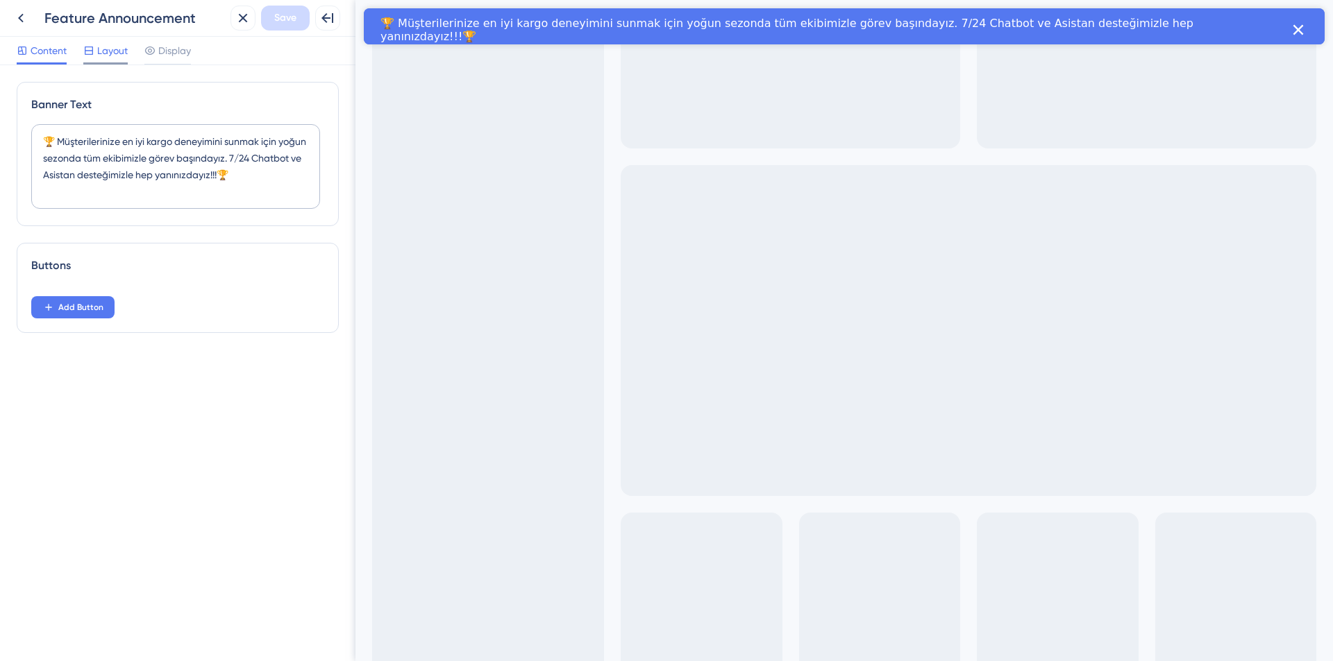
click at [101, 58] on span "Layout" at bounding box center [112, 50] width 31 height 17
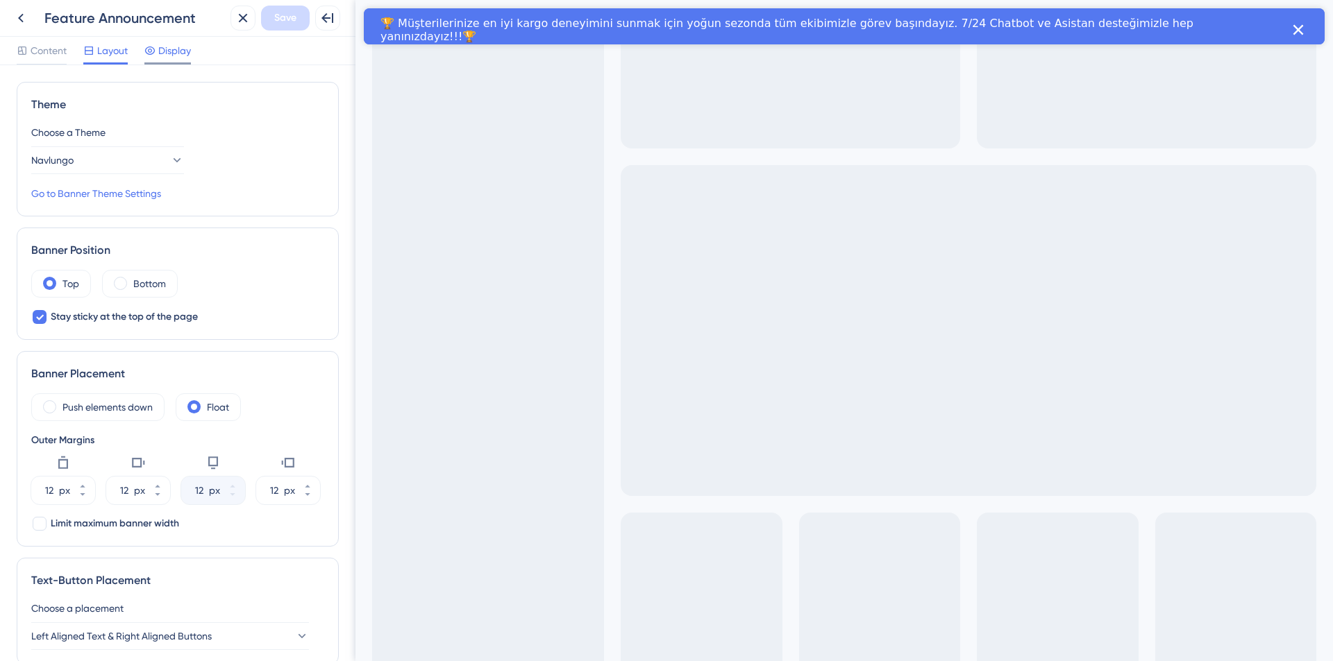
click at [167, 57] on span "Display" at bounding box center [174, 50] width 33 height 17
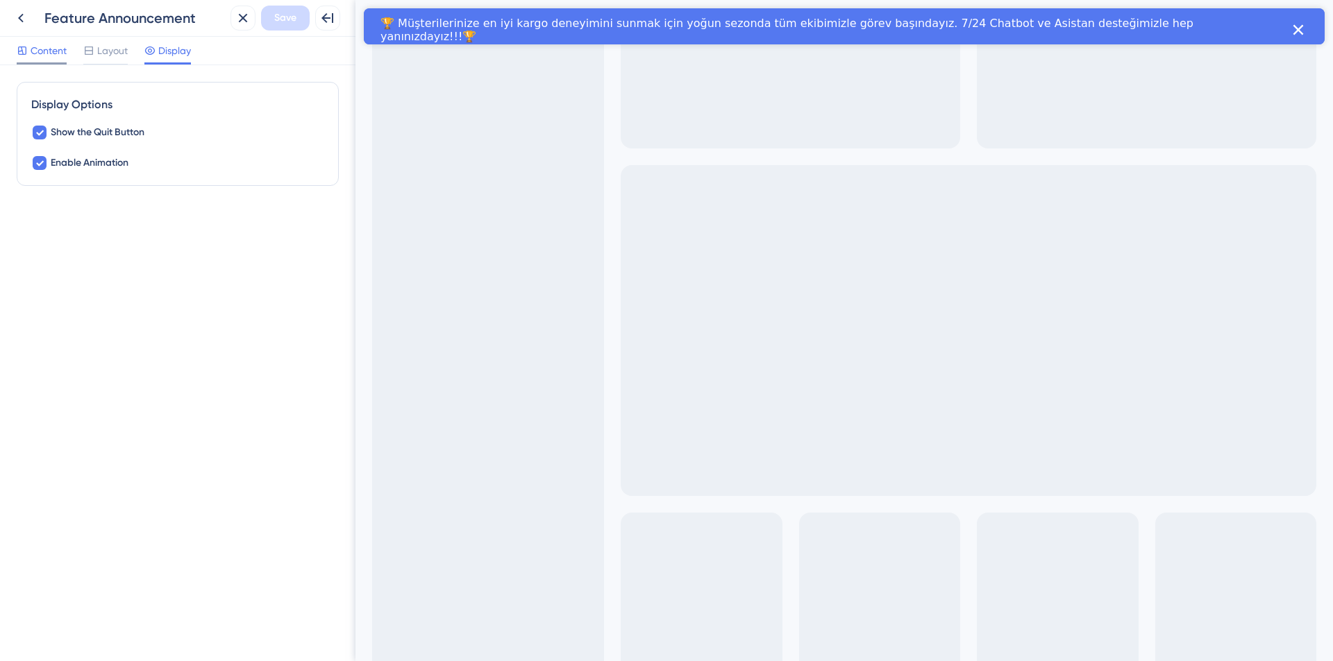
click at [42, 62] on div "Content" at bounding box center [42, 53] width 50 height 22
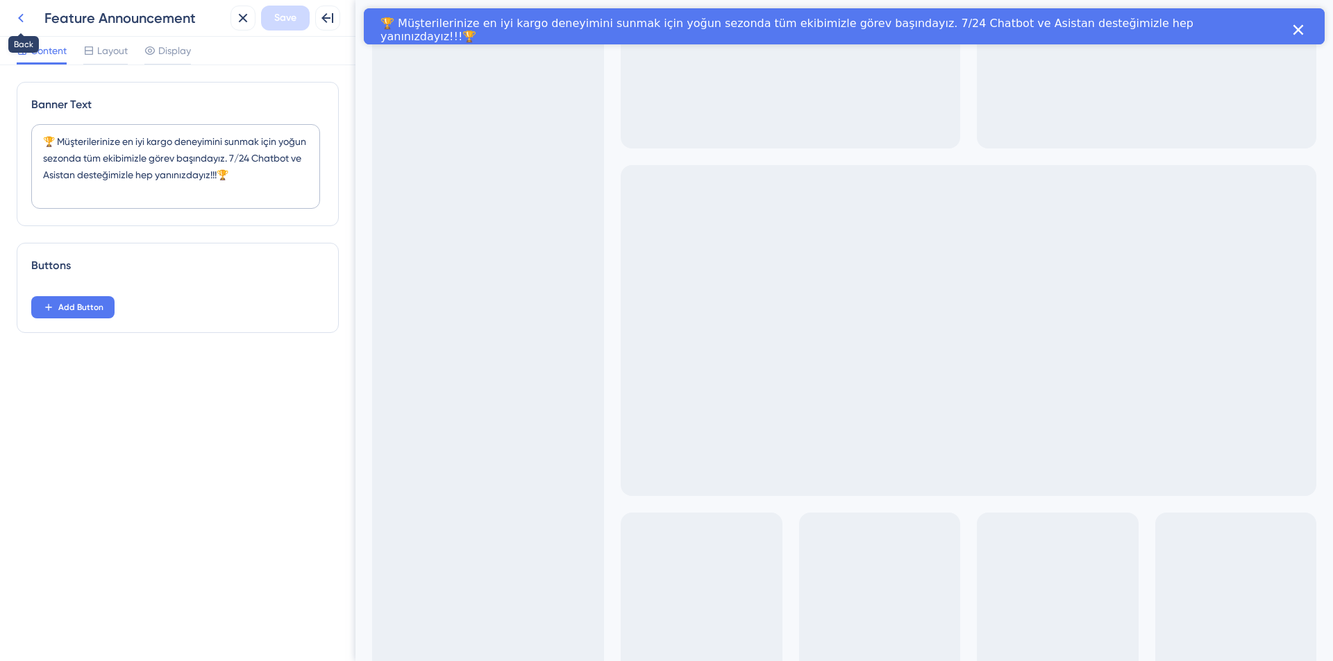
click at [19, 19] on icon at bounding box center [21, 18] width 6 height 9
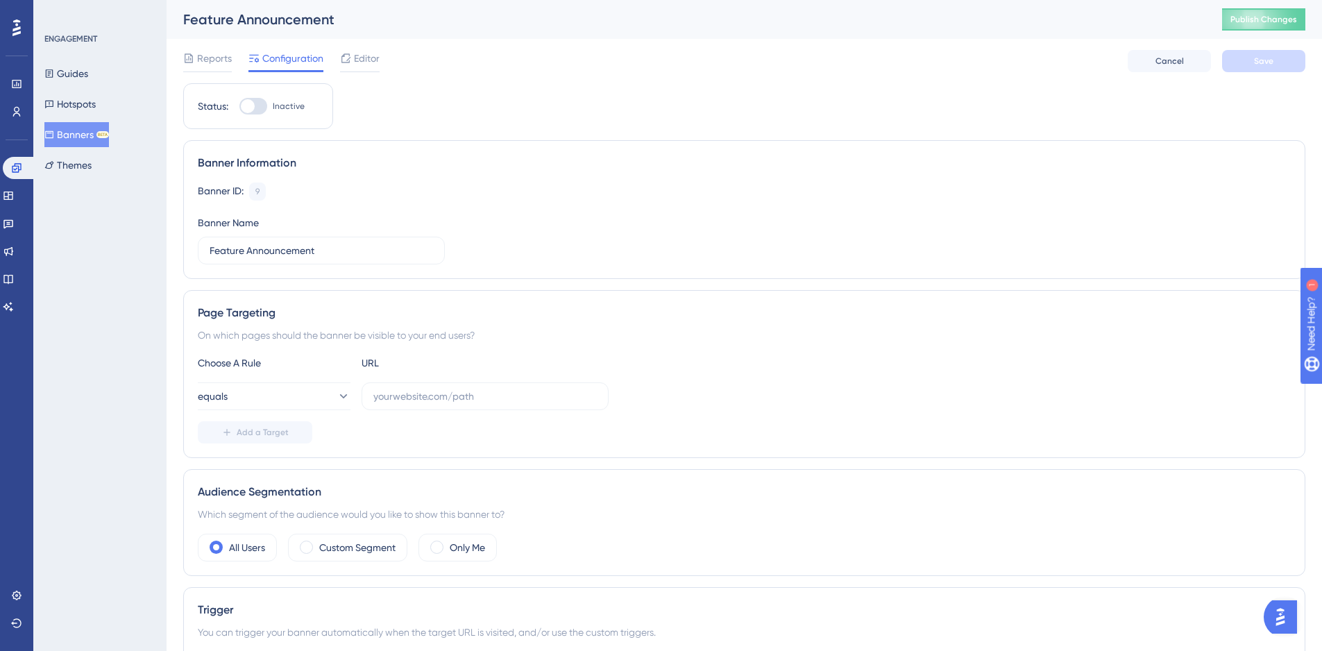
click at [252, 104] on div at bounding box center [248, 106] width 14 height 14
click at [239, 106] on input "Inactive" at bounding box center [239, 106] width 1 height 1
checkbox input "false"
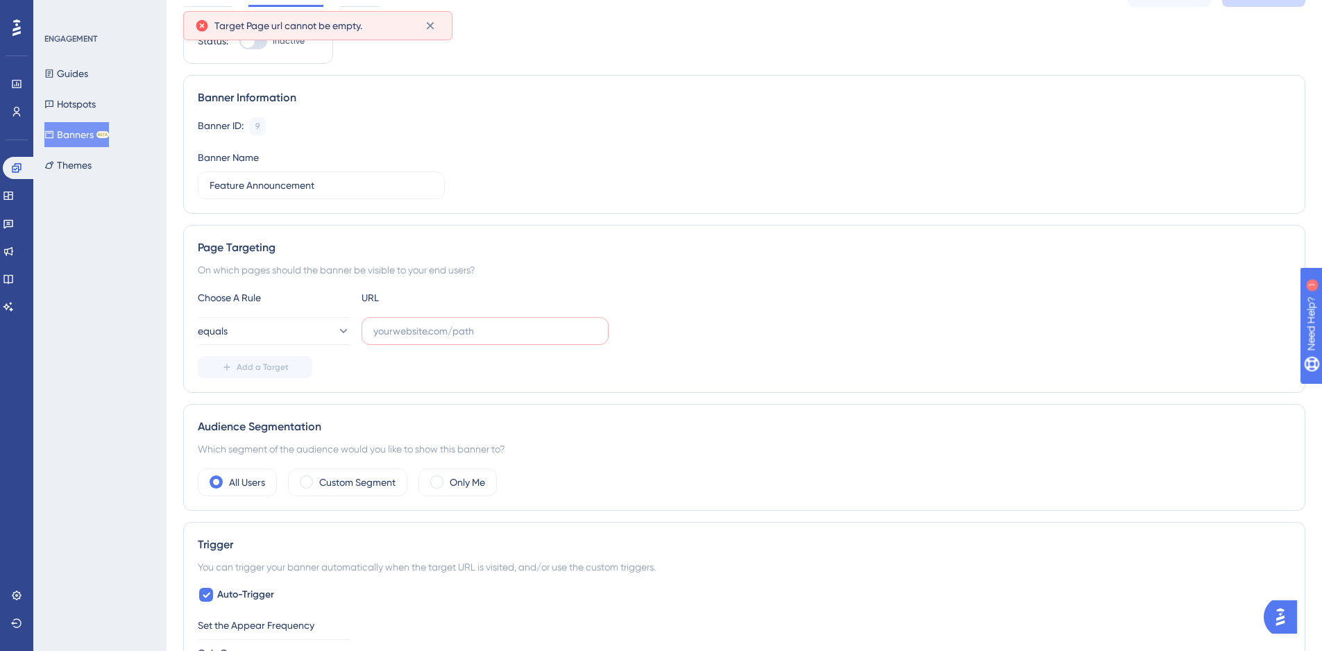
scroll to position [71, 0]
click at [531, 337] on input "text" at bounding box center [484, 330] width 223 height 15
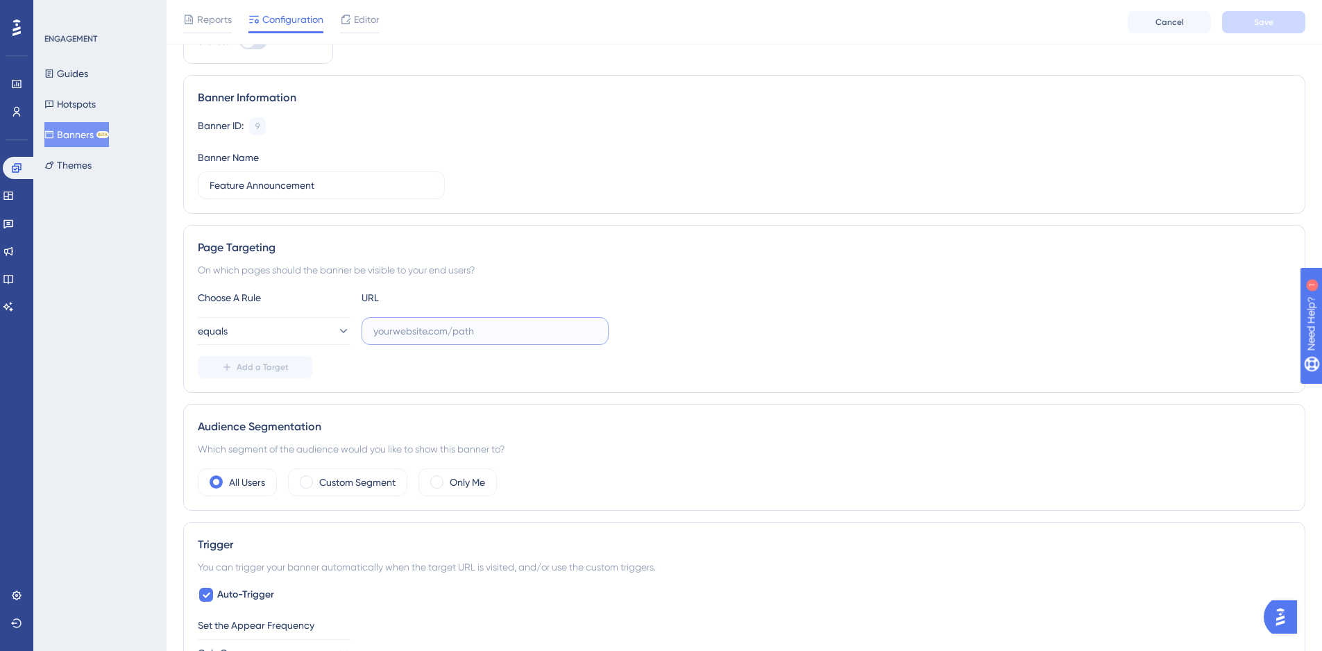
paste input "https://domestic.navlungo.com/"
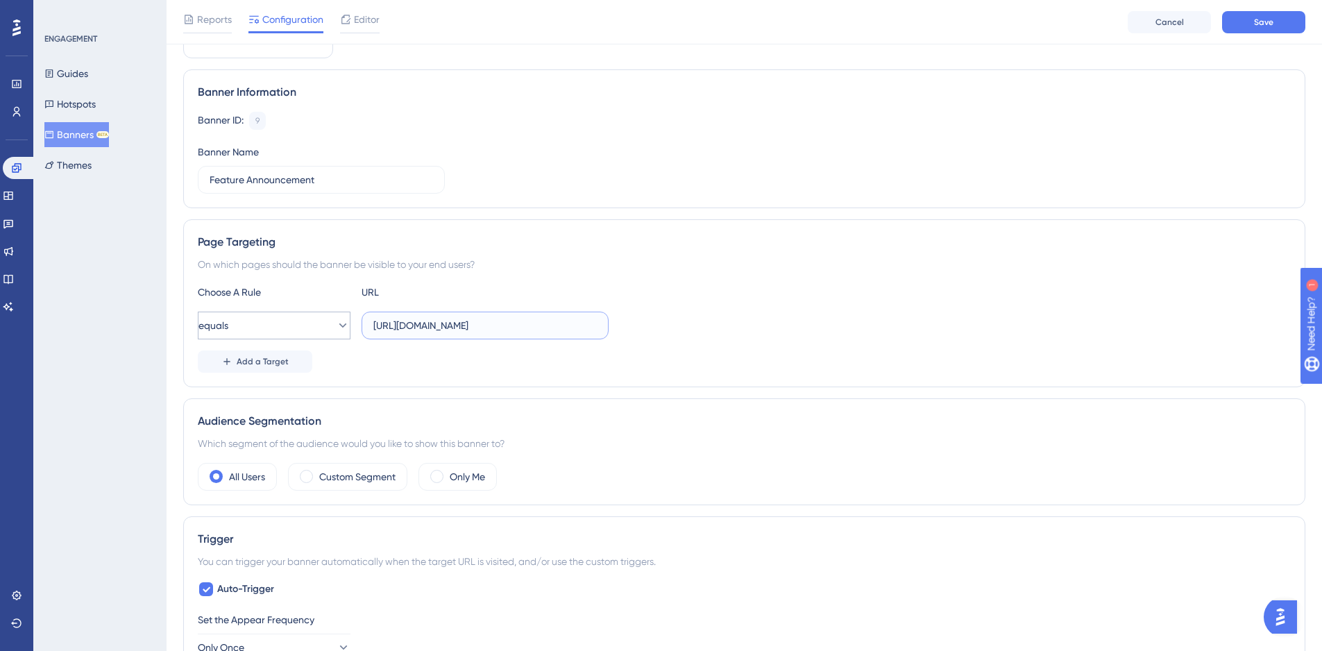
type input "https://domestic.navlungo.com/"
click at [268, 320] on button "equals" at bounding box center [274, 326] width 153 height 28
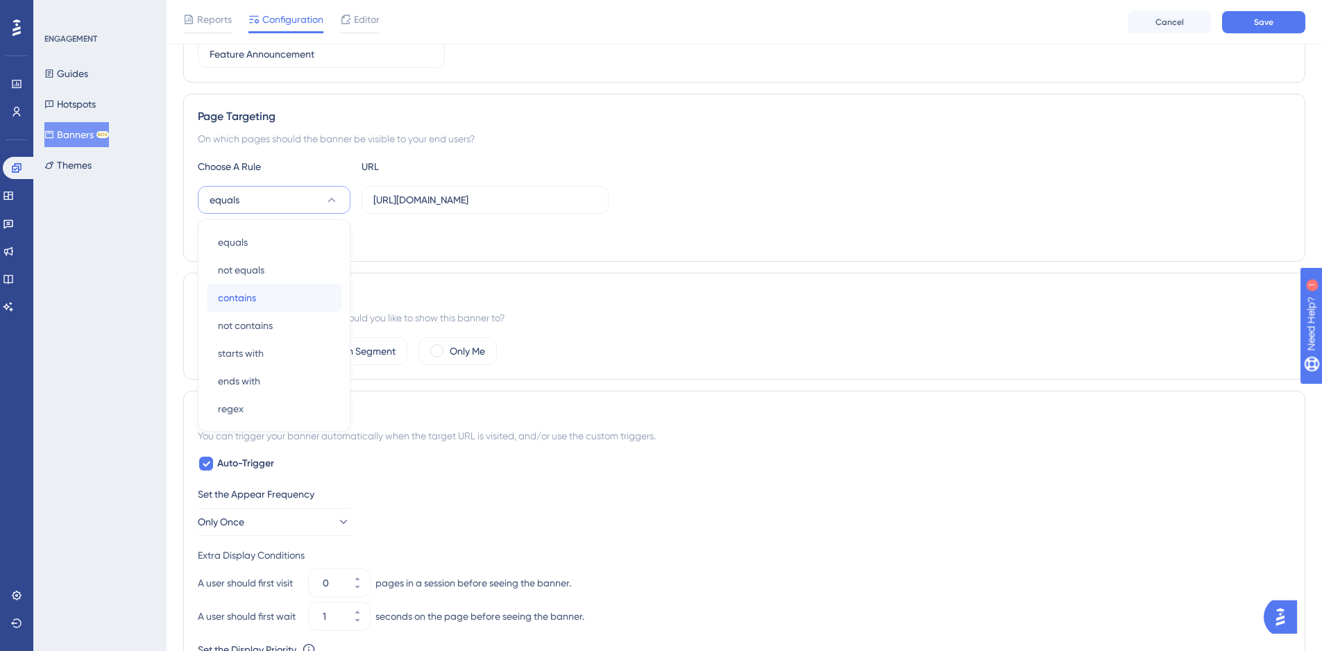
click at [274, 295] on div "contains contains" at bounding box center [274, 298] width 112 height 28
click at [645, 278] on div "Audience Segmentation Which segment of the audience would you like to show this…" at bounding box center [744, 326] width 1122 height 107
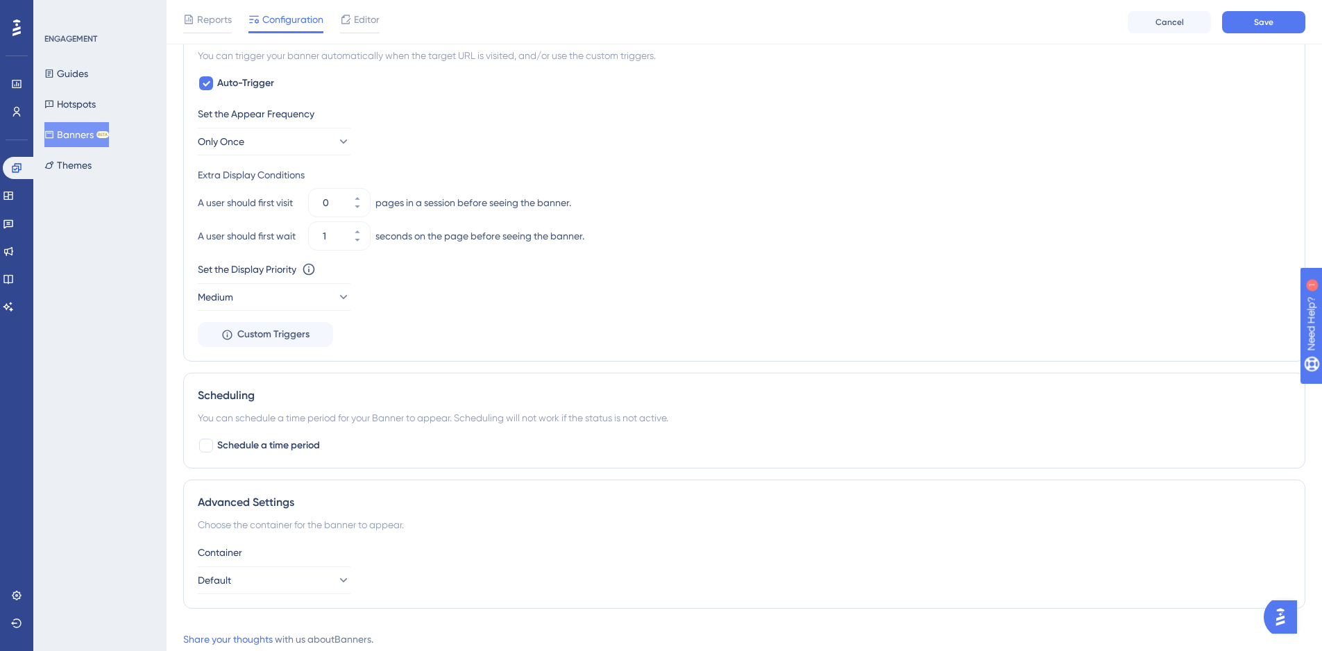
scroll to position [575, 0]
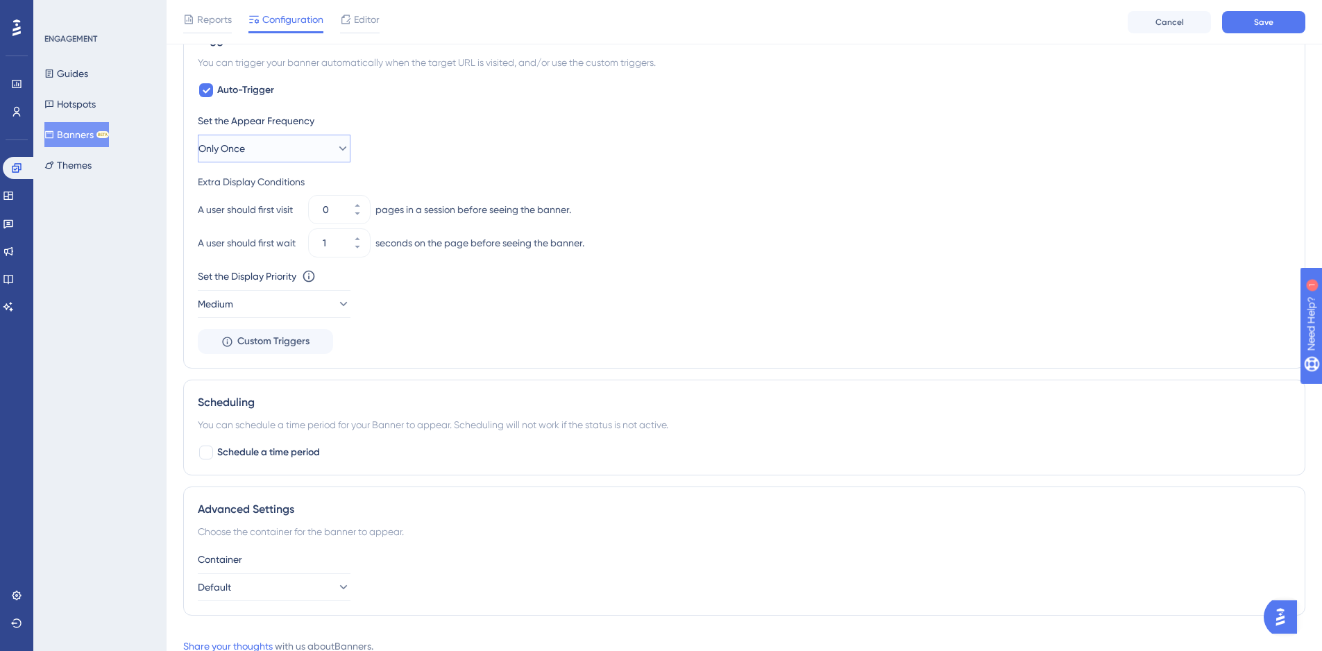
click at [278, 158] on button "Only Once" at bounding box center [274, 149] width 153 height 28
drag, startPoint x: 744, startPoint y: 102, endPoint x: 730, endPoint y: 109, distance: 15.5
click at [744, 101] on div "Auto-Trigger Set the Appear Frequency Only Once Only Once Only Once Once in a S…" at bounding box center [744, 218] width 1093 height 272
click at [245, 144] on span "Only Once" at bounding box center [221, 148] width 47 height 17
click at [270, 349] on div "Always Always" at bounding box center [274, 358] width 112 height 28
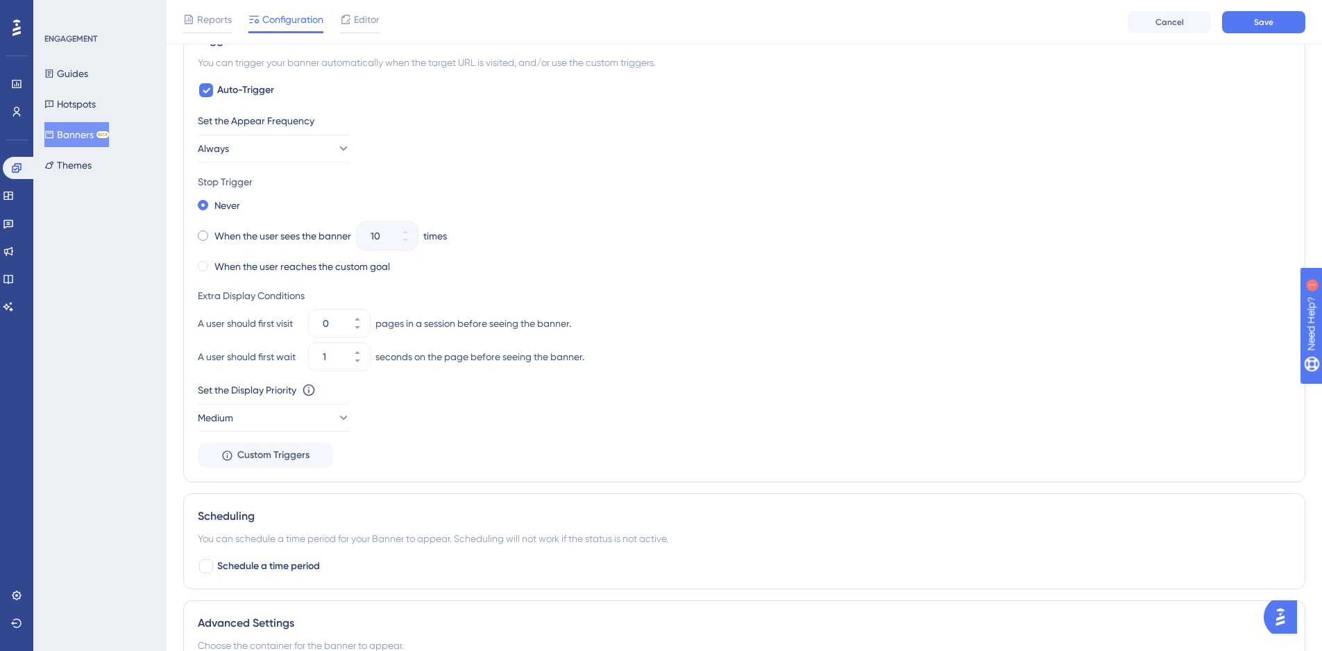
click at [269, 244] on div "When the user sees the banner" at bounding box center [274, 235] width 153 height 19
click at [408, 241] on icon at bounding box center [405, 240] width 8 height 8
type input "7"
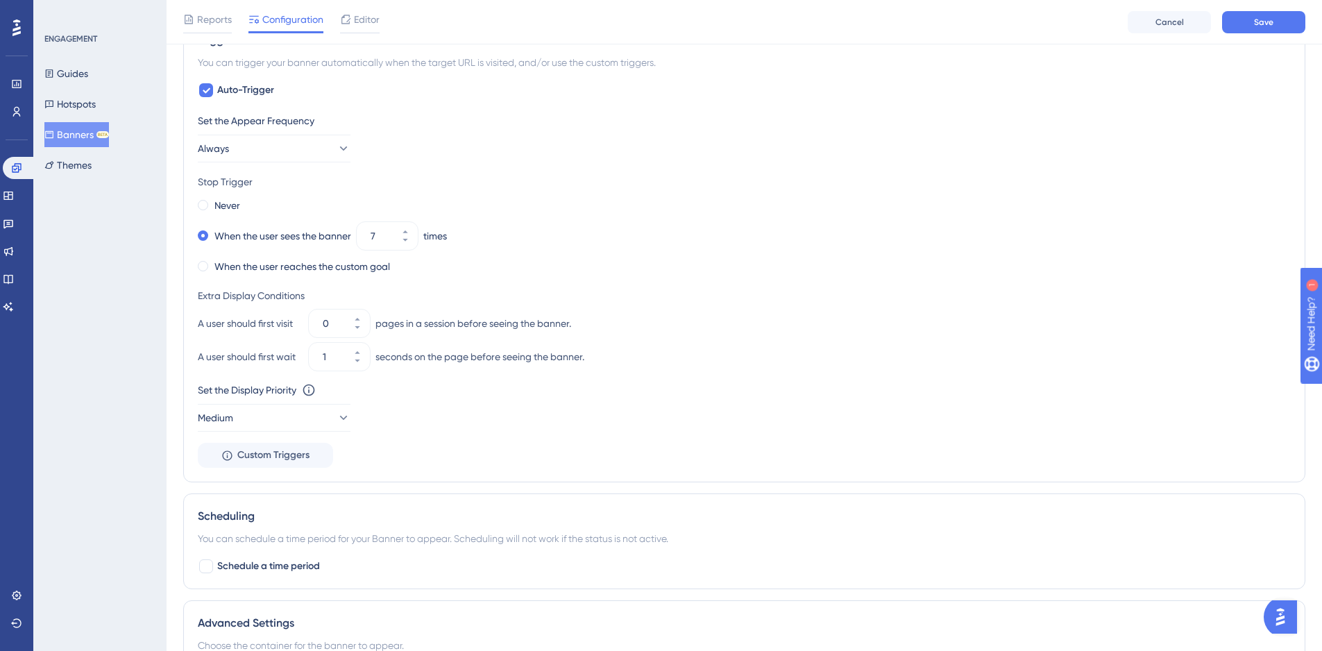
click at [632, 241] on div "When the user sees the banner 7 times" at bounding box center [744, 235] width 1093 height 19
click at [780, 460] on div "Set the Appear Frequency Always Stop Trigger Never When the user sees the banne…" at bounding box center [744, 289] width 1093 height 355
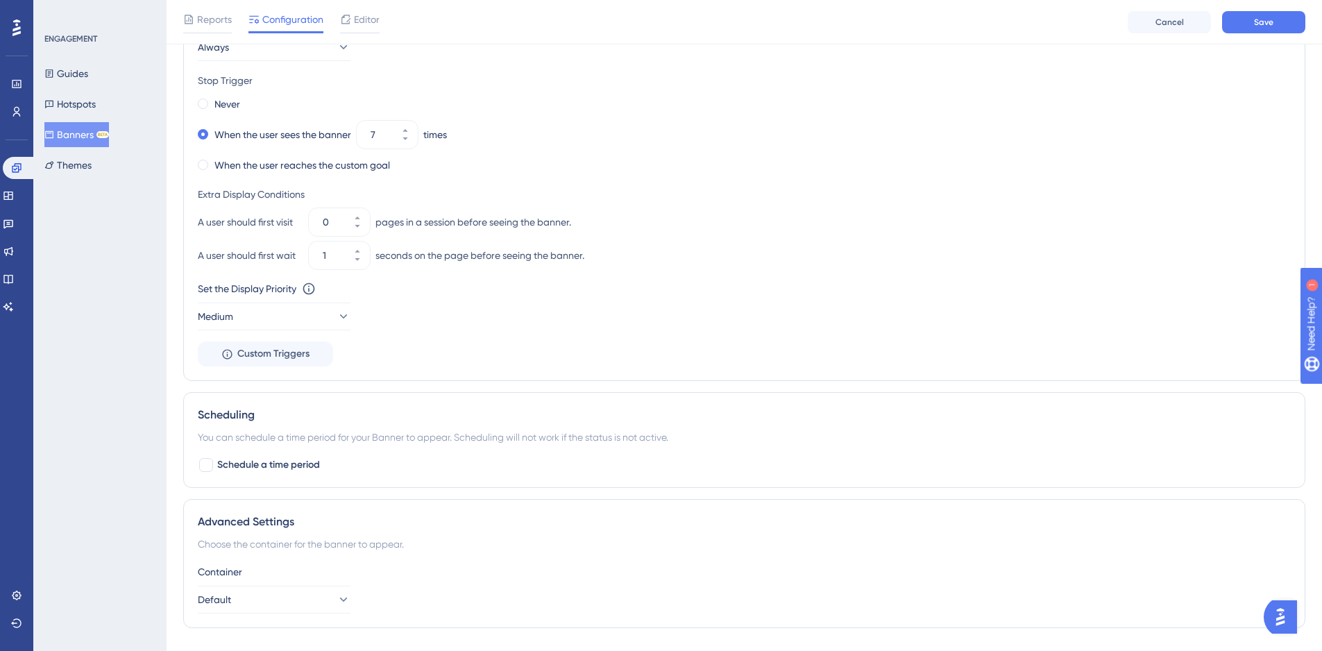
scroll to position [737, 0]
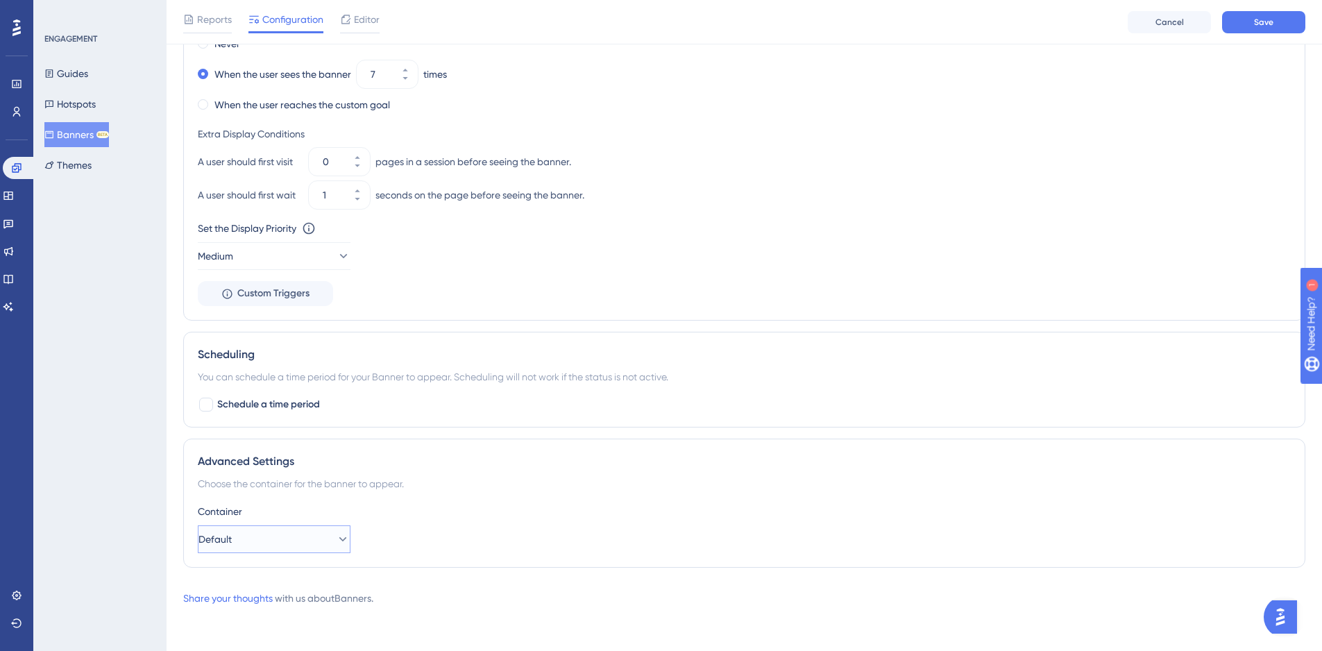
click at [314, 541] on button "Default" at bounding box center [274, 539] width 153 height 28
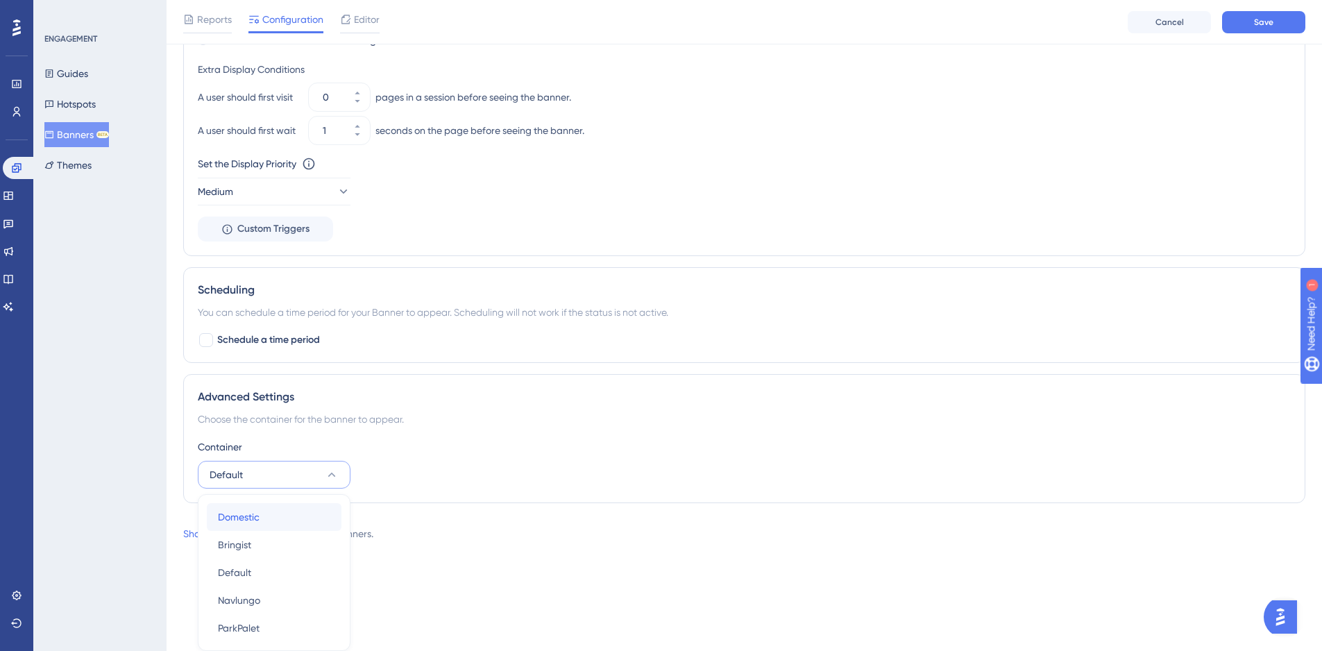
click at [262, 520] on div "Domestic Domestic" at bounding box center [274, 517] width 112 height 28
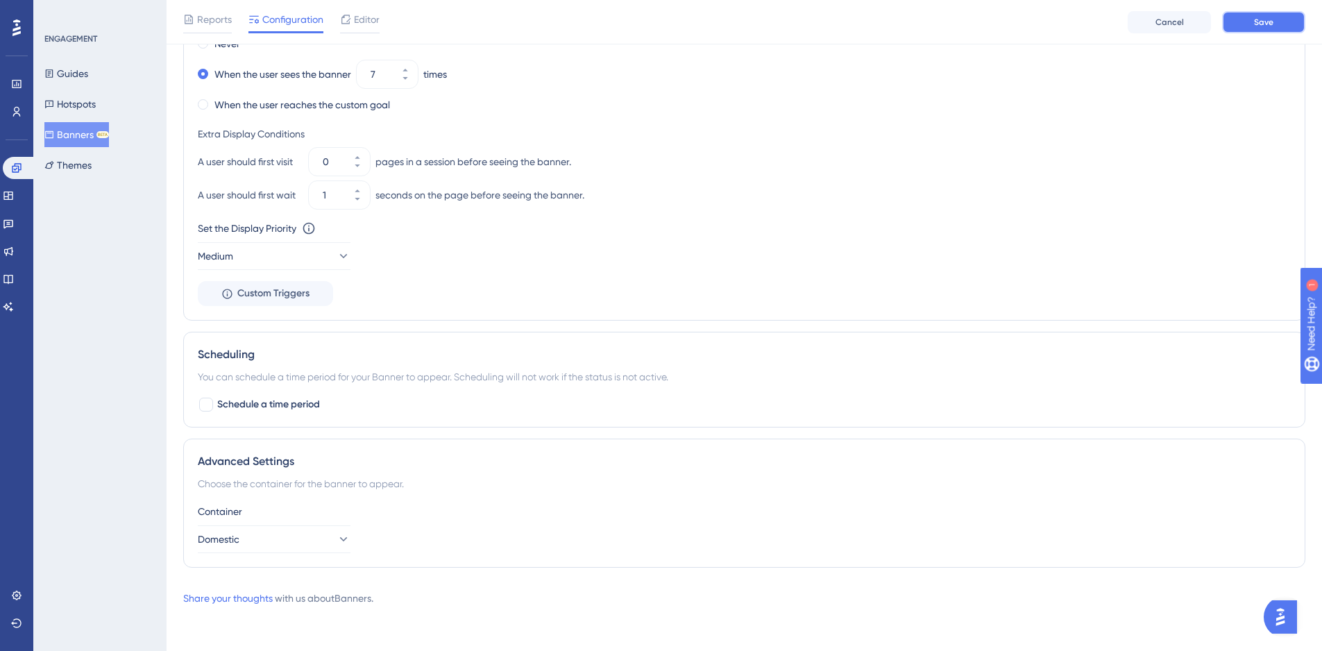
click at [1246, 24] on button "Save" at bounding box center [1263, 22] width 83 height 22
drag, startPoint x: 88, startPoint y: 130, endPoint x: 552, endPoint y: 8, distance: 480.1
click at [89, 130] on button "Banners BETA" at bounding box center [76, 134] width 65 height 25
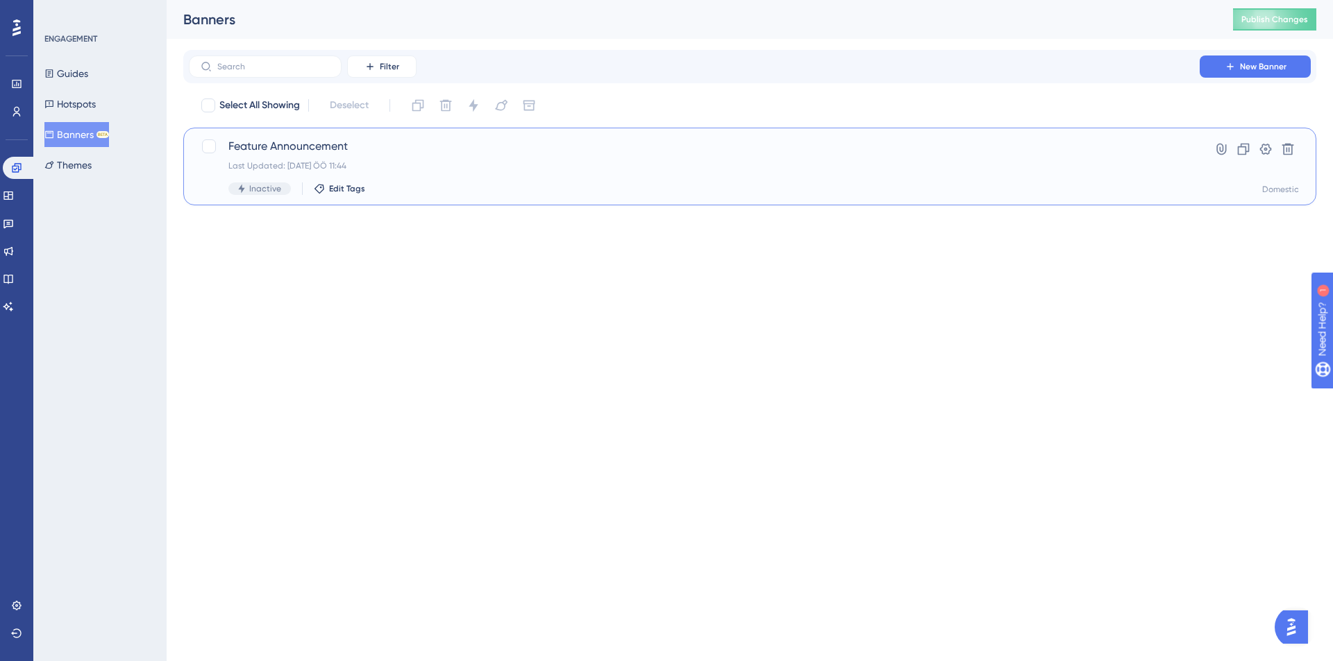
click at [551, 174] on div "Feature Announcement Last Updated: 13 Eki 2025 ÖÖ 11:44 Inactive Edit Tags" at bounding box center [693, 166] width 931 height 57
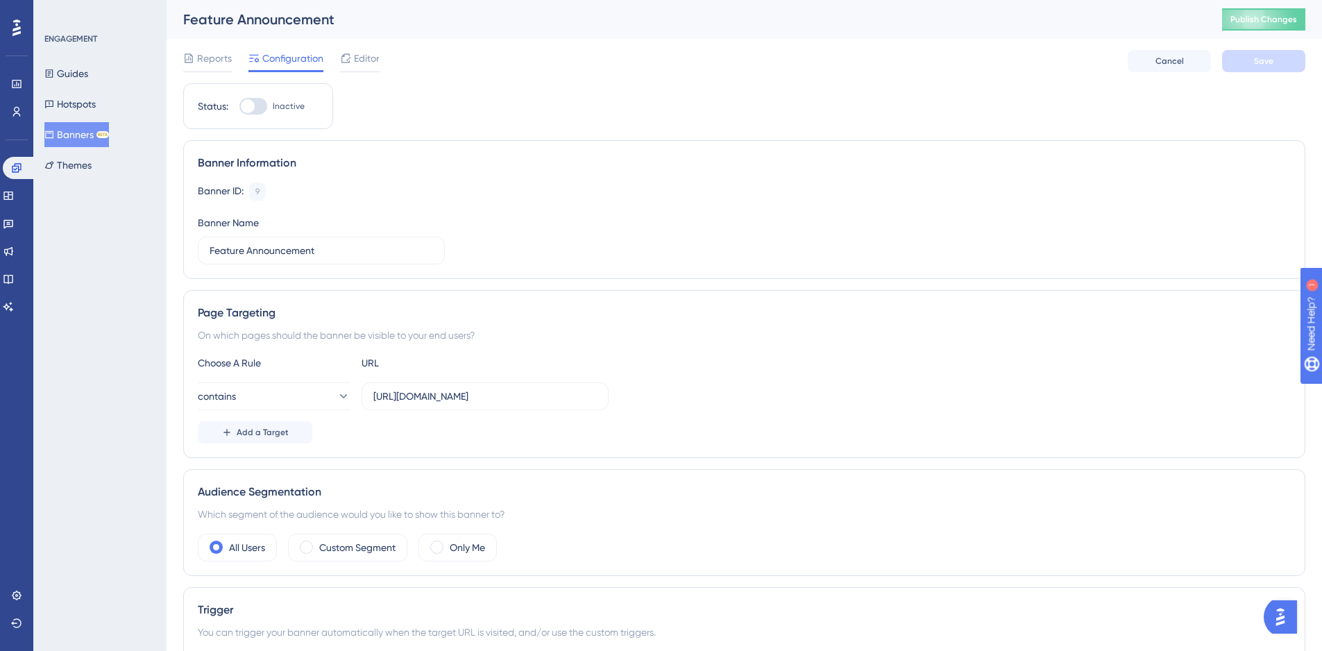
click at [258, 107] on div at bounding box center [253, 106] width 28 height 17
click at [239, 107] on input "Inactive" at bounding box center [239, 106] width 1 height 1
checkbox input "true"
click at [1265, 58] on span "Save" at bounding box center [1263, 61] width 19 height 11
click at [1284, 17] on span "Publish Changes" at bounding box center [1264, 19] width 67 height 11
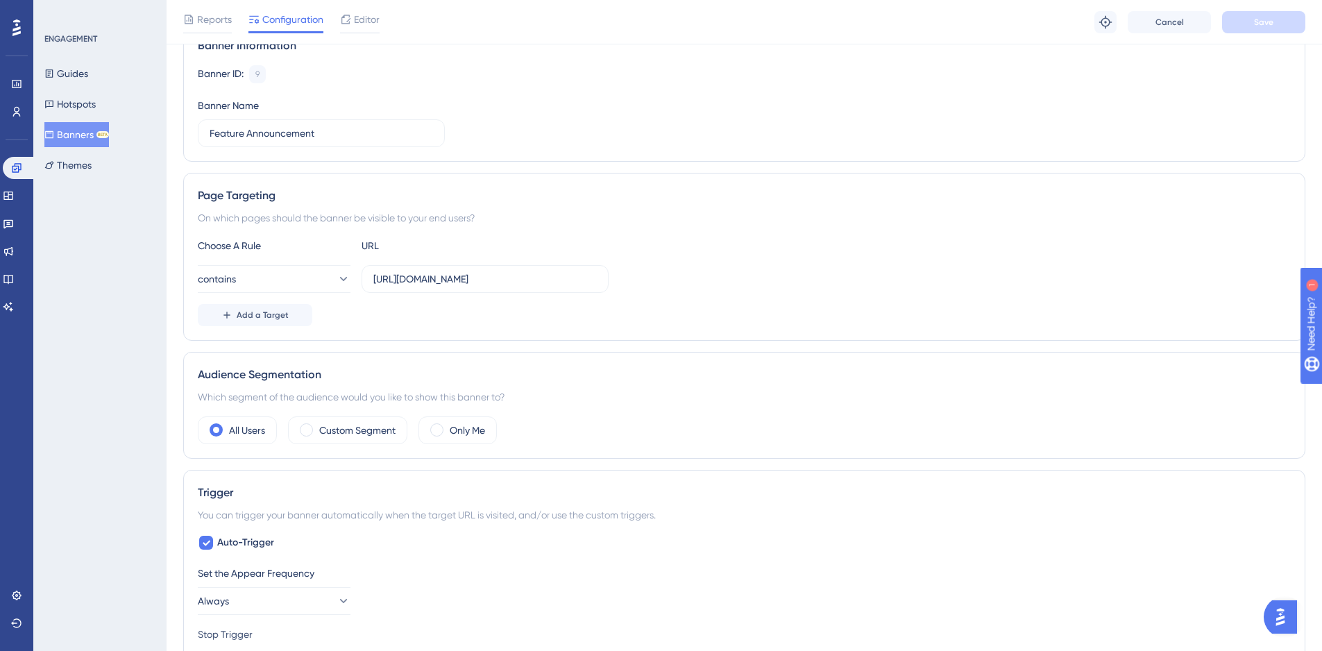
scroll to position [118, 0]
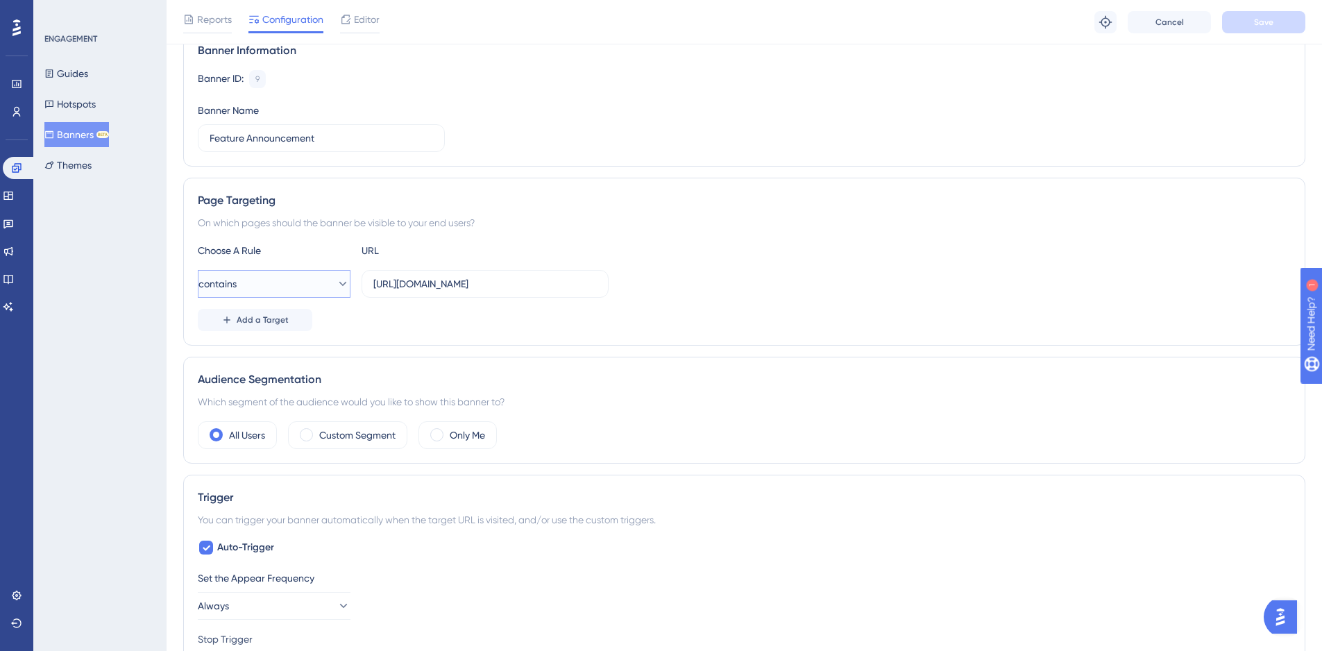
click at [312, 284] on button "contains" at bounding box center [274, 284] width 153 height 28
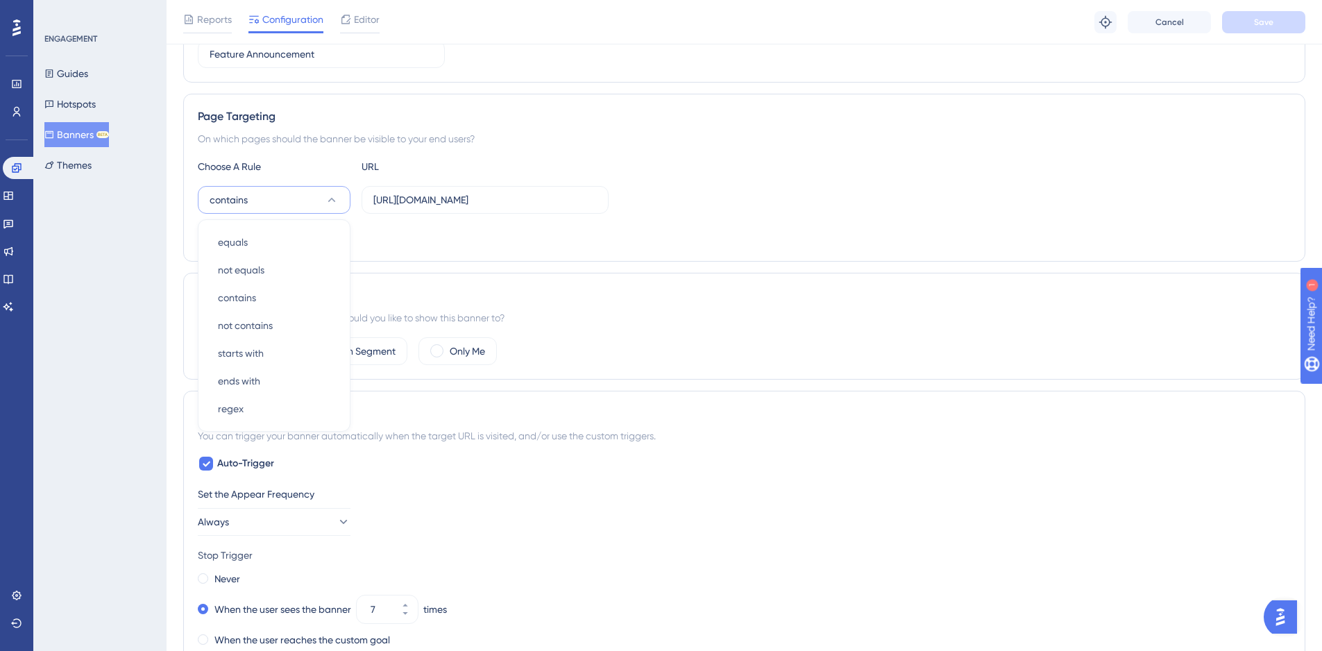
click at [654, 231] on div "Add a Target" at bounding box center [744, 236] width 1093 height 22
drag, startPoint x: 551, startPoint y: 201, endPoint x: 540, endPoint y: 203, distance: 11.3
click at [540, 203] on input "https://domestic.navlungo.com/" at bounding box center [484, 199] width 223 height 15
click at [212, 233] on button "Add a Target" at bounding box center [255, 236] width 115 height 22
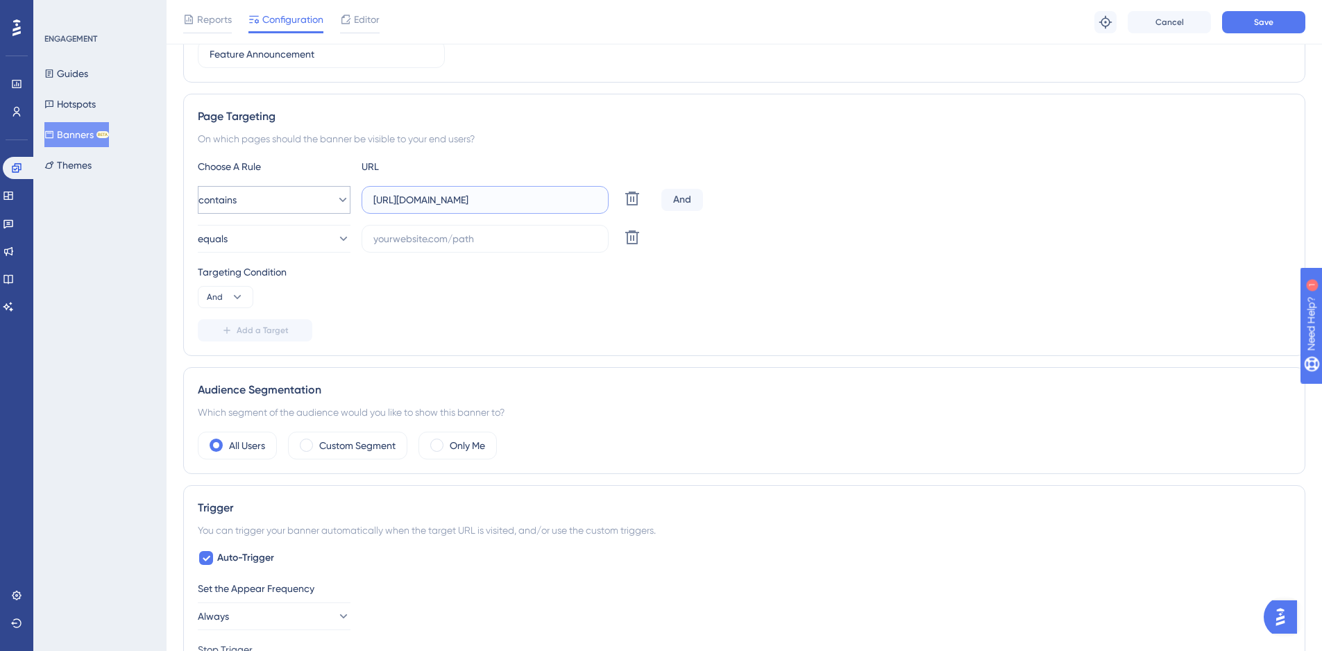
drag, startPoint x: 581, startPoint y: 202, endPoint x: 270, endPoint y: 205, distance: 310.9
click at [270, 205] on div "contains https://domestic.navlungo.com/ Delete" at bounding box center [427, 200] width 458 height 28
click at [398, 237] on input "text" at bounding box center [484, 238] width 223 height 15
paste input "https://domestic.navlungo.com/"
click at [399, 237] on input "https://domestic.navlungo.com/" at bounding box center [484, 238] width 223 height 15
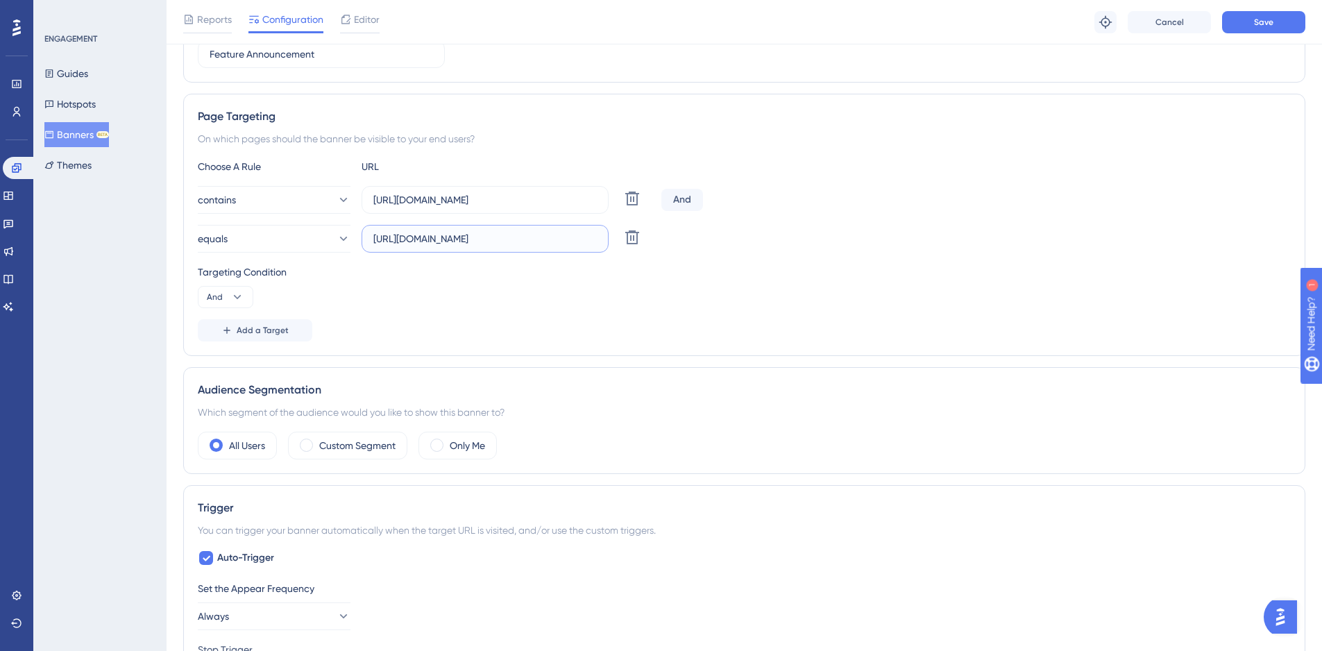
click at [395, 240] on input "https://domestic.navlungo.com/" at bounding box center [484, 238] width 223 height 15
type input "https://domestic.navlungo.com/"
click at [456, 304] on div "Targeting Condition And" at bounding box center [744, 286] width 1093 height 44
click at [230, 297] on button "And" at bounding box center [226, 297] width 56 height 22
click at [228, 363] on div "Or Or" at bounding box center [225, 364] width 26 height 28
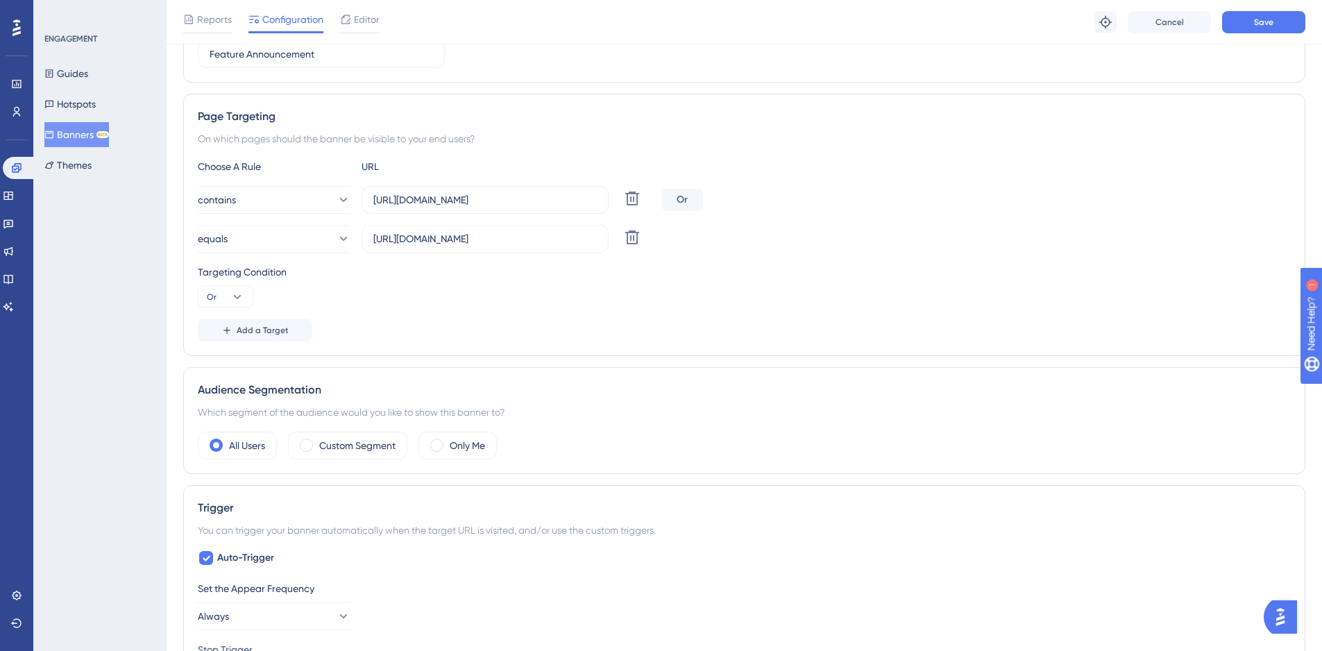
drag, startPoint x: 233, startPoint y: 361, endPoint x: 688, endPoint y: 346, distance: 454.9
click at [691, 346] on div "Page Targeting On which pages should the banner be visible to your end users? C…" at bounding box center [744, 225] width 1122 height 262
click at [1231, 32] on button "Save" at bounding box center [1263, 22] width 83 height 22
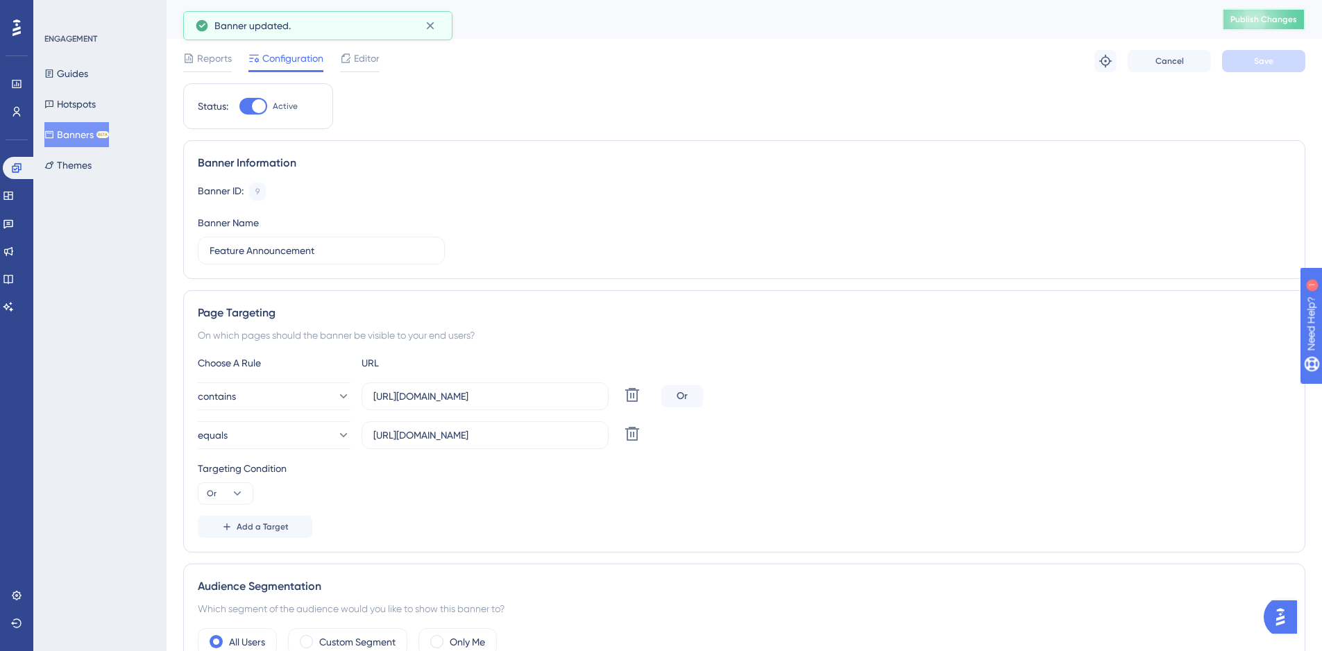
click at [1279, 17] on span "Publish Changes" at bounding box center [1264, 19] width 67 height 11
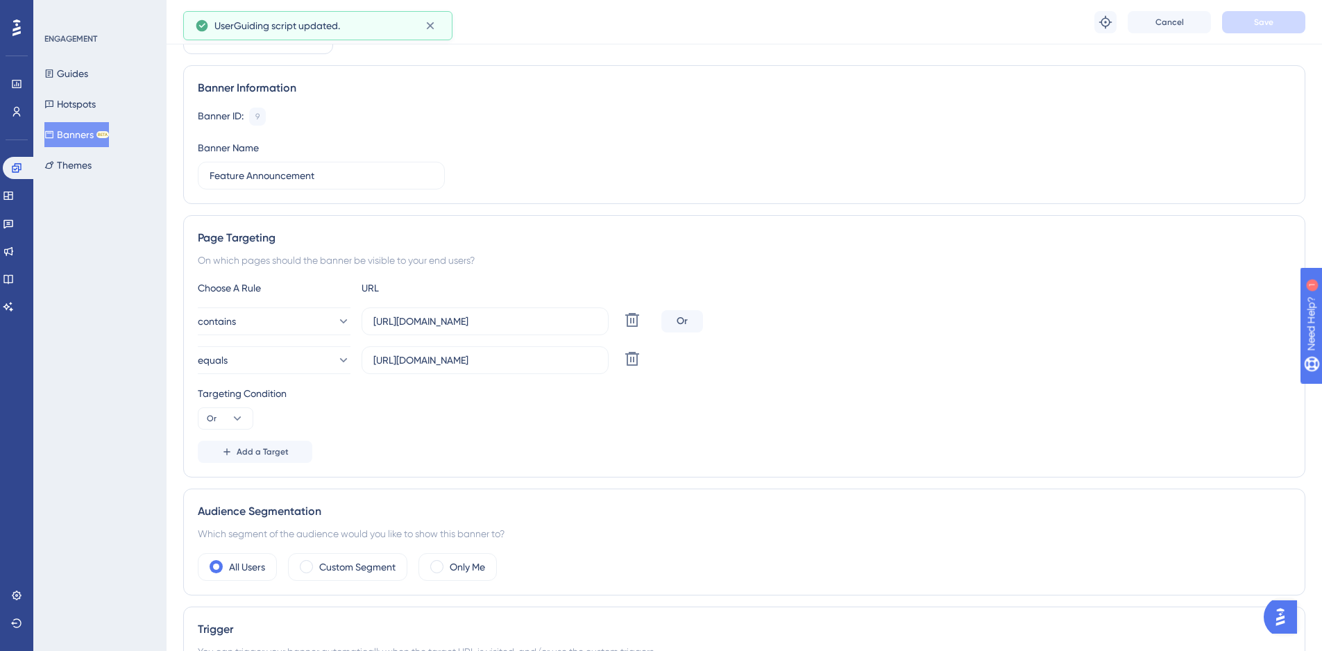
scroll to position [72, 0]
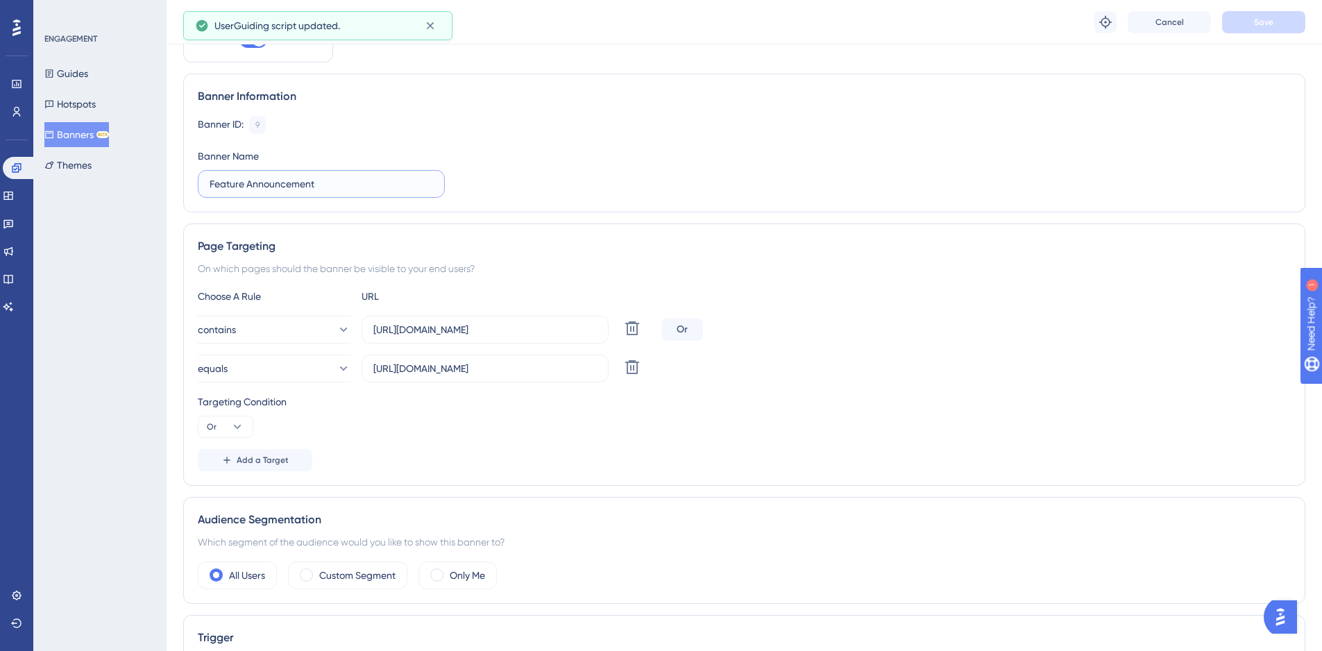
drag, startPoint x: 394, startPoint y: 186, endPoint x: 108, endPoint y: 205, distance: 286.6
click at [167, 205] on div "Performance Users Engagement Widgets Feedback Product Updates Knowledge Base AI…" at bounding box center [745, 658] width 1156 height 1460
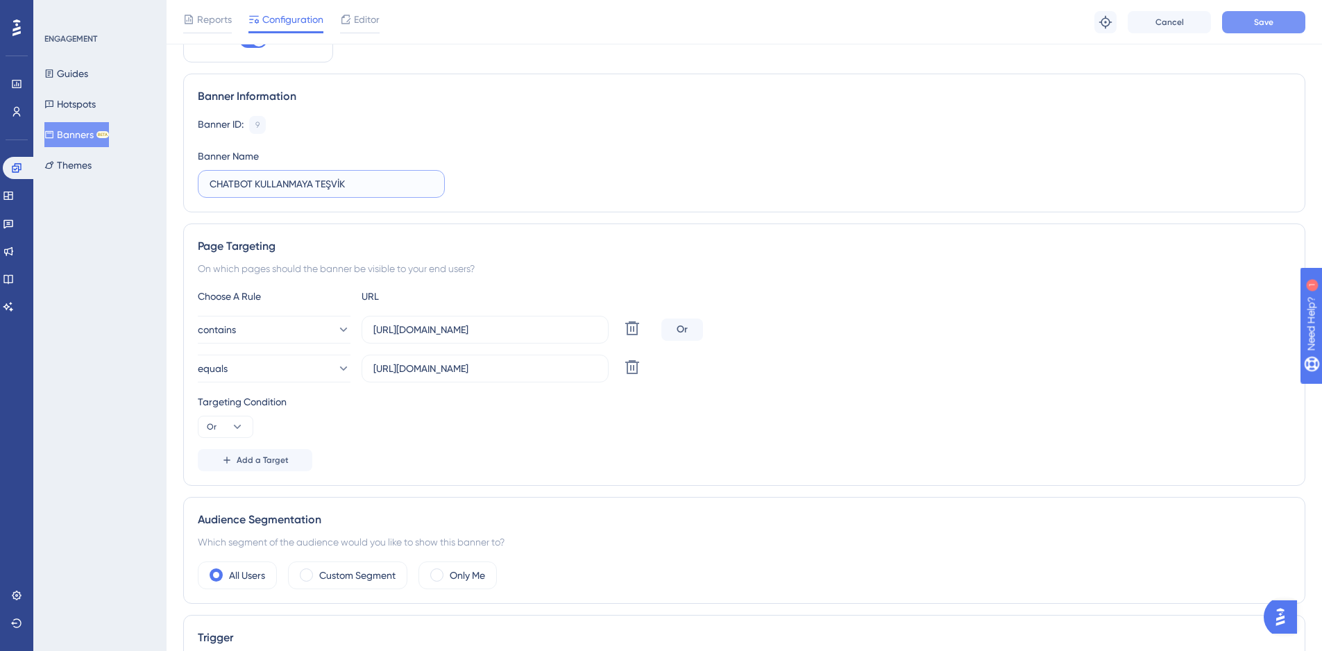
type input "CHATBOT KULLANMAYA TEŞVİK"
click at [1276, 24] on button "Save" at bounding box center [1263, 22] width 83 height 22
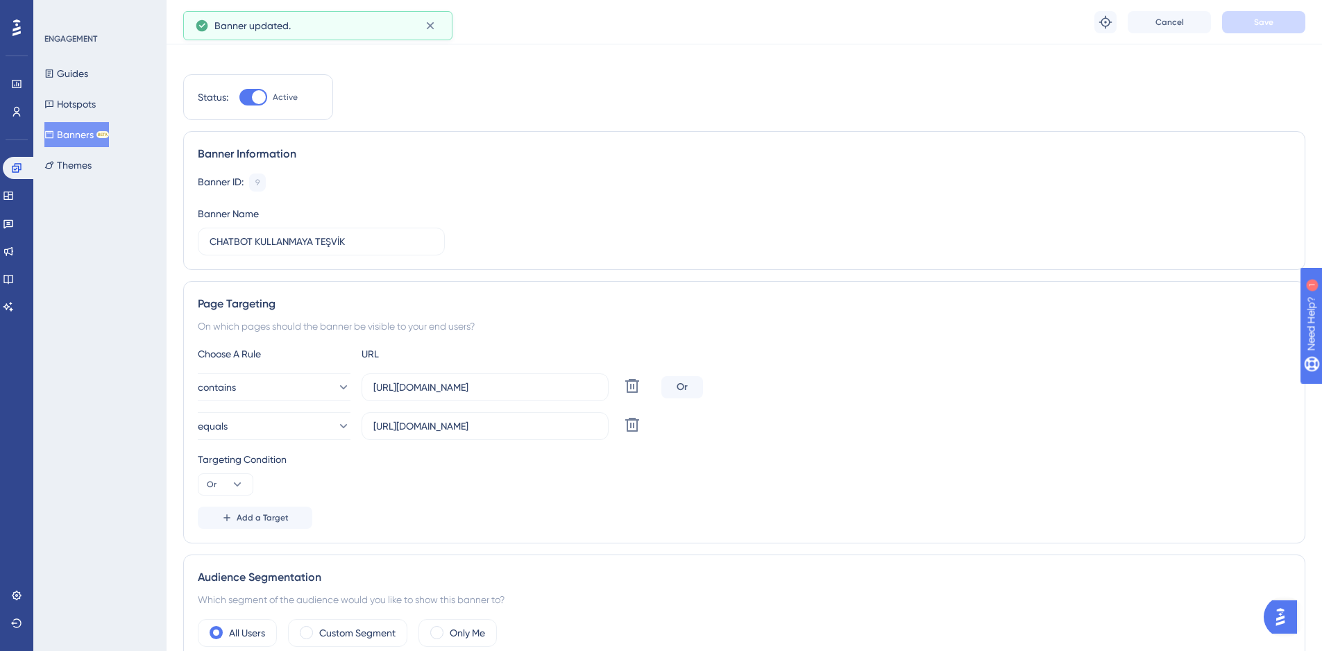
scroll to position [0, 0]
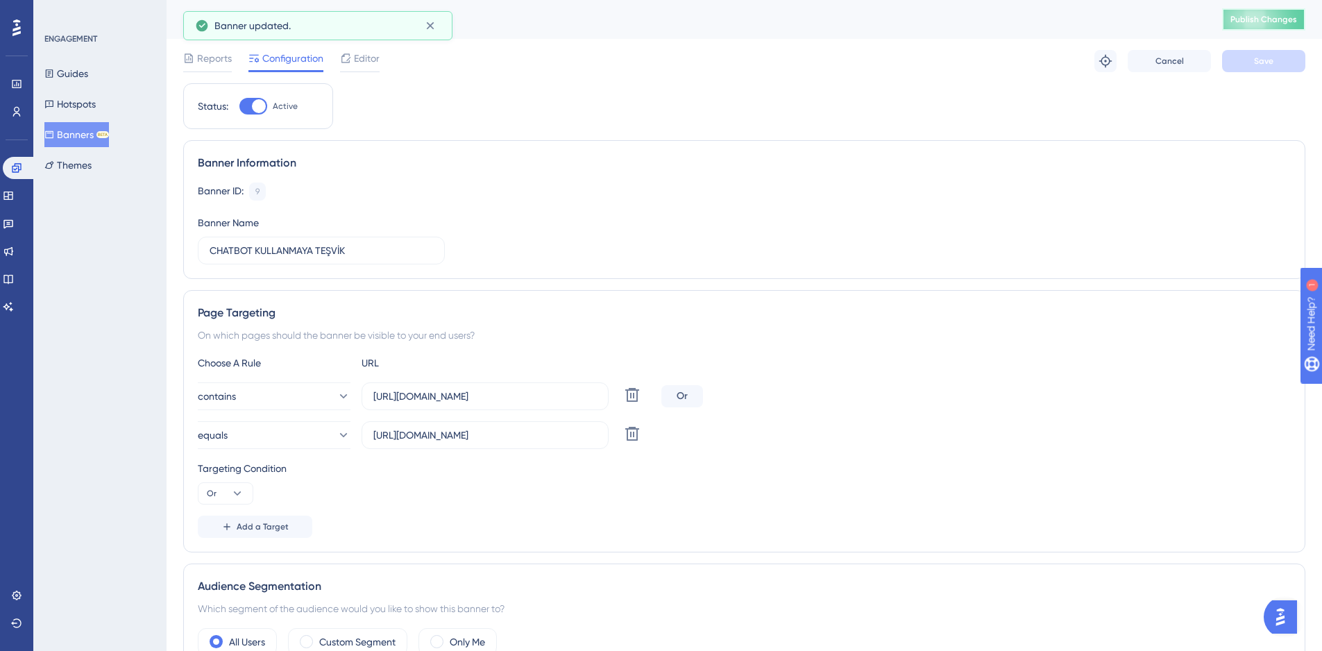
click at [1286, 17] on span "Publish Changes" at bounding box center [1264, 19] width 67 height 11
click at [211, 58] on span "Reports" at bounding box center [214, 58] width 35 height 17
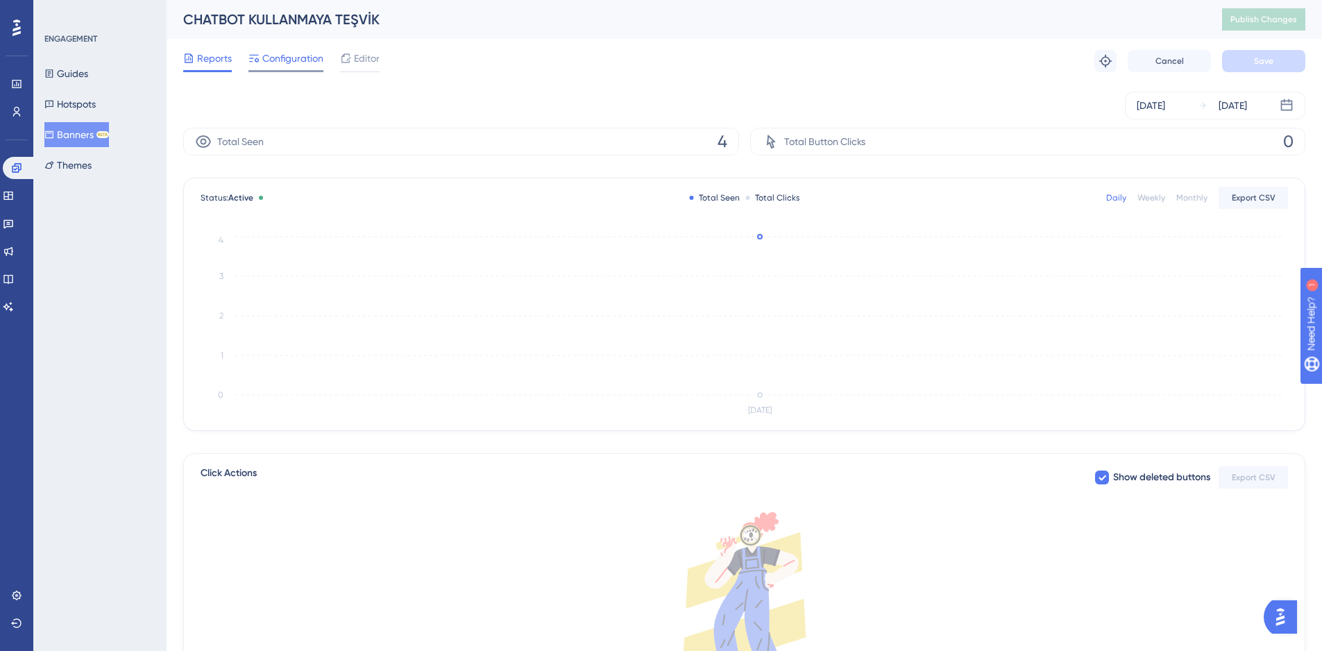
click at [281, 58] on span "Configuration" at bounding box center [292, 58] width 61 height 17
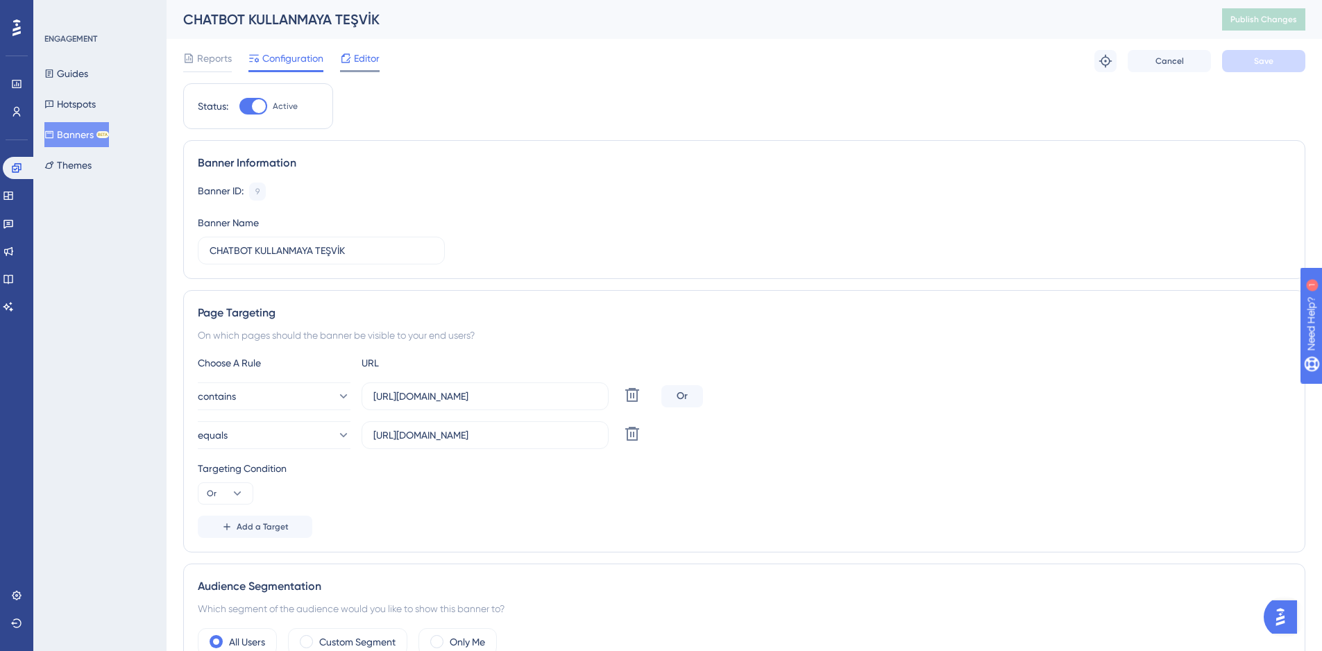
click at [371, 56] on span "Editor" at bounding box center [367, 58] width 26 height 17
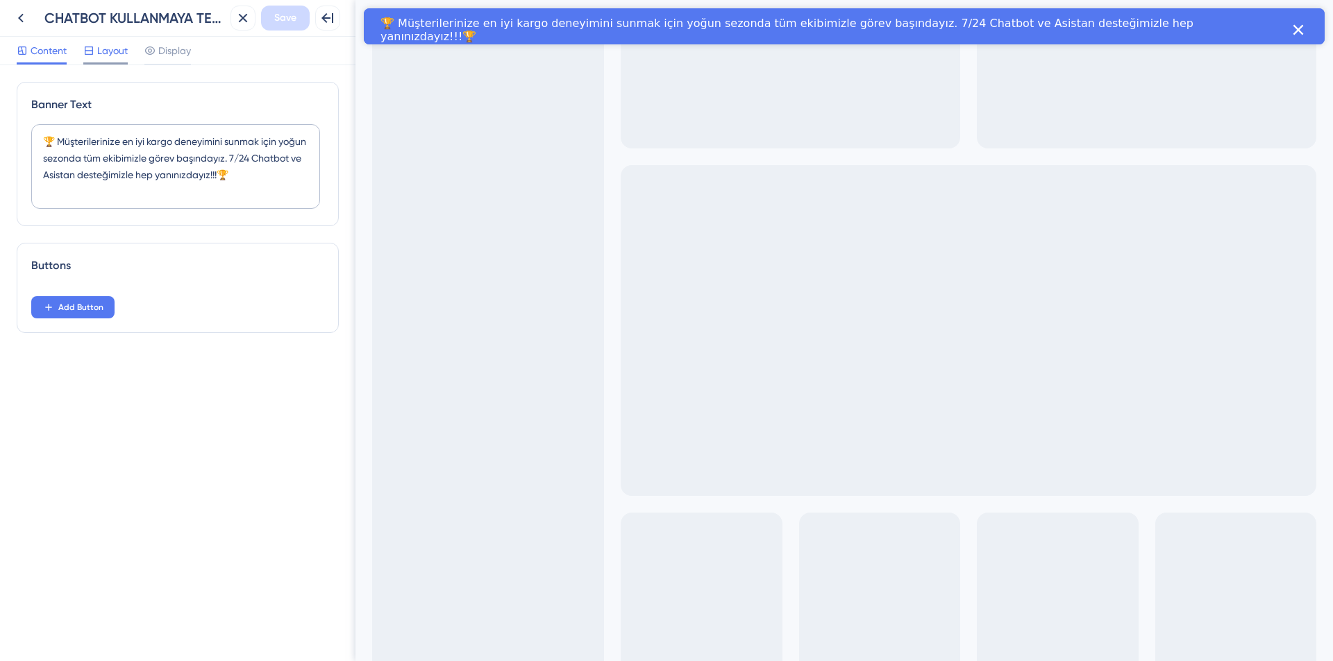
click at [117, 56] on span "Layout" at bounding box center [112, 50] width 31 height 17
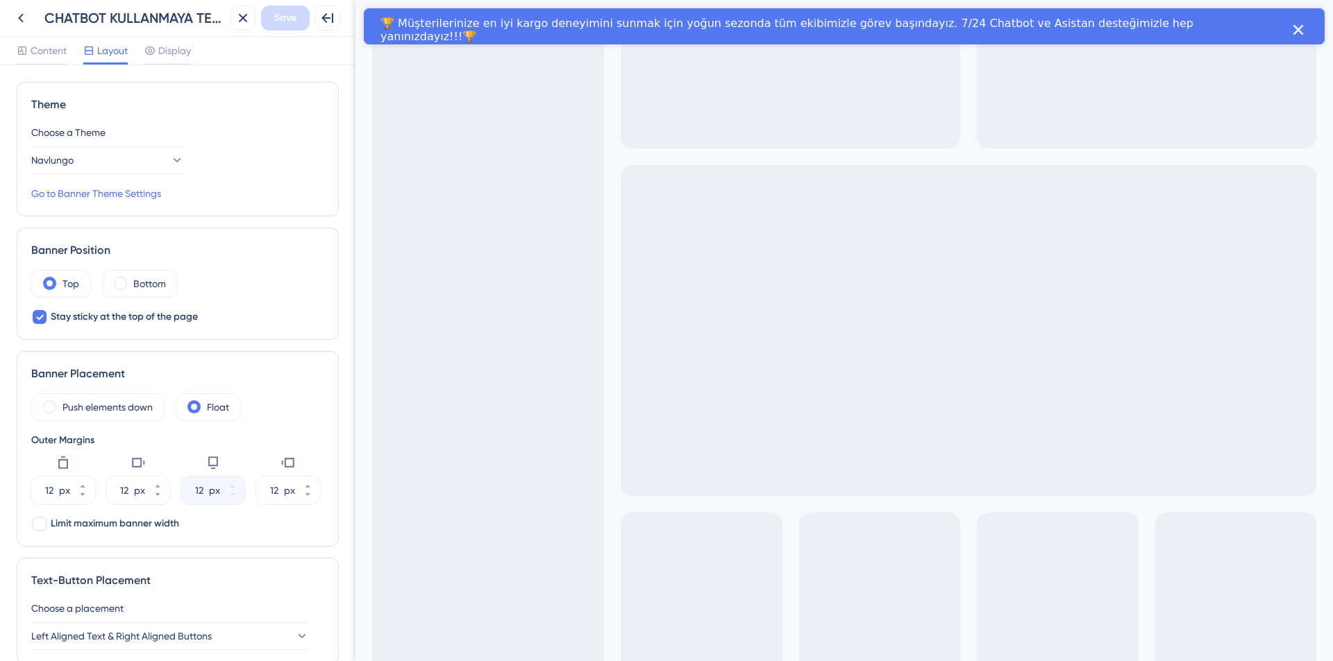
drag, startPoint x: 350, startPoint y: 194, endPoint x: 31, endPoint y: 140, distance: 323.9
click at [180, 43] on span "Display" at bounding box center [174, 50] width 33 height 17
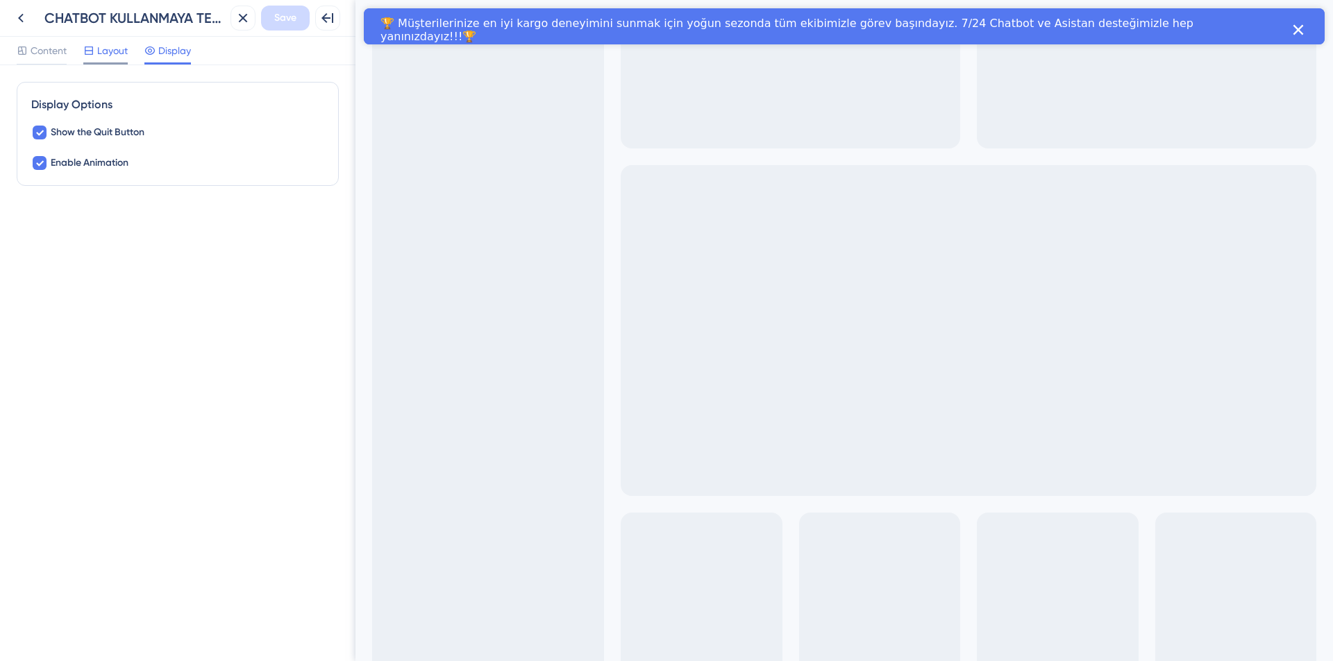
click at [107, 53] on span "Layout" at bounding box center [112, 50] width 31 height 17
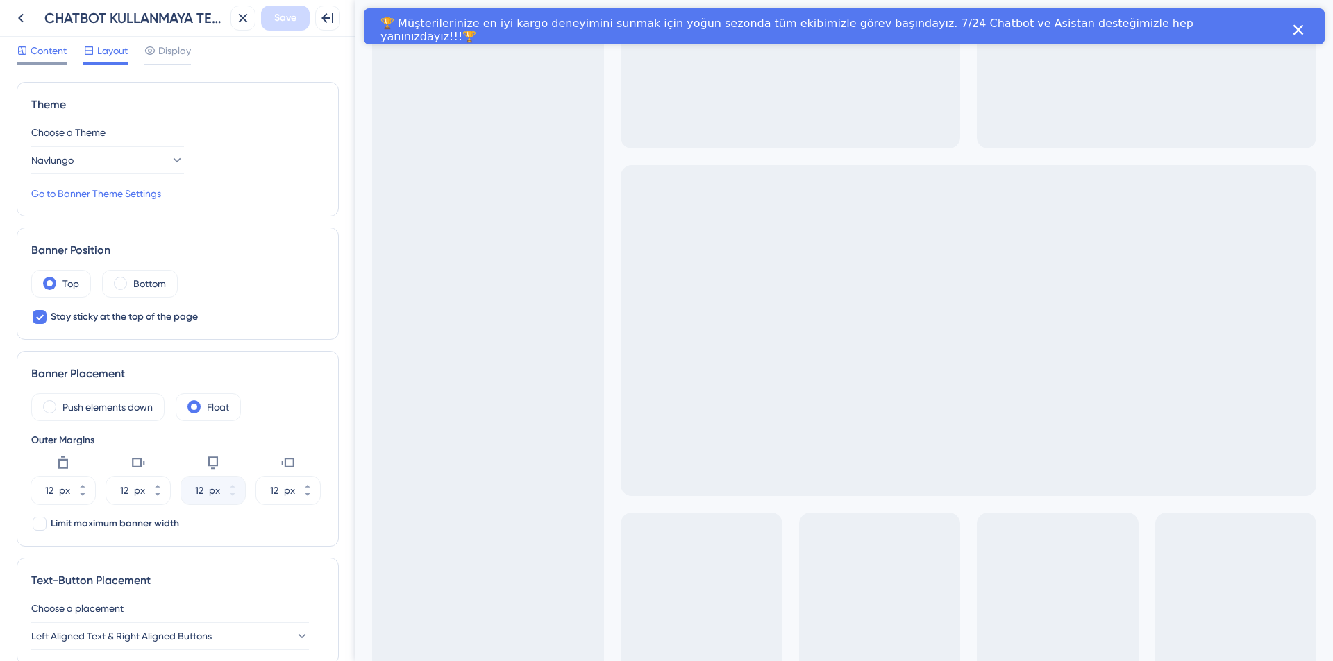
click at [56, 57] on span "Content" at bounding box center [49, 50] width 36 height 17
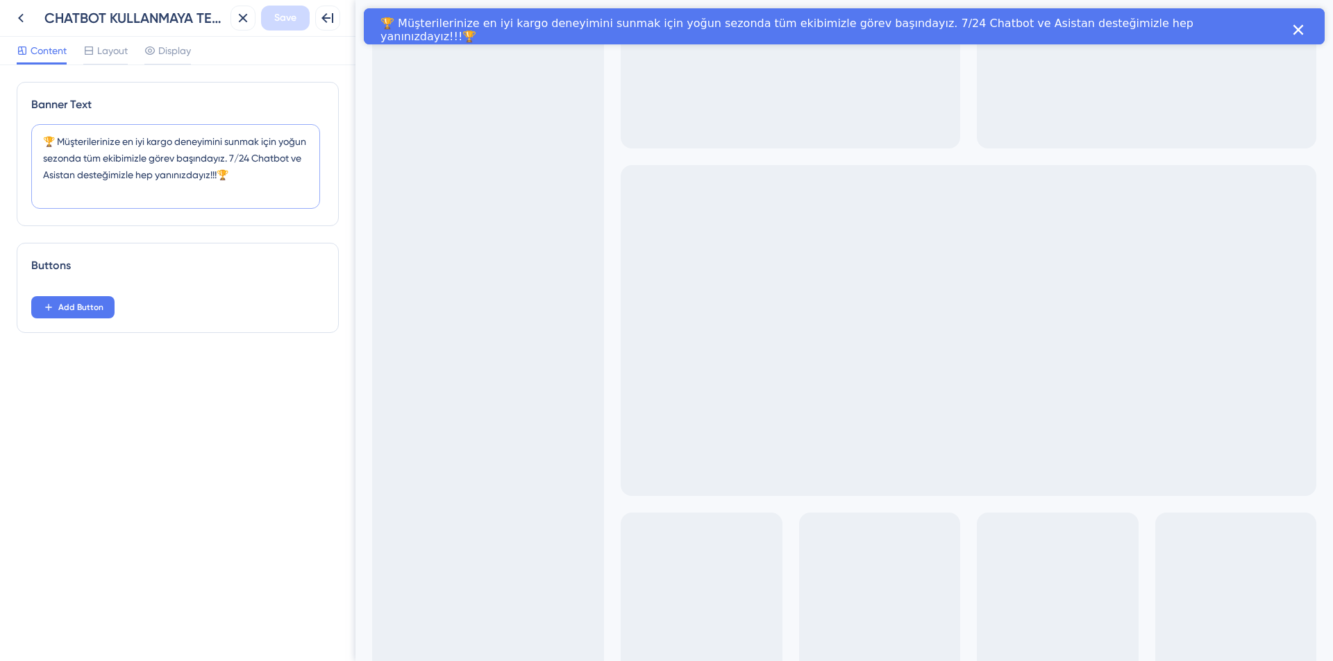
click at [43, 140] on textarea "🏆 Müşterilerinize en iyi kargo deneyimini sunmak için yoğun sezonda tüm ekibimi…" at bounding box center [175, 166] width 289 height 85
type textarea "🏆 Müşterilerinize en iyi kargo deneyimini sunmak için yoğun sezonda tüm ekibimi…"
click at [278, 21] on span "Save" at bounding box center [285, 18] width 22 height 17
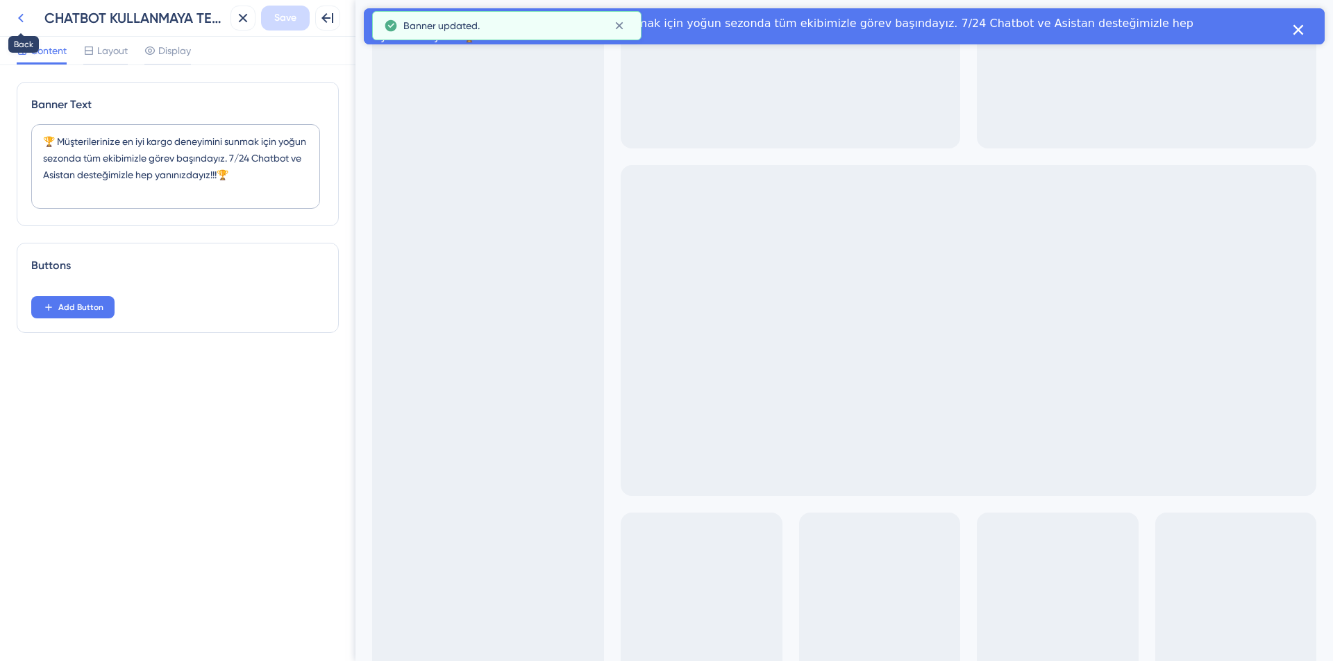
click at [19, 22] on icon at bounding box center [20, 18] width 17 height 17
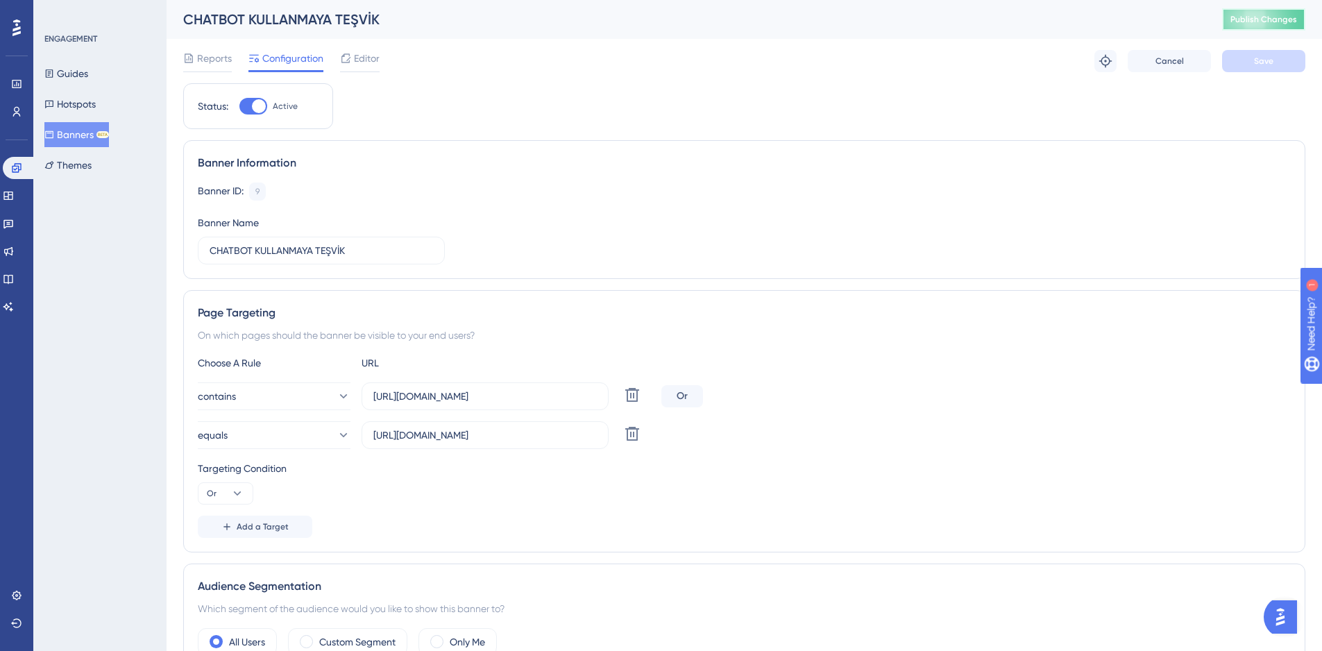
click at [1254, 18] on span "Publish Changes" at bounding box center [1264, 19] width 67 height 11
click at [219, 58] on span "Reports" at bounding box center [214, 58] width 35 height 17
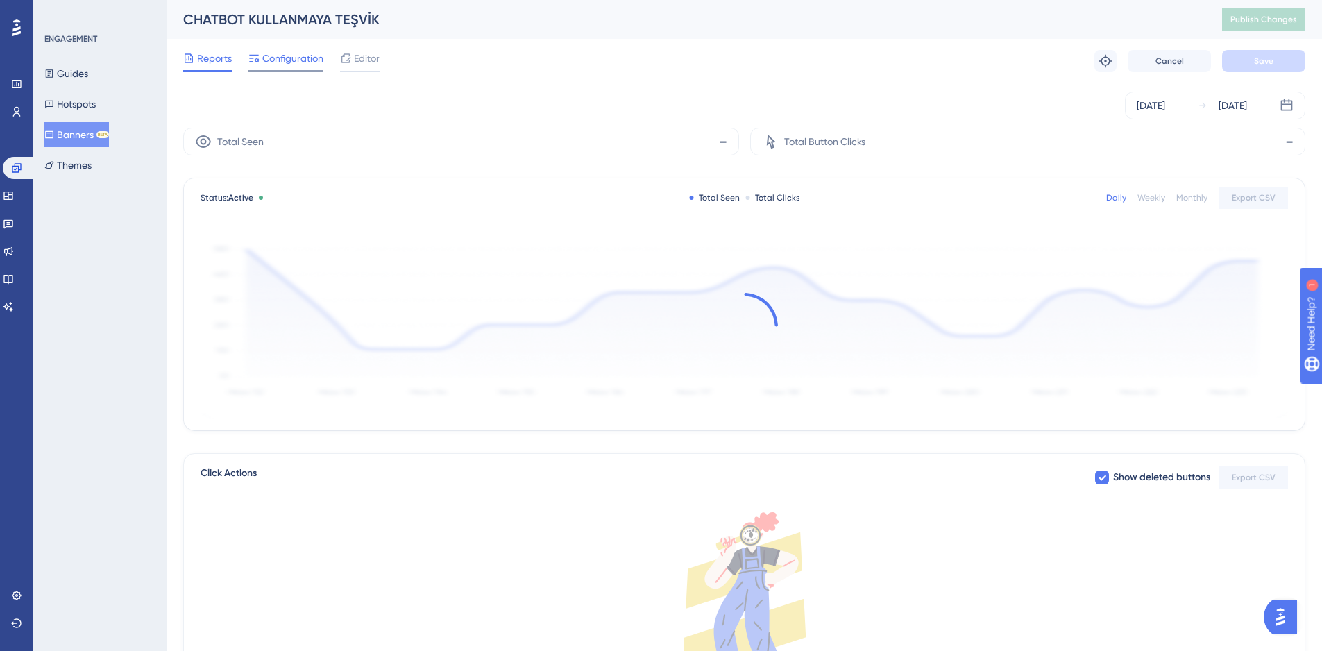
click at [290, 62] on span "Configuration" at bounding box center [292, 58] width 61 height 17
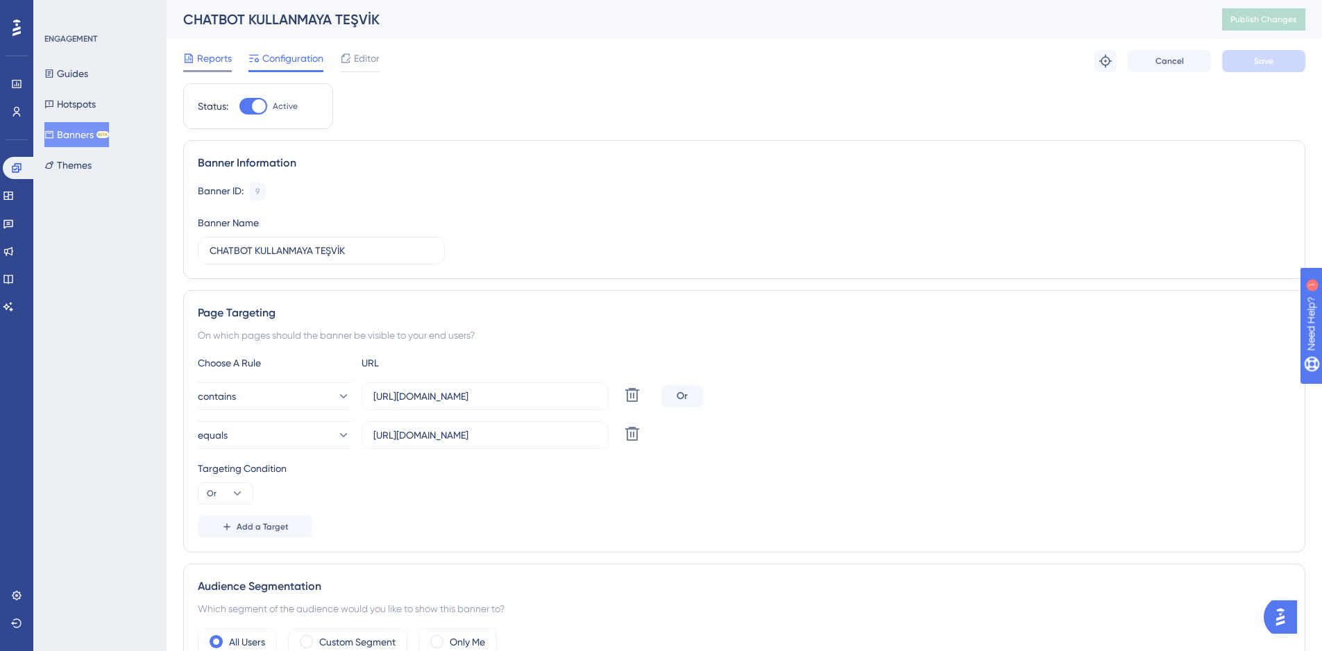
click at [210, 60] on span "Reports" at bounding box center [214, 58] width 35 height 17
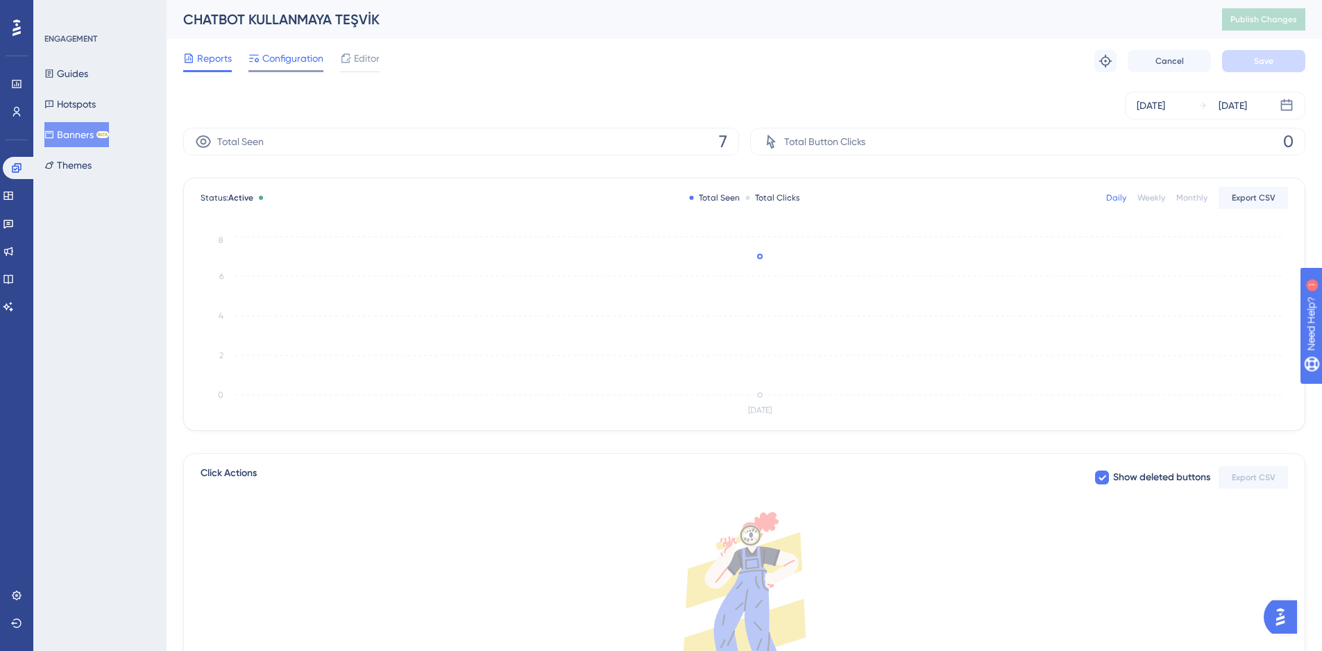
click at [274, 65] on span "Configuration" at bounding box center [292, 58] width 61 height 17
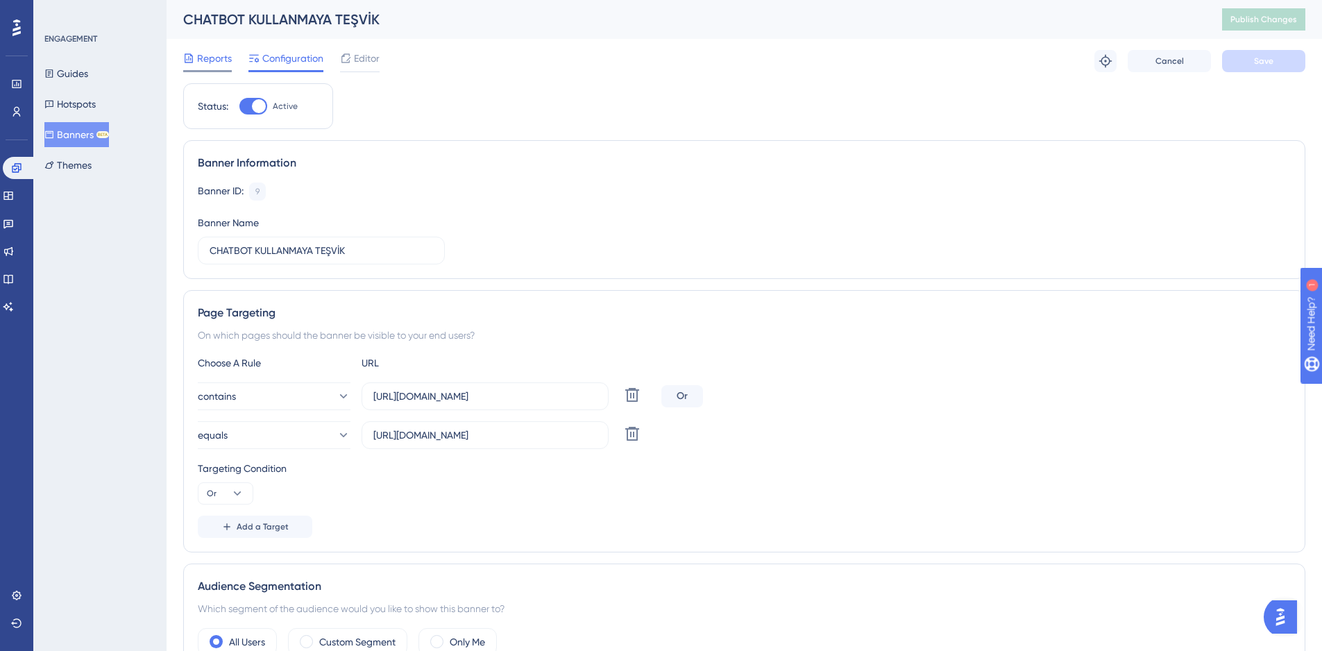
click at [219, 59] on span "Reports" at bounding box center [214, 58] width 35 height 17
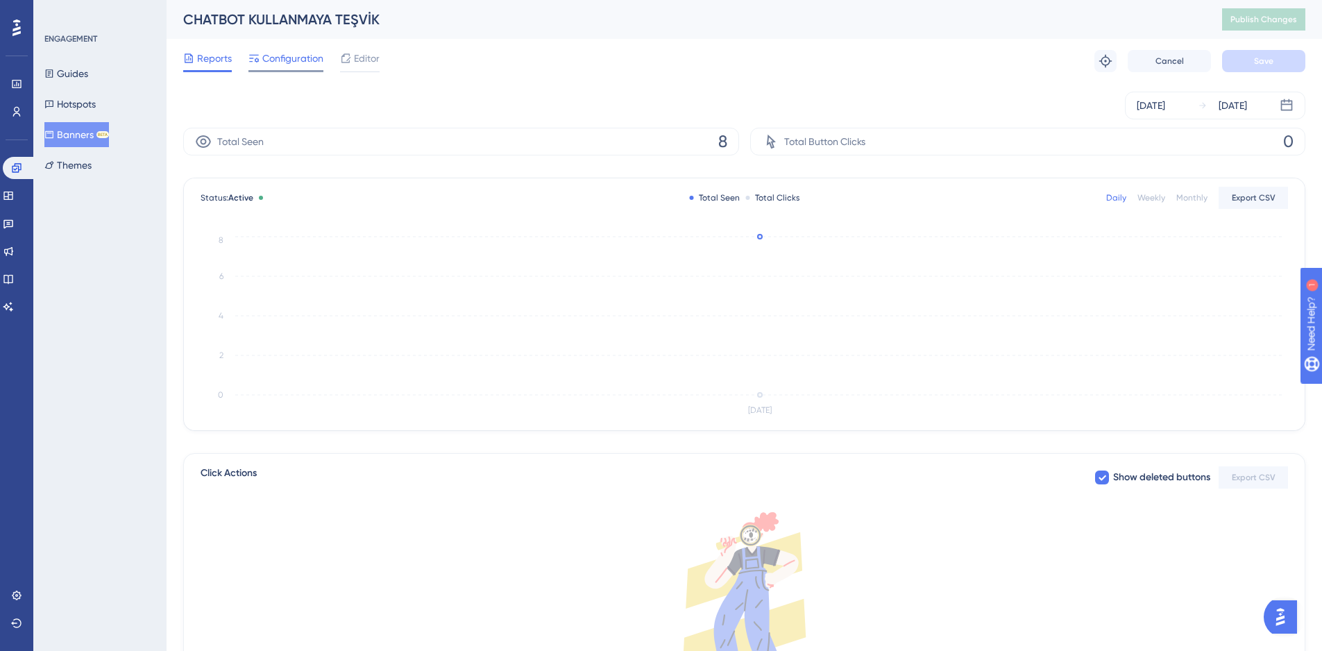
click at [294, 65] on span "Configuration" at bounding box center [292, 58] width 61 height 17
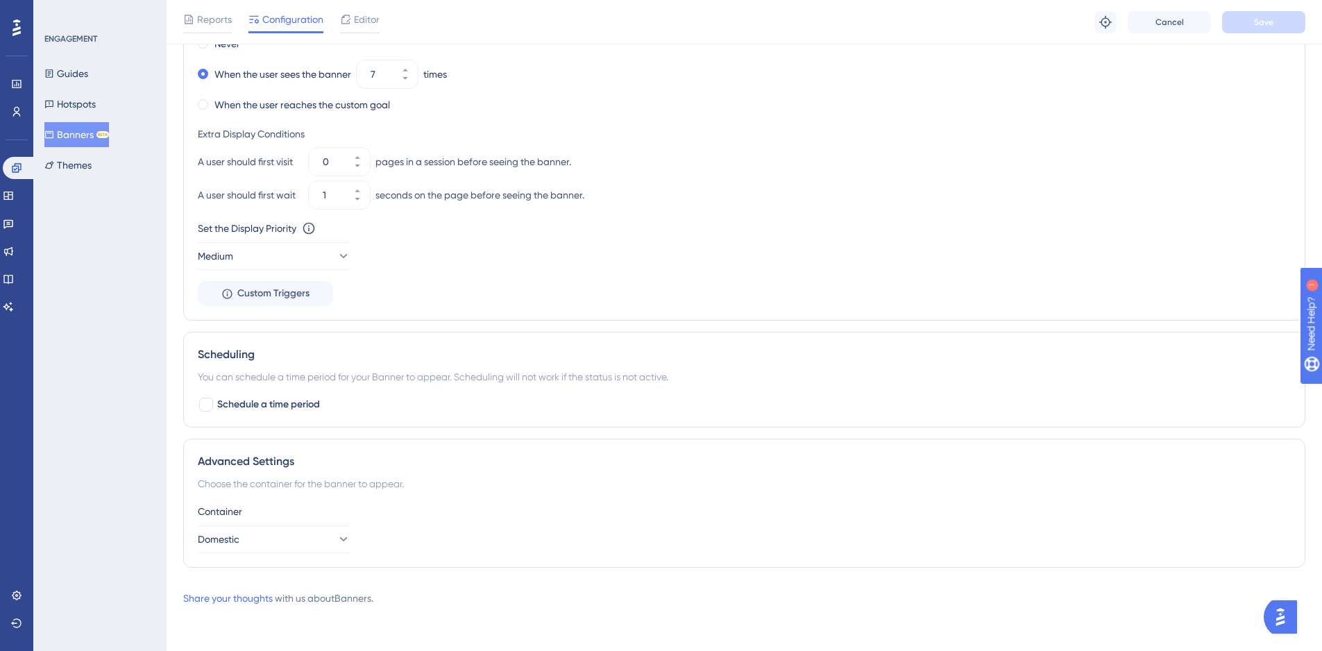
scroll to position [28, 0]
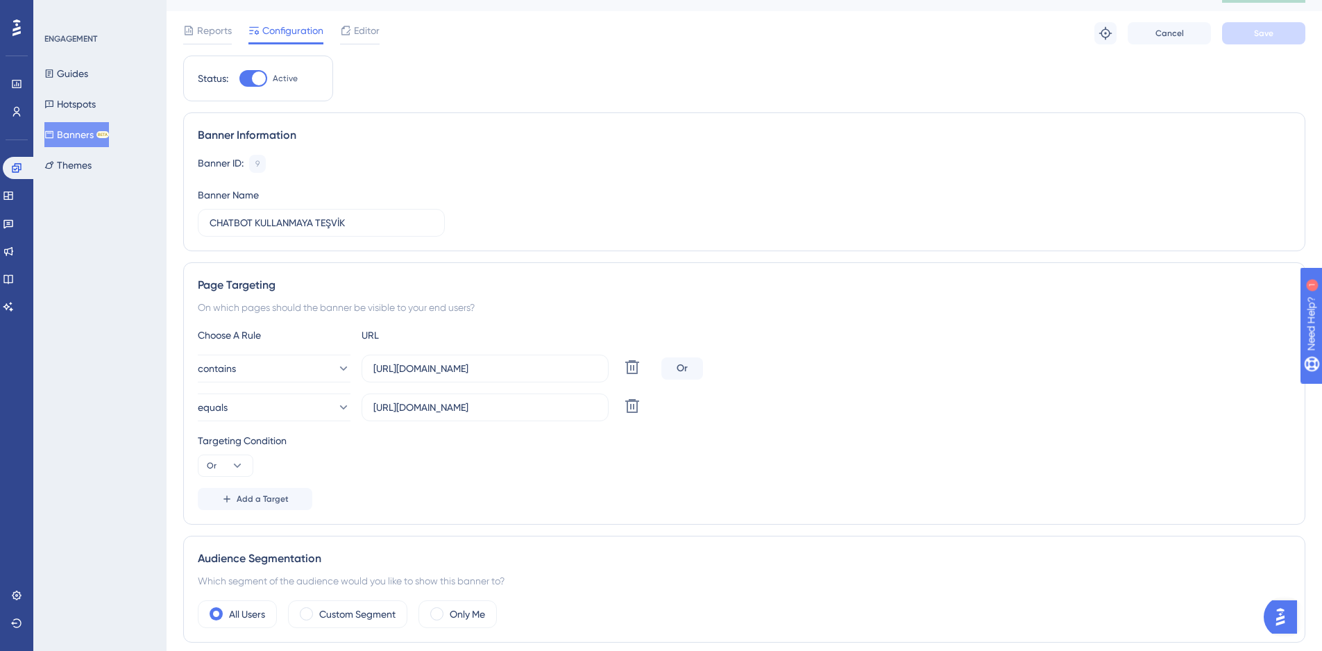
click at [382, 30] on div "Reports Configuration Editor Troubleshoot Cancel Save" at bounding box center [744, 33] width 1122 height 44
click at [364, 31] on span "Editor" at bounding box center [367, 30] width 26 height 17
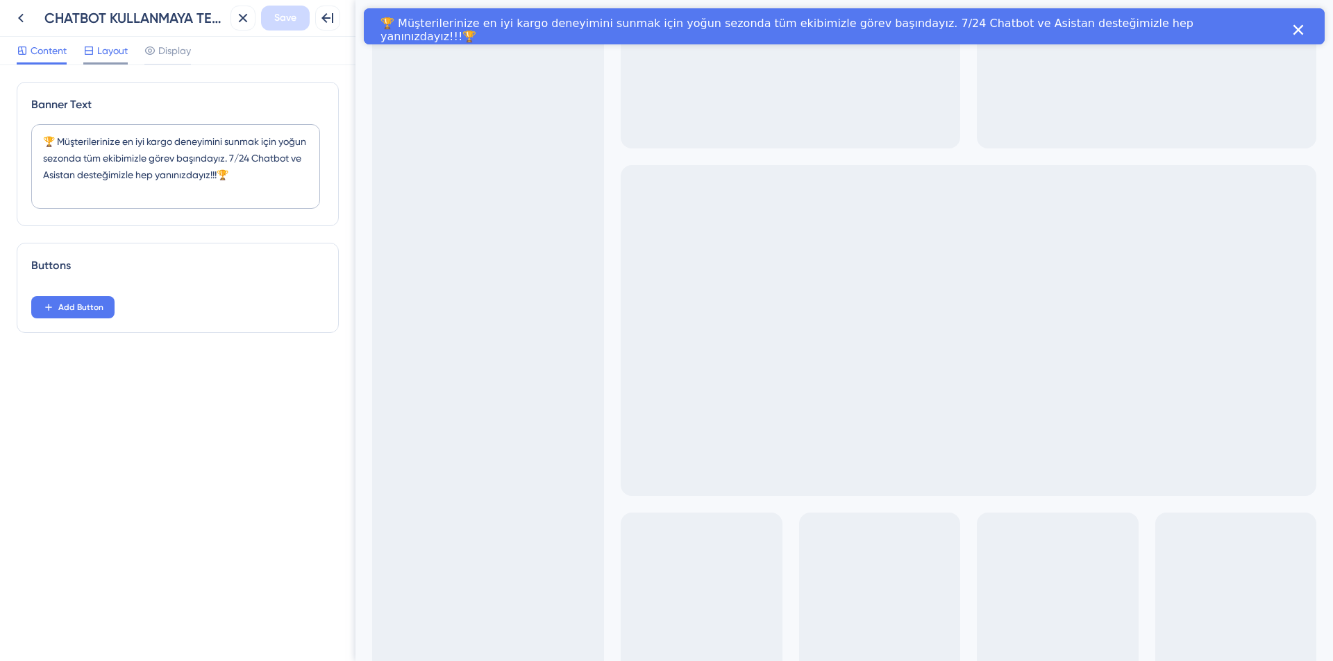
click at [107, 61] on div "Layout" at bounding box center [105, 53] width 44 height 22
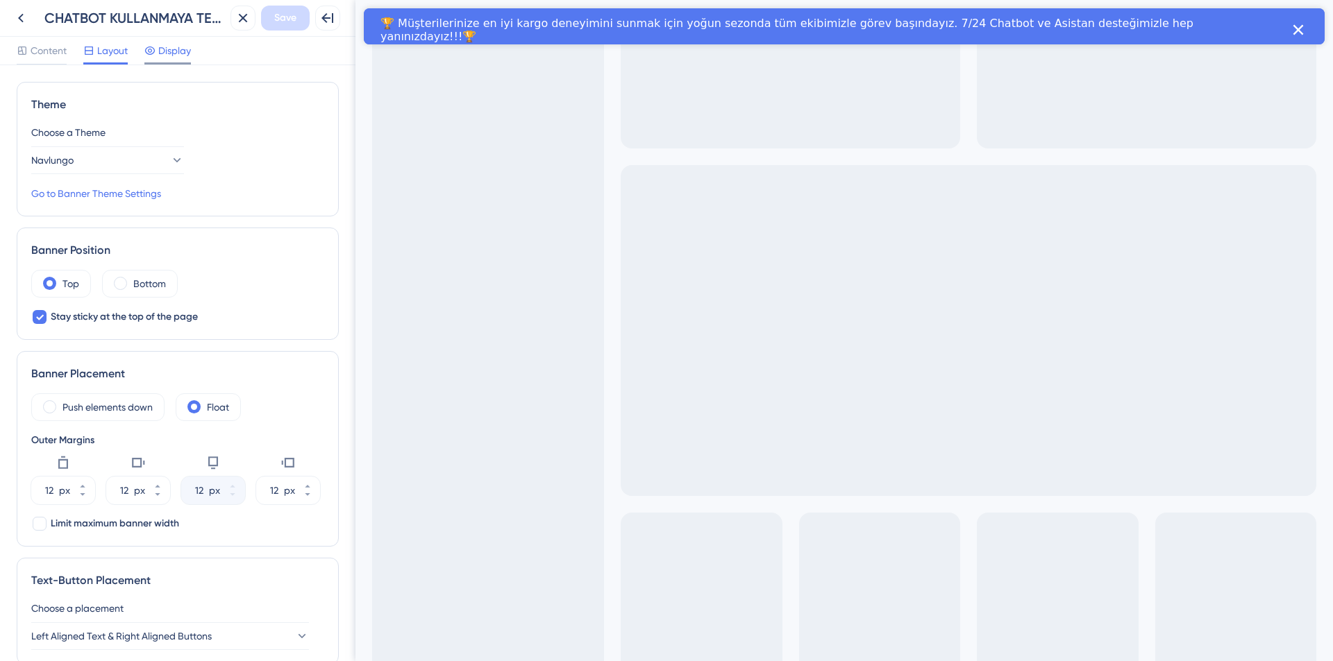
click at [176, 56] on span "Display" at bounding box center [174, 50] width 33 height 17
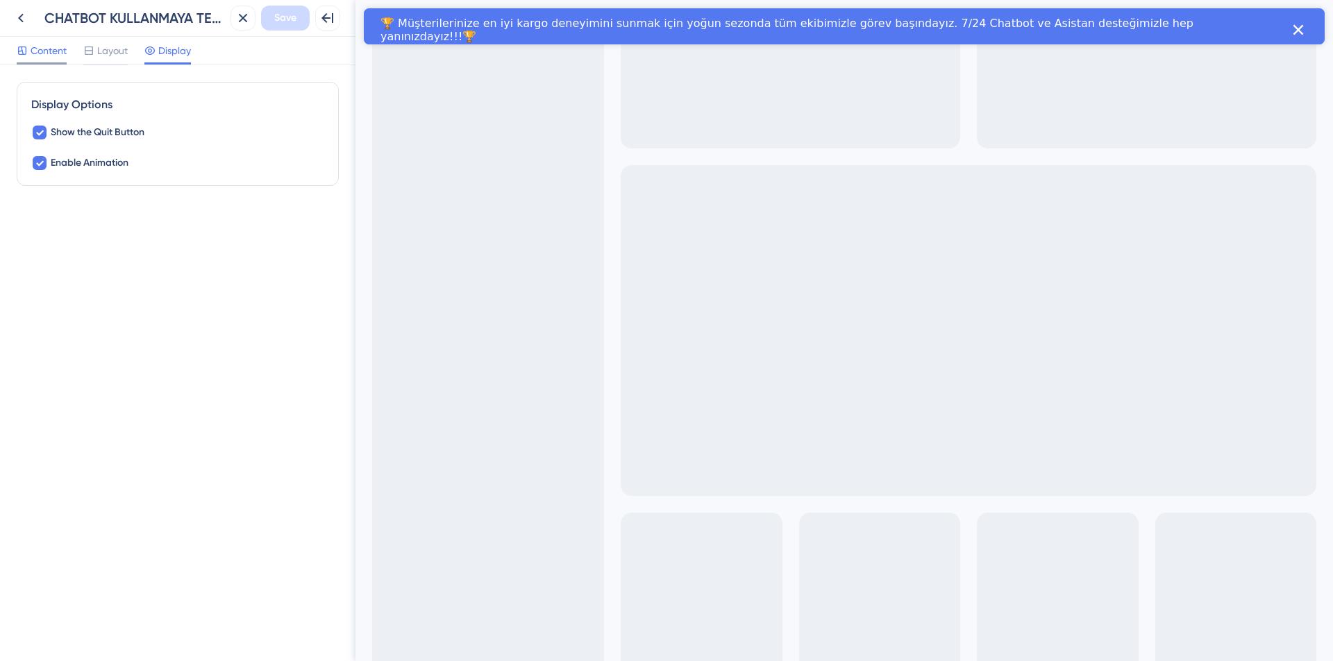
click at [44, 58] on span "Content" at bounding box center [49, 50] width 36 height 17
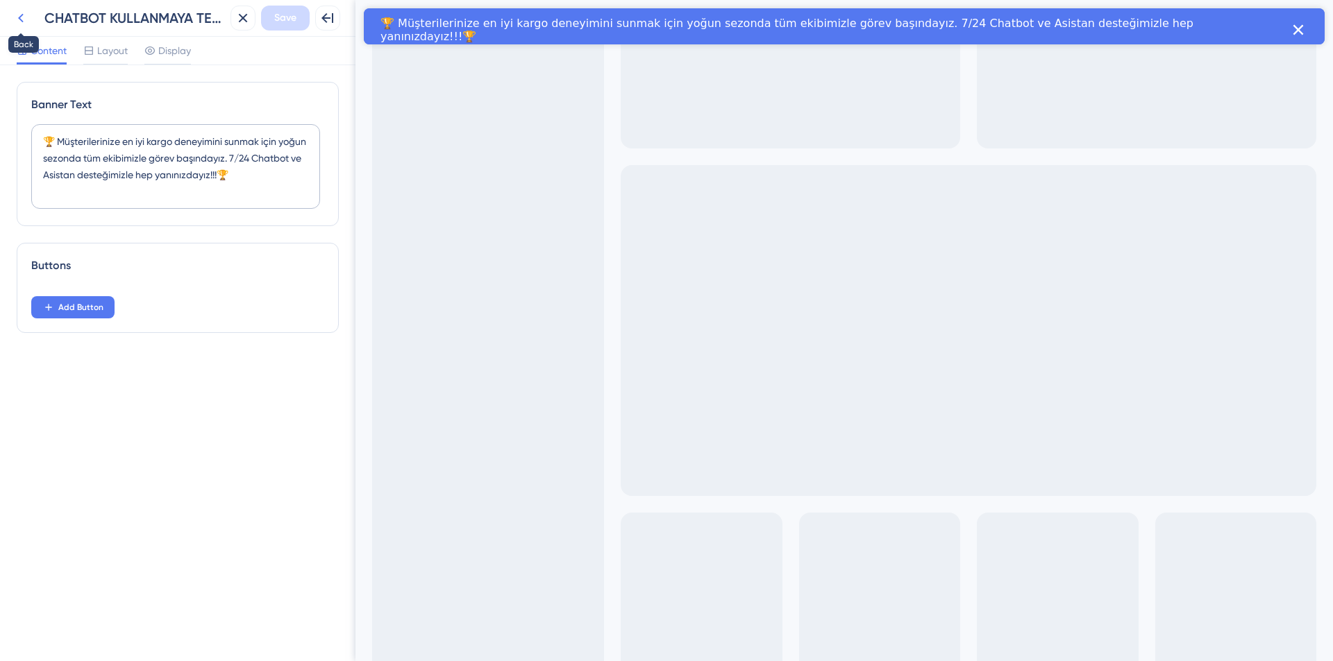
click at [19, 26] on icon at bounding box center [20, 18] width 17 height 17
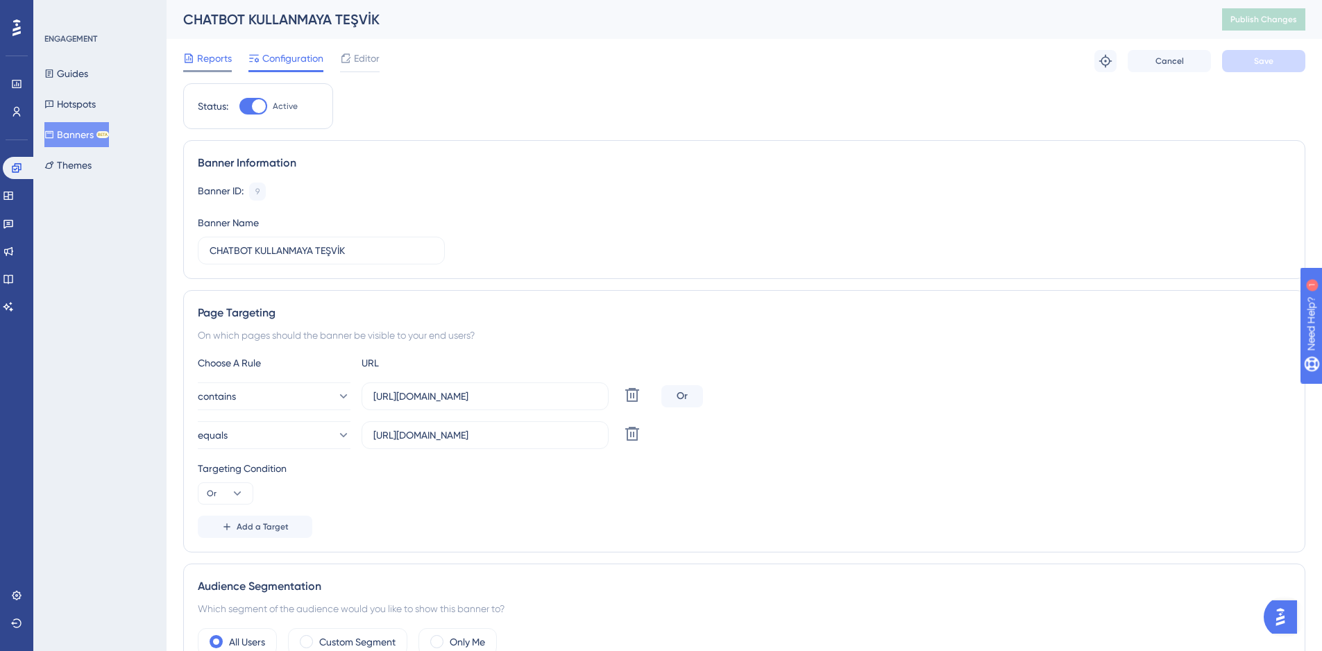
click at [215, 60] on span "Reports" at bounding box center [214, 58] width 35 height 17
